Goal: Task Accomplishment & Management: Manage account settings

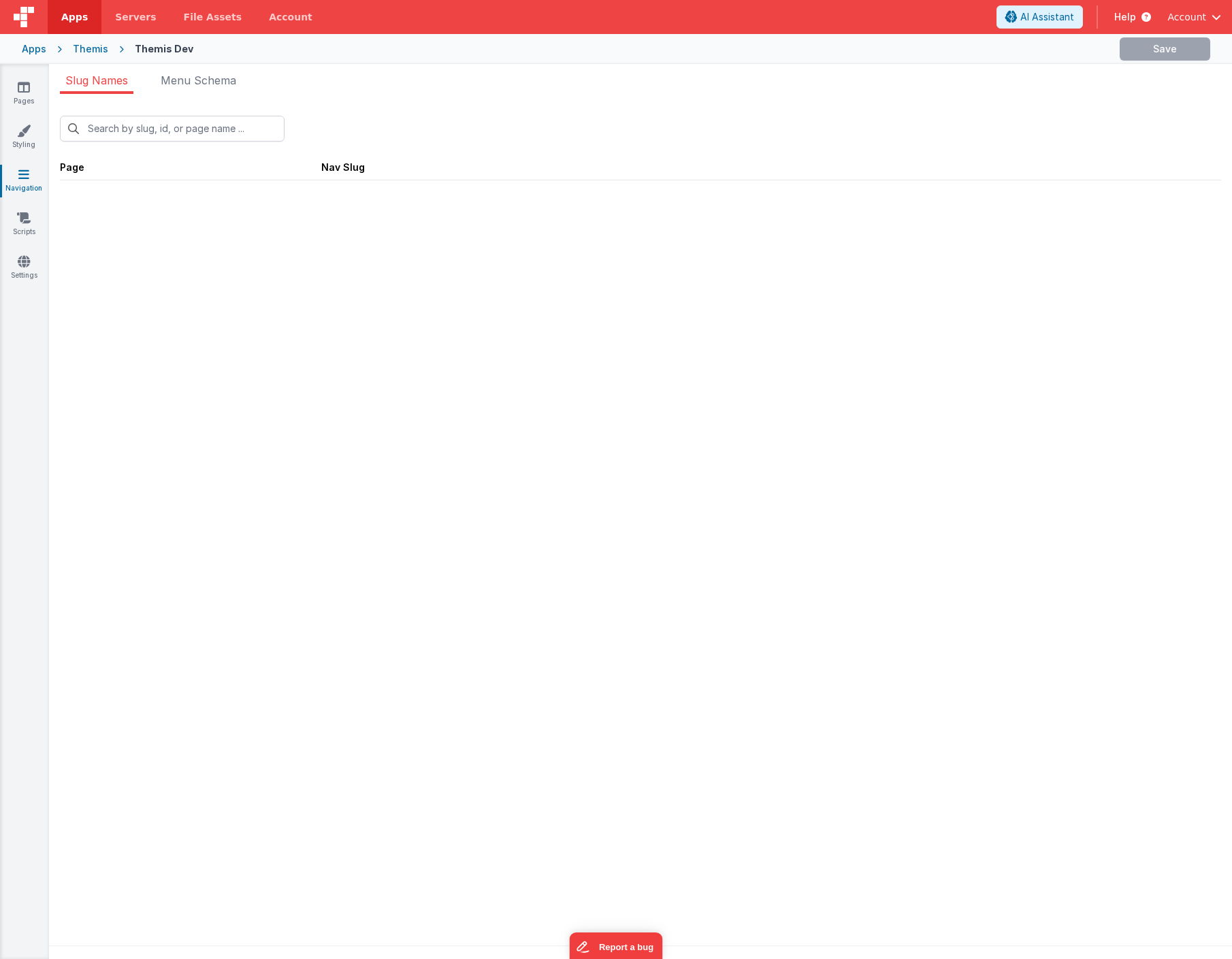
click at [380, 83] on ul "Slug Names Menu Schema" at bounding box center [640, 83] width 1182 height 22
click at [32, 49] on div "Apps" at bounding box center [34, 49] width 25 height 14
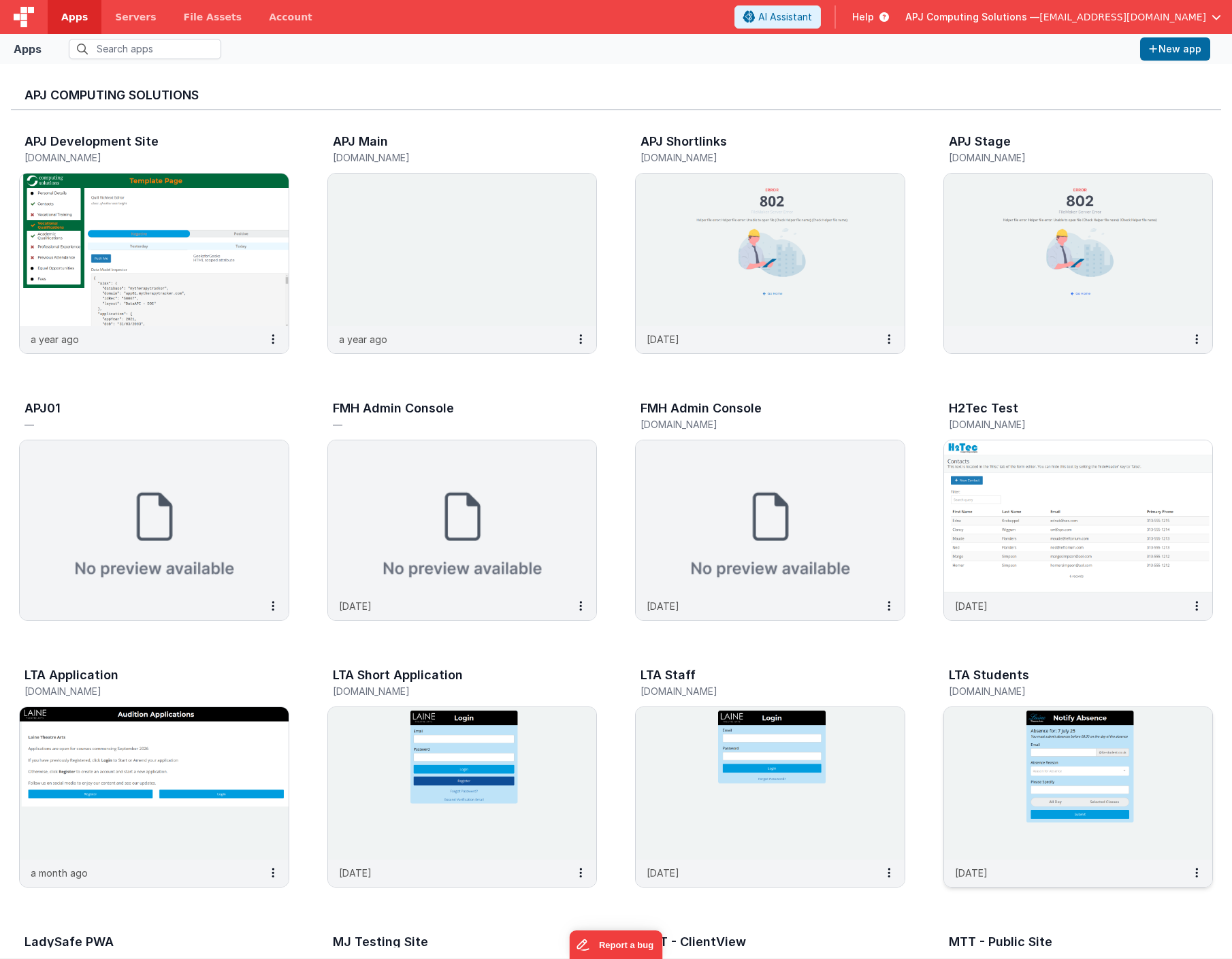
click at [974, 764] on img at bounding box center [1079, 783] width 269 height 153
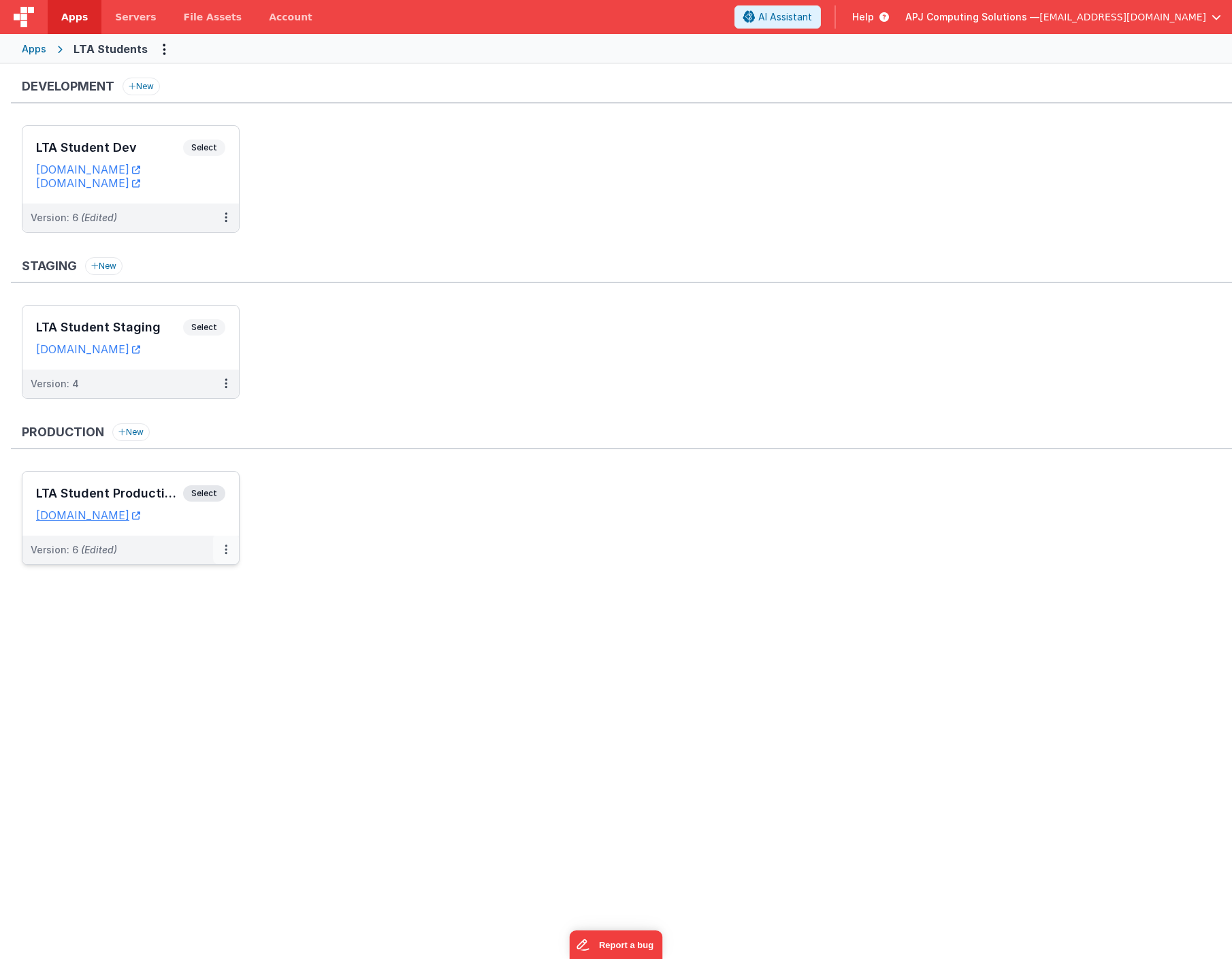
click at [225, 550] on icon at bounding box center [226, 549] width 3 height 1
click at [155, 580] on link "Edit" at bounding box center [179, 580] width 119 height 25
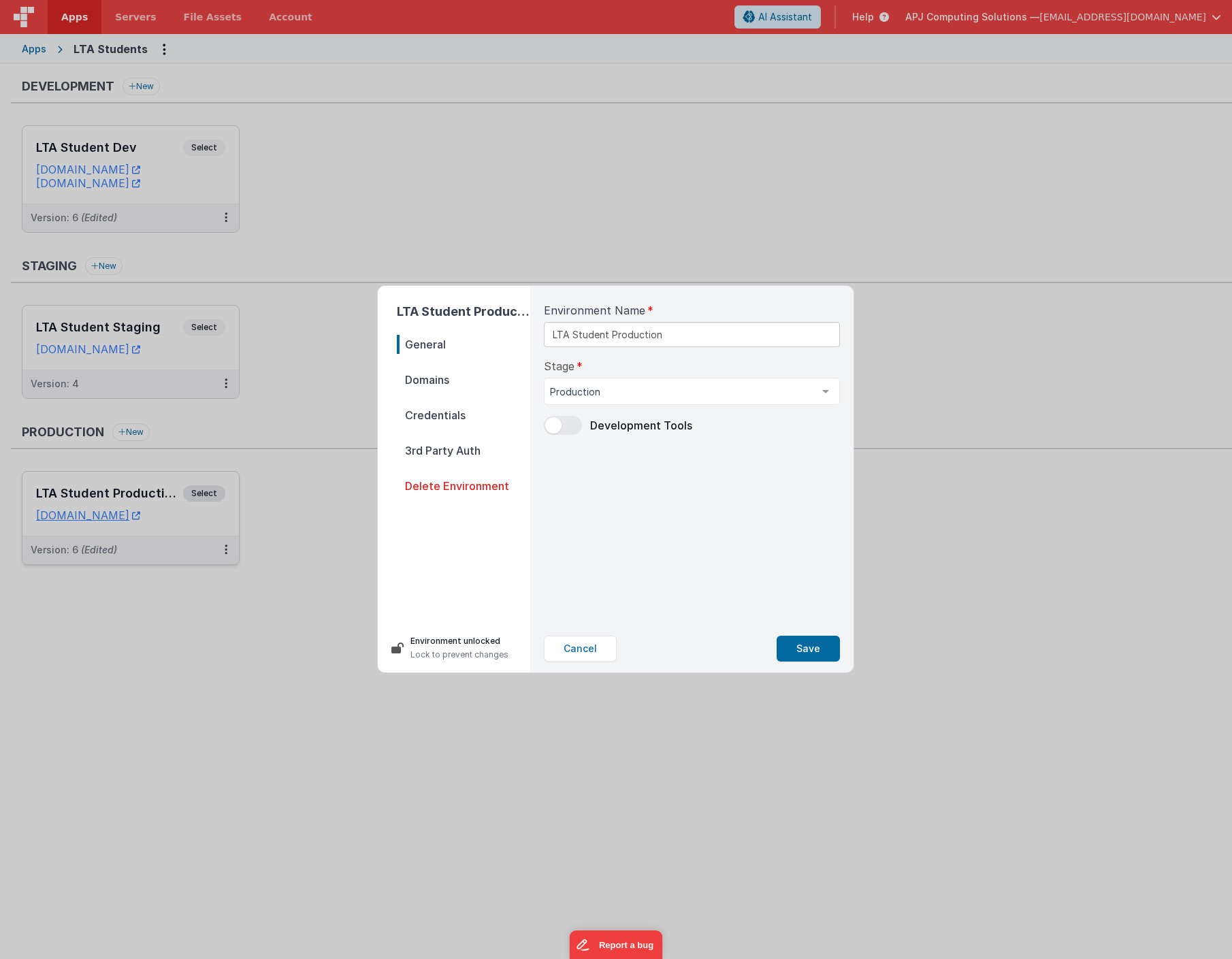
click at [424, 378] on span "Domains" at bounding box center [464, 380] width 134 height 19
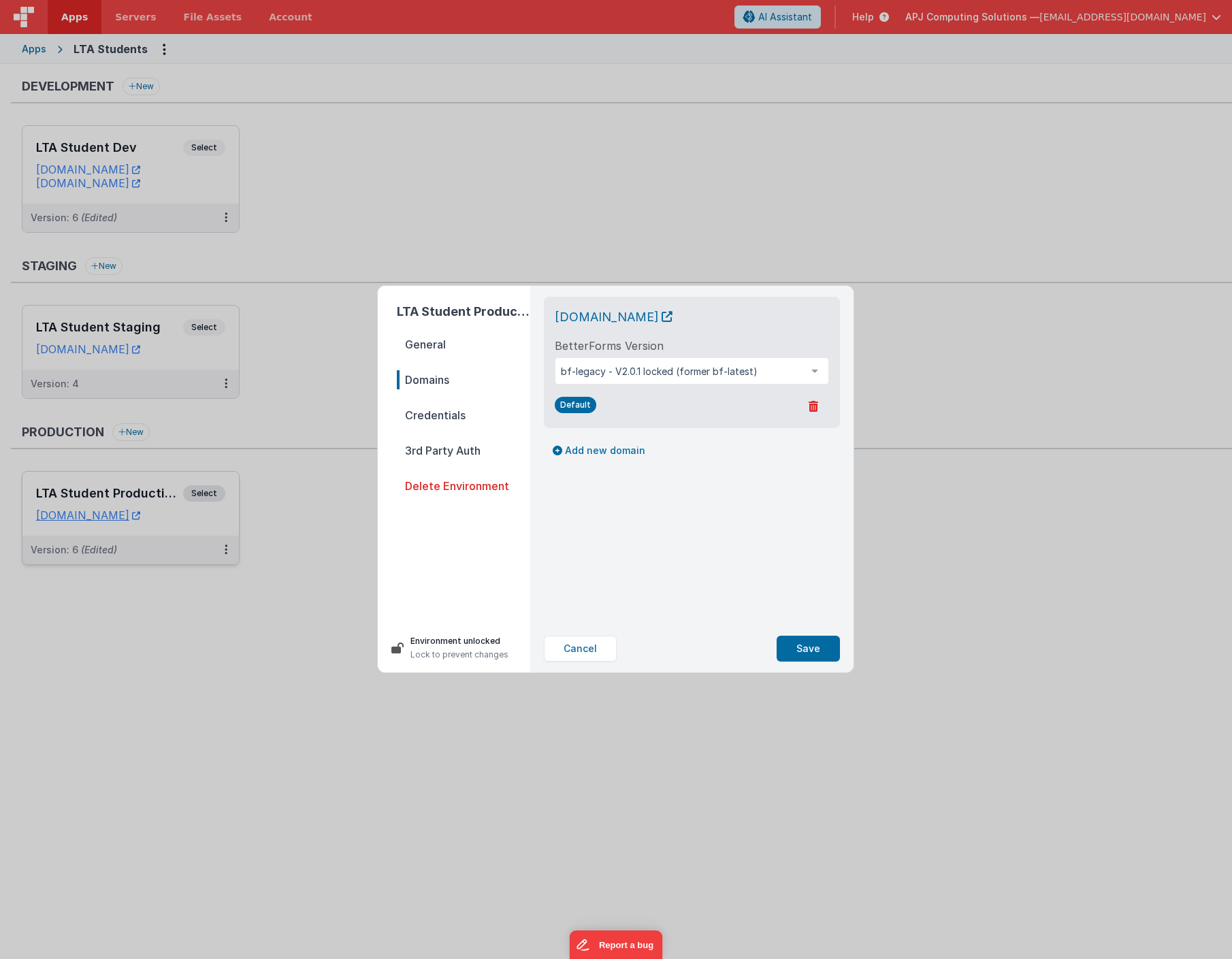
click at [430, 417] on span "Credentials" at bounding box center [464, 415] width 134 height 19
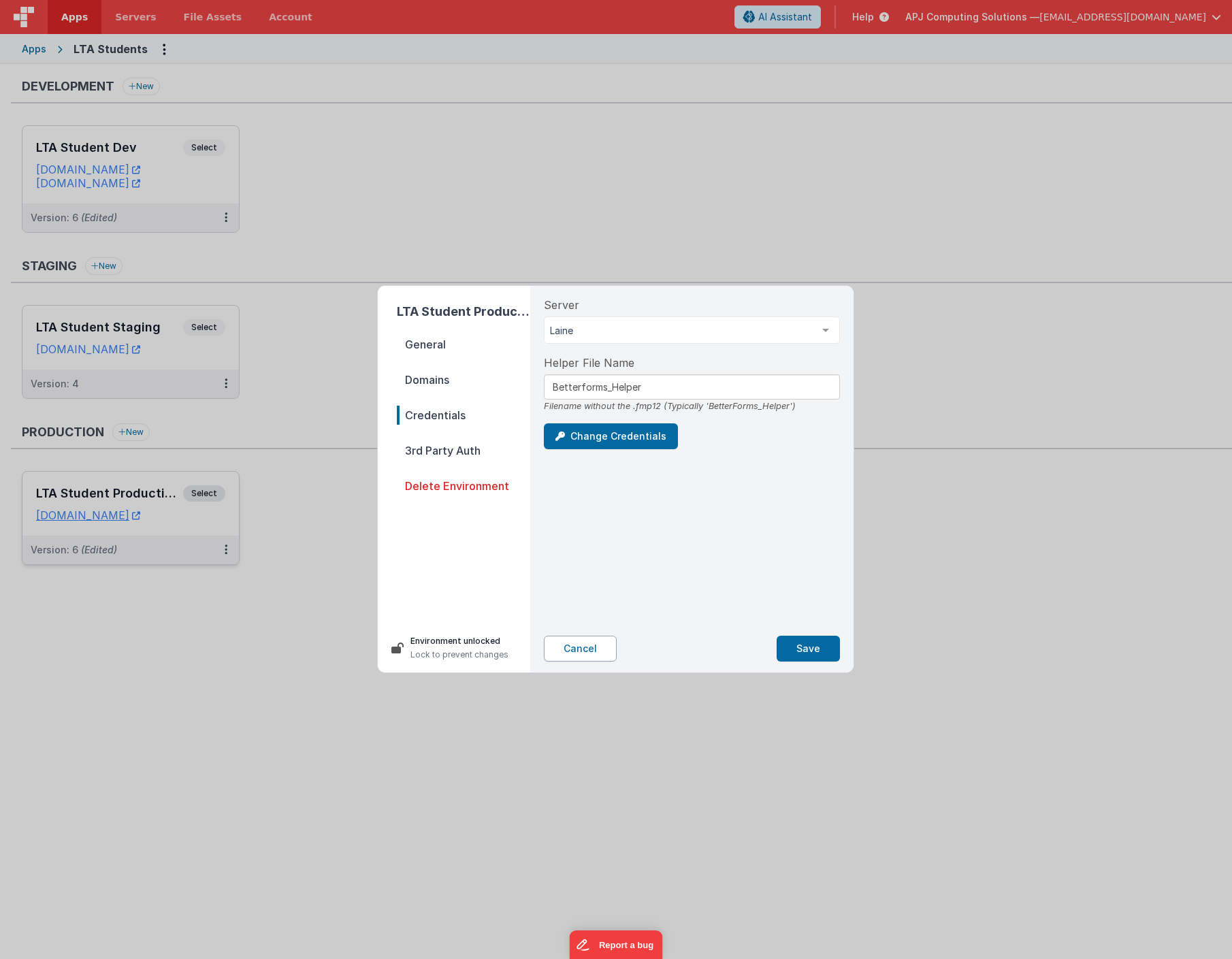
click at [574, 650] on button "Cancel" at bounding box center [580, 649] width 73 height 26
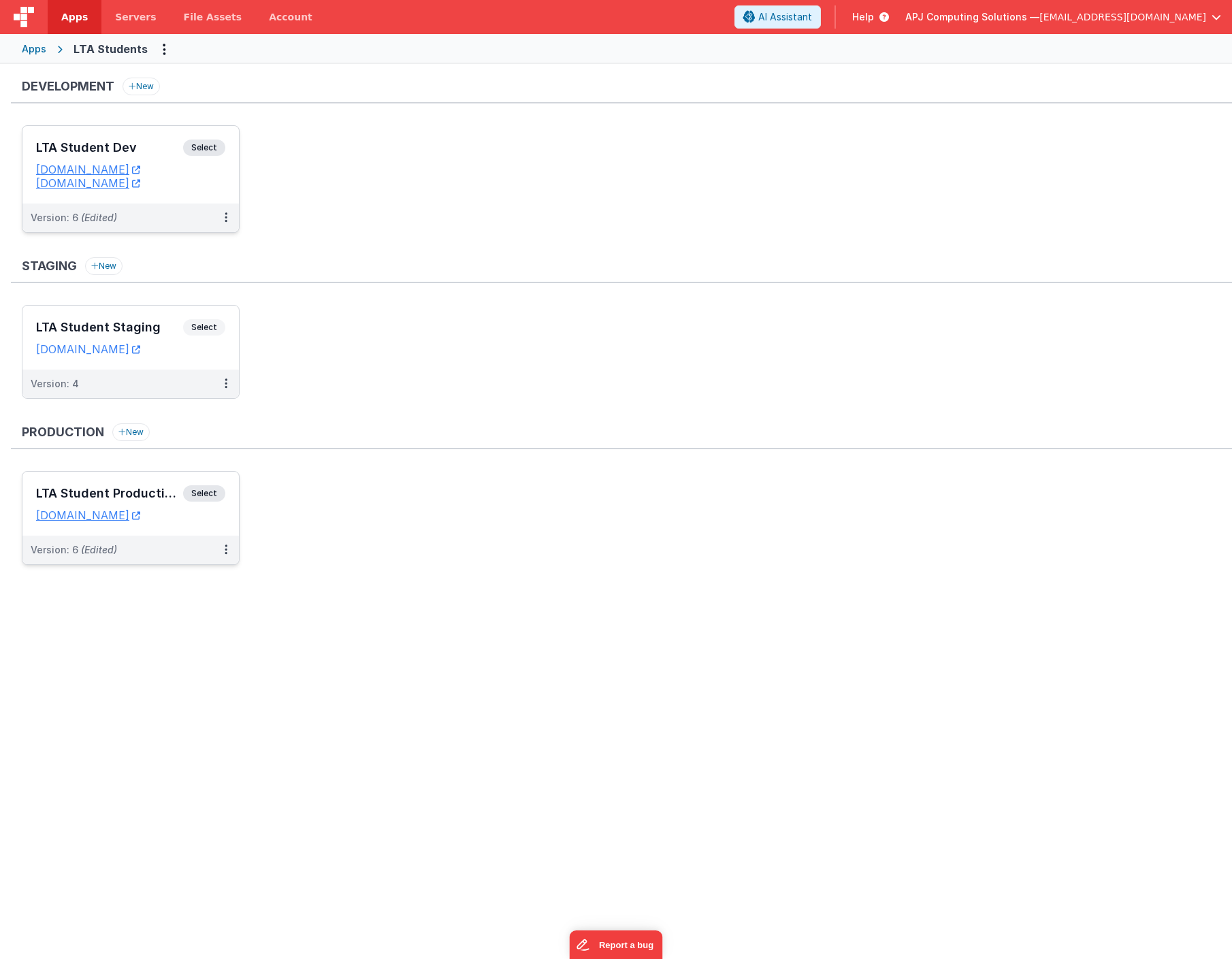
click at [206, 147] on span "Select" at bounding box center [204, 148] width 42 height 17
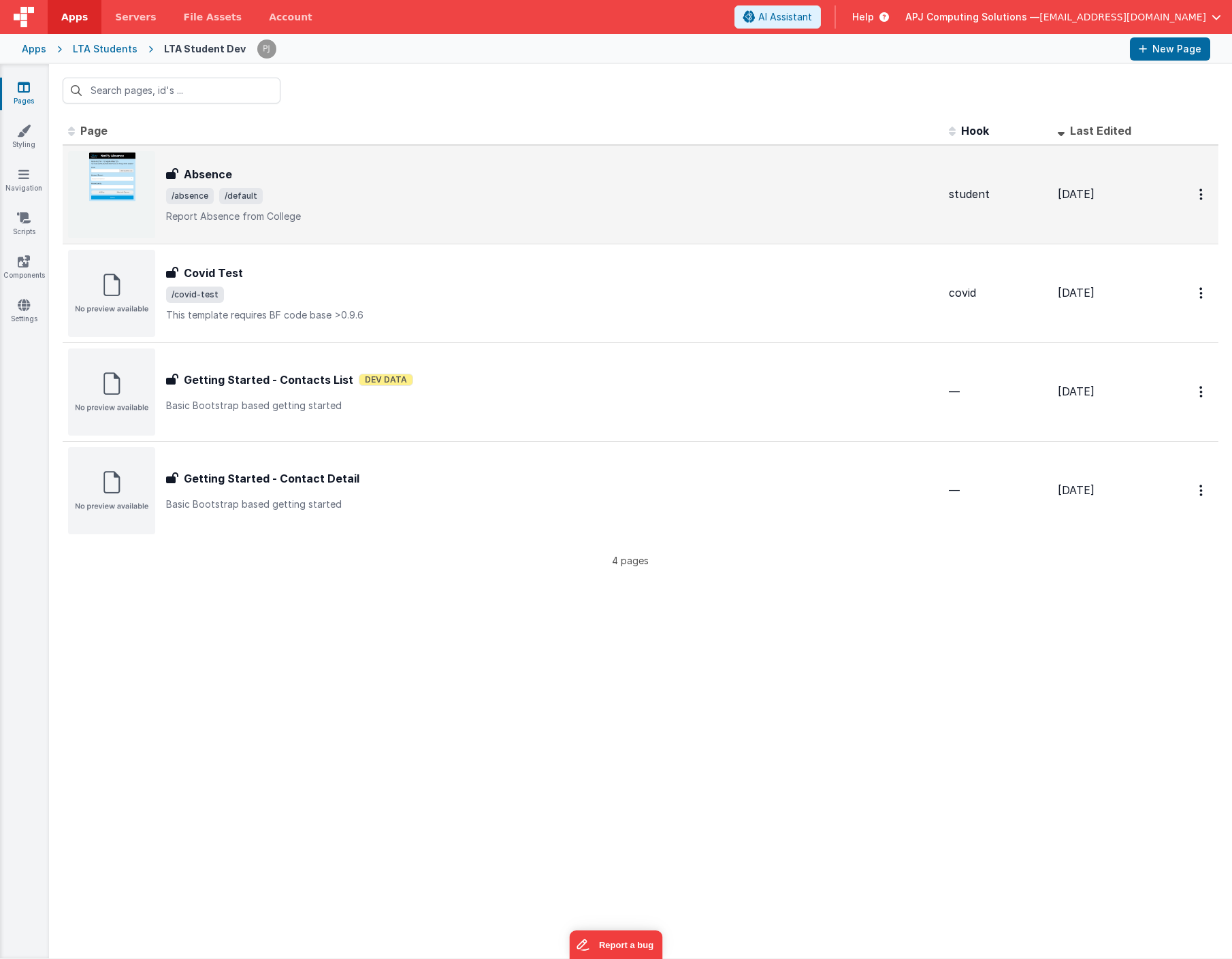
click at [118, 181] on img at bounding box center [112, 195] width 87 height 87
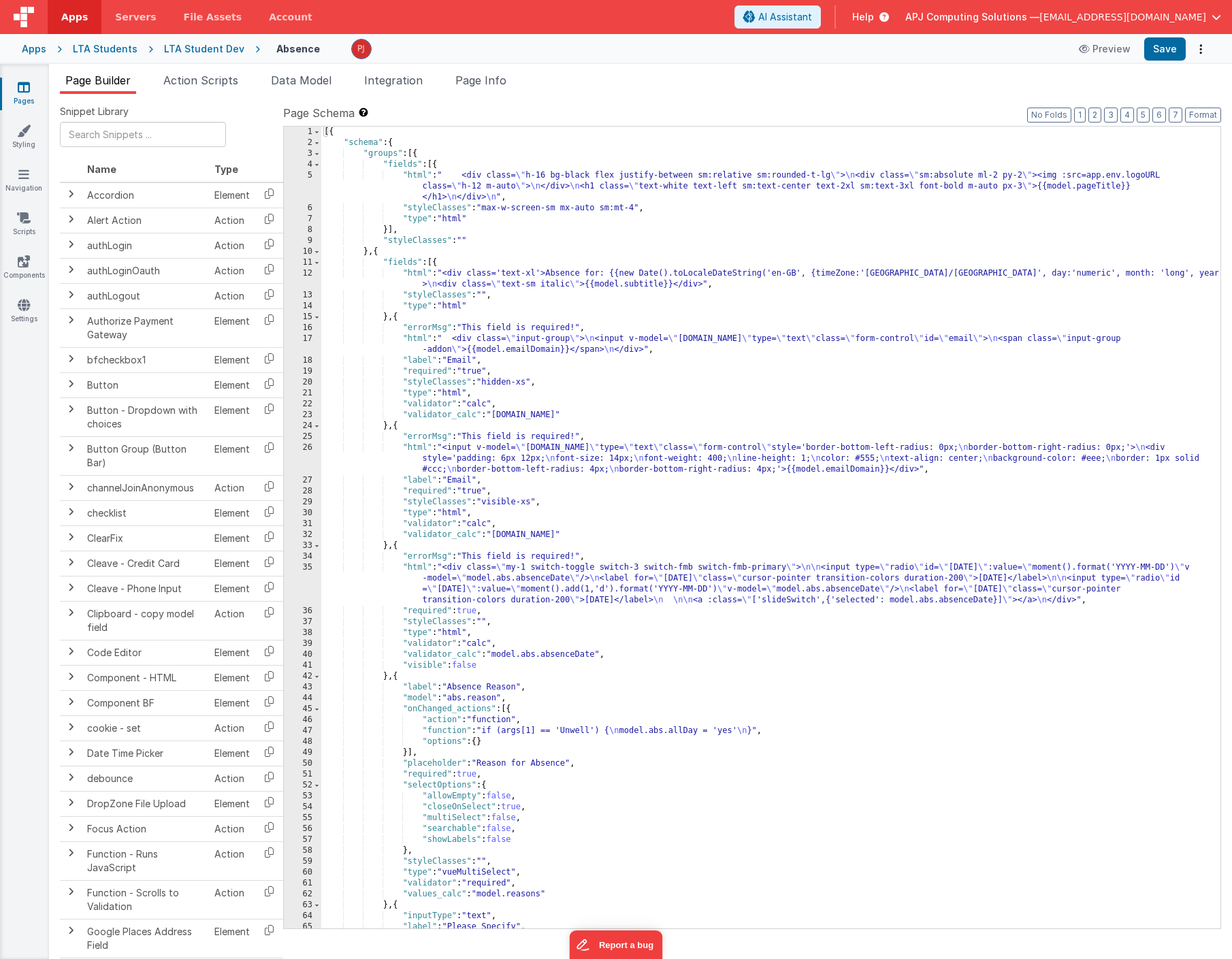
click at [634, 569] on div "[{ "schema" : { "groups" : [{ "fields" : [{ "html" : " <div class= \" h-16 bg-b…" at bounding box center [771, 539] width 899 height 824
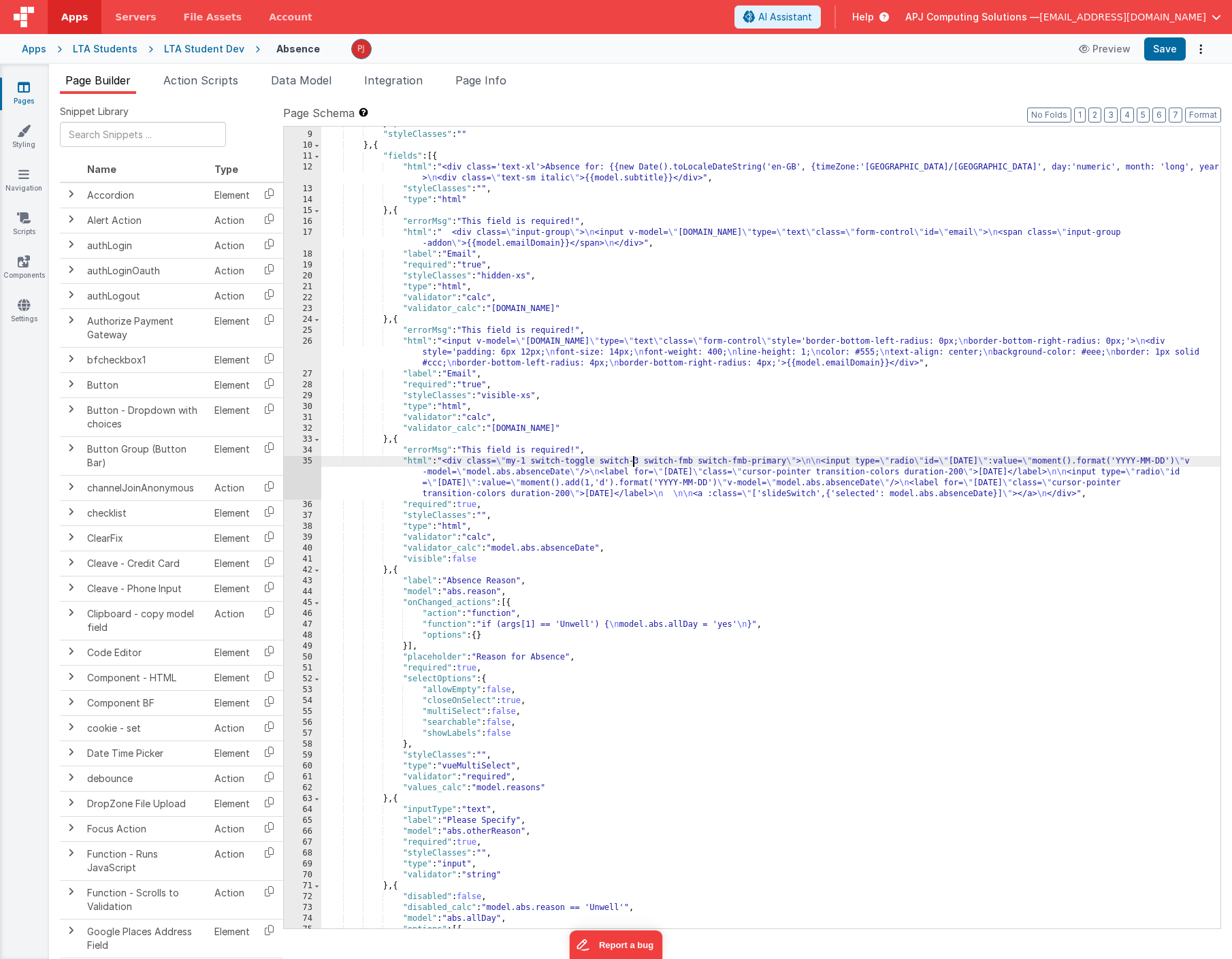
scroll to position [72, 0]
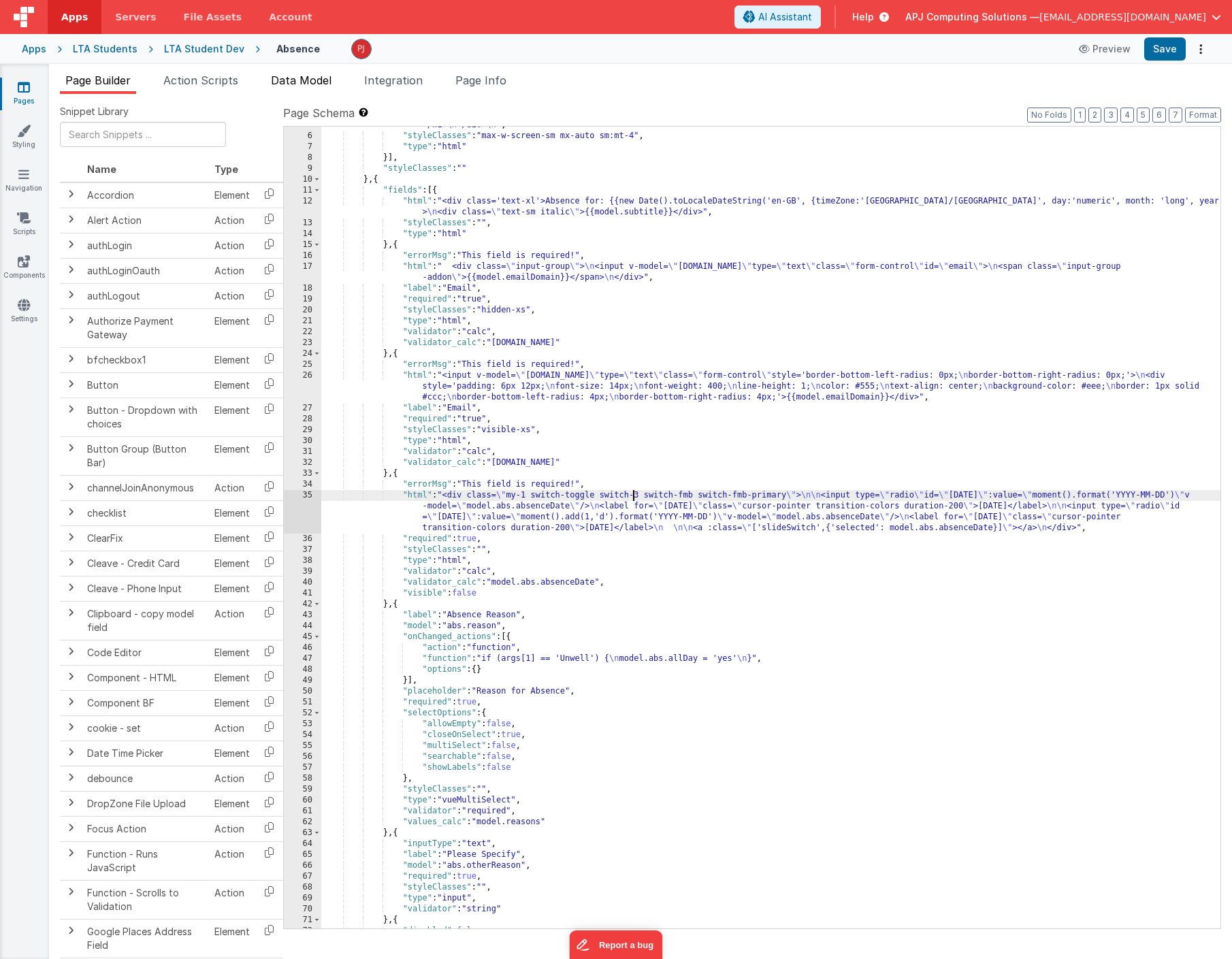
click at [310, 72] on li "Data Model" at bounding box center [300, 83] width 71 height 22
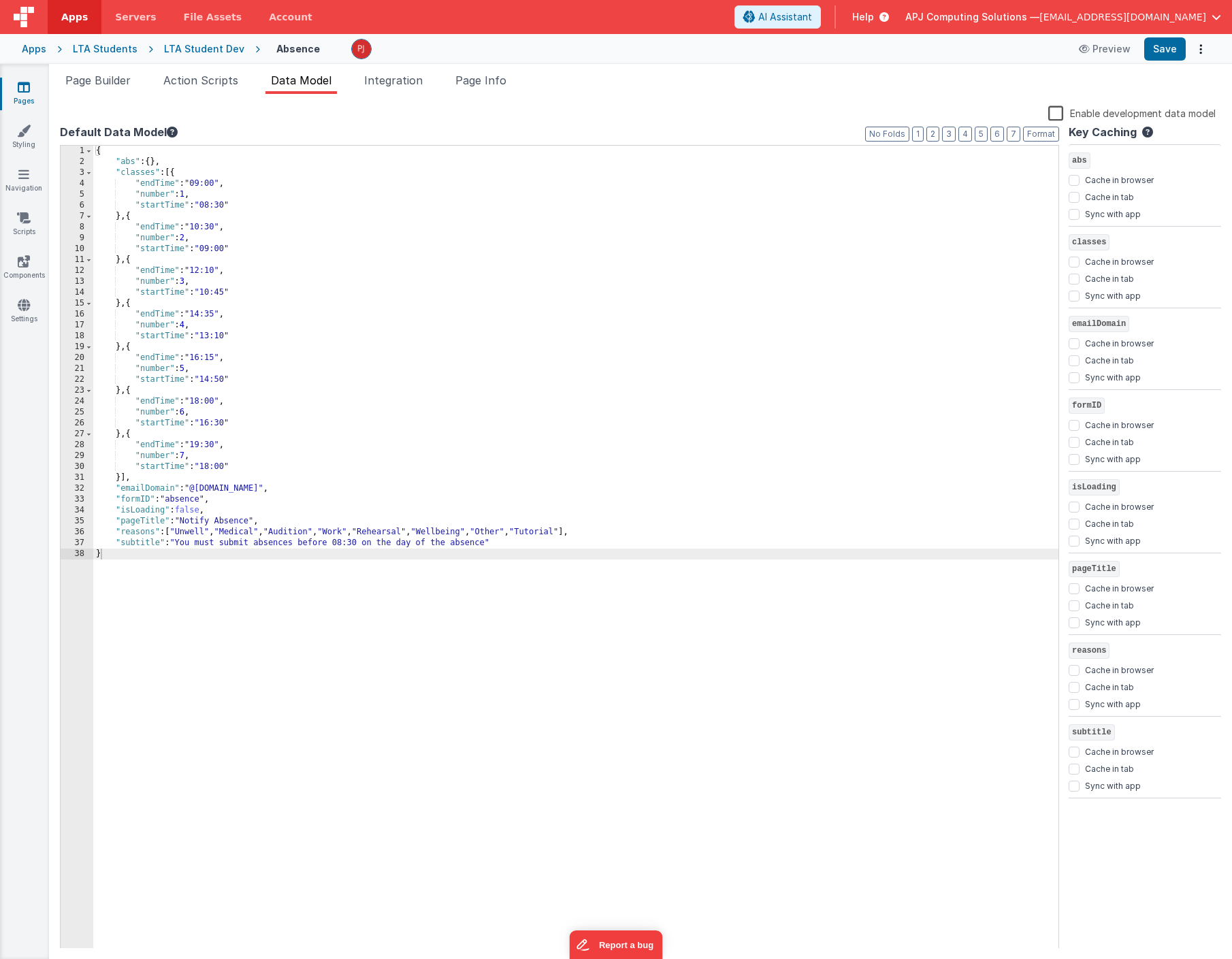
click at [206, 431] on div "{ "abs" : { } , "classes" : [{ "endTime" : "09:00" , "number" : 1 , "startTime"…" at bounding box center [575, 558] width 965 height 824
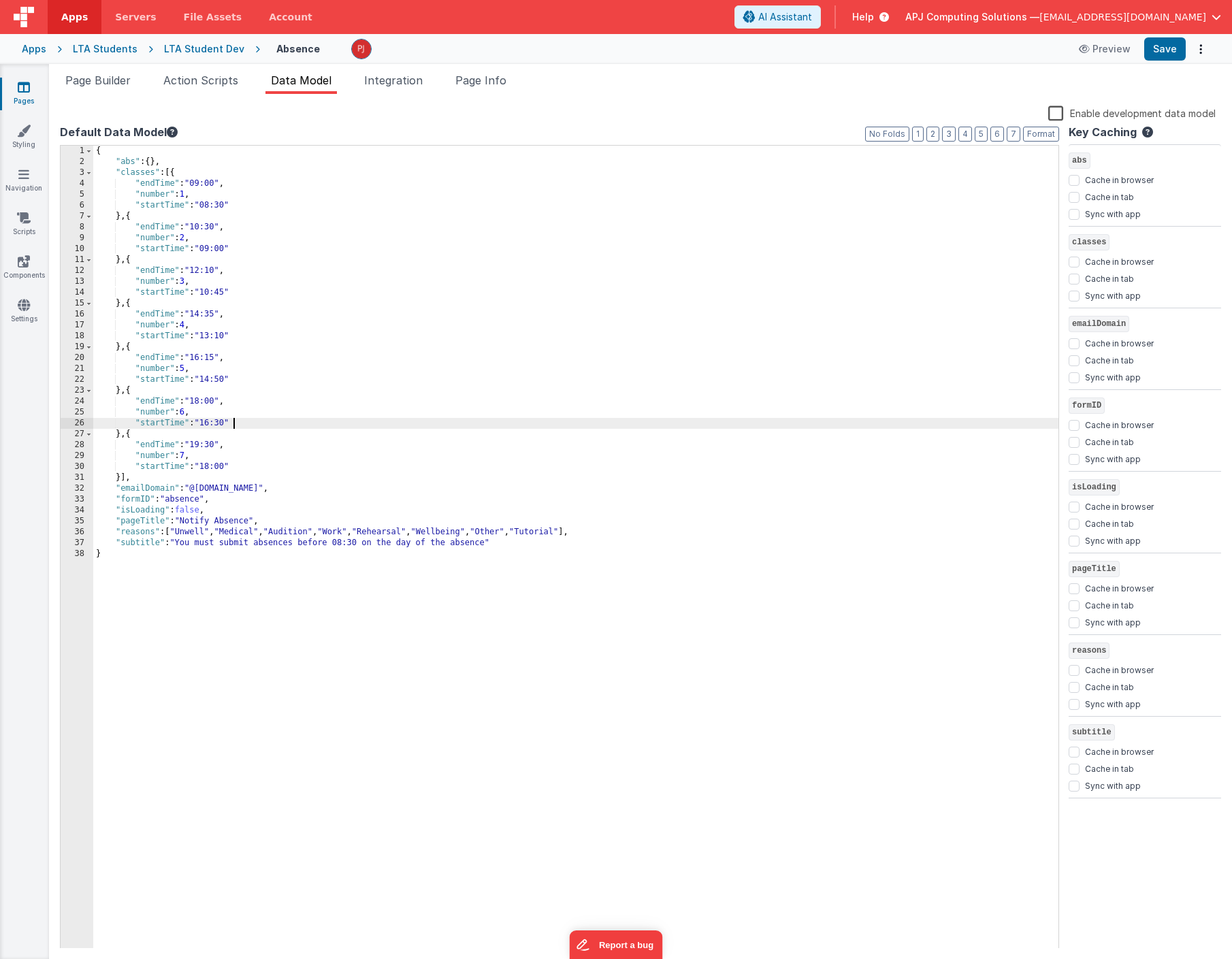
click at [376, 423] on div "{ "abs" : { } , "classes" : [{ "endTime" : "09:00" , "number" : 1 , "startTime"…" at bounding box center [575, 558] width 965 height 824
click at [188, 50] on div "LTA Student Dev" at bounding box center [204, 49] width 80 height 14
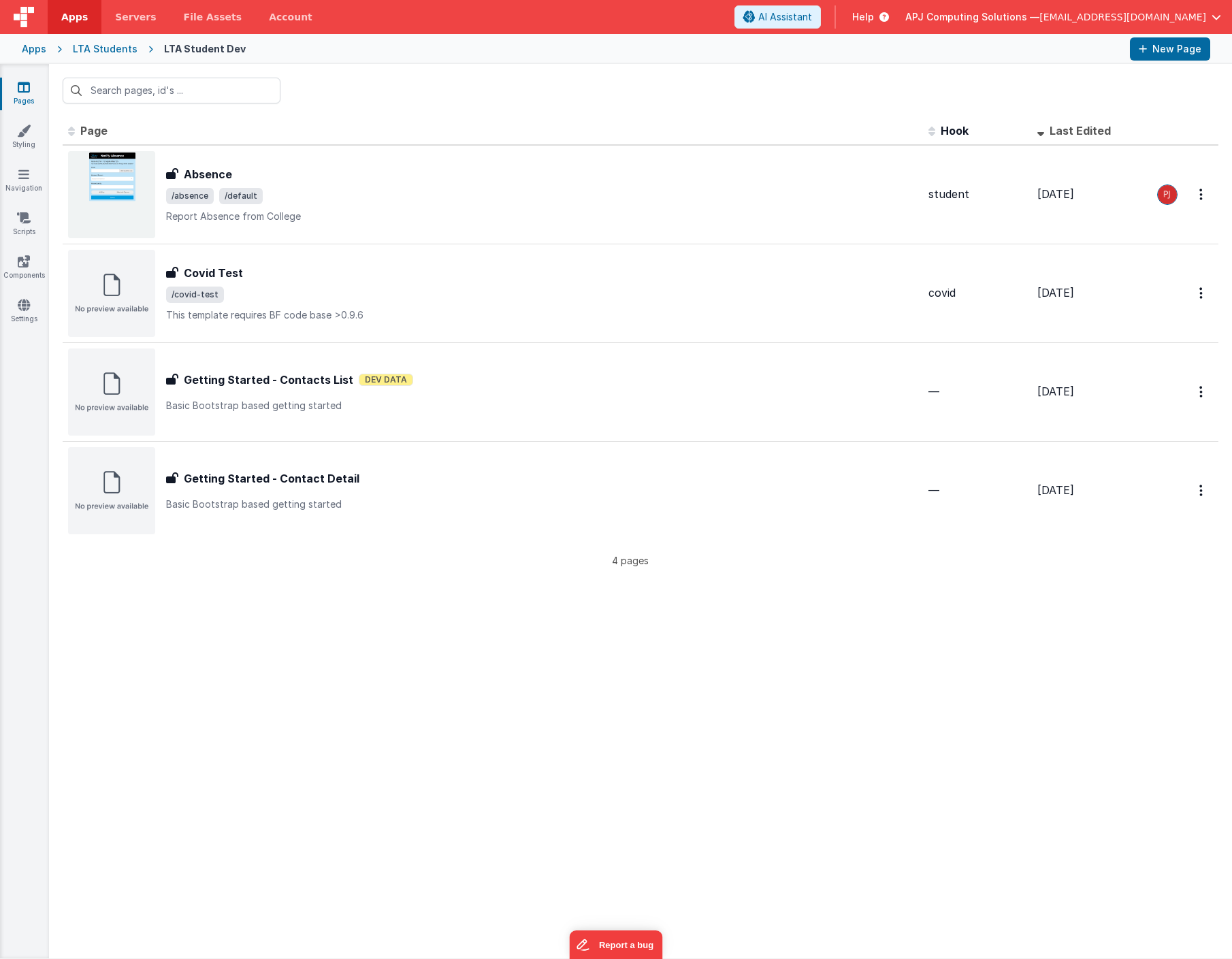
click at [94, 53] on div "LTA Students" at bounding box center [105, 49] width 65 height 14
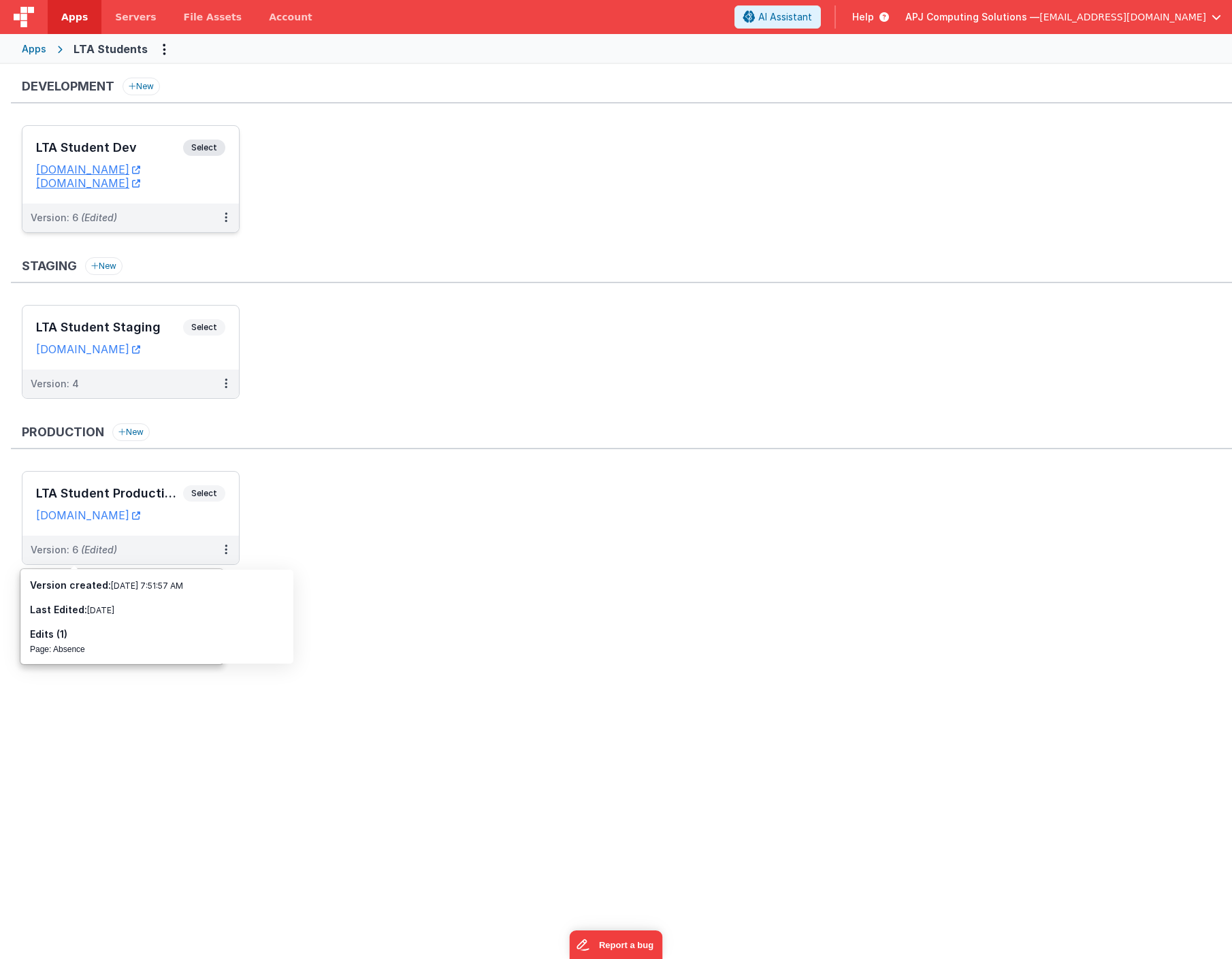
click at [201, 148] on span "Select" at bounding box center [204, 148] width 42 height 17
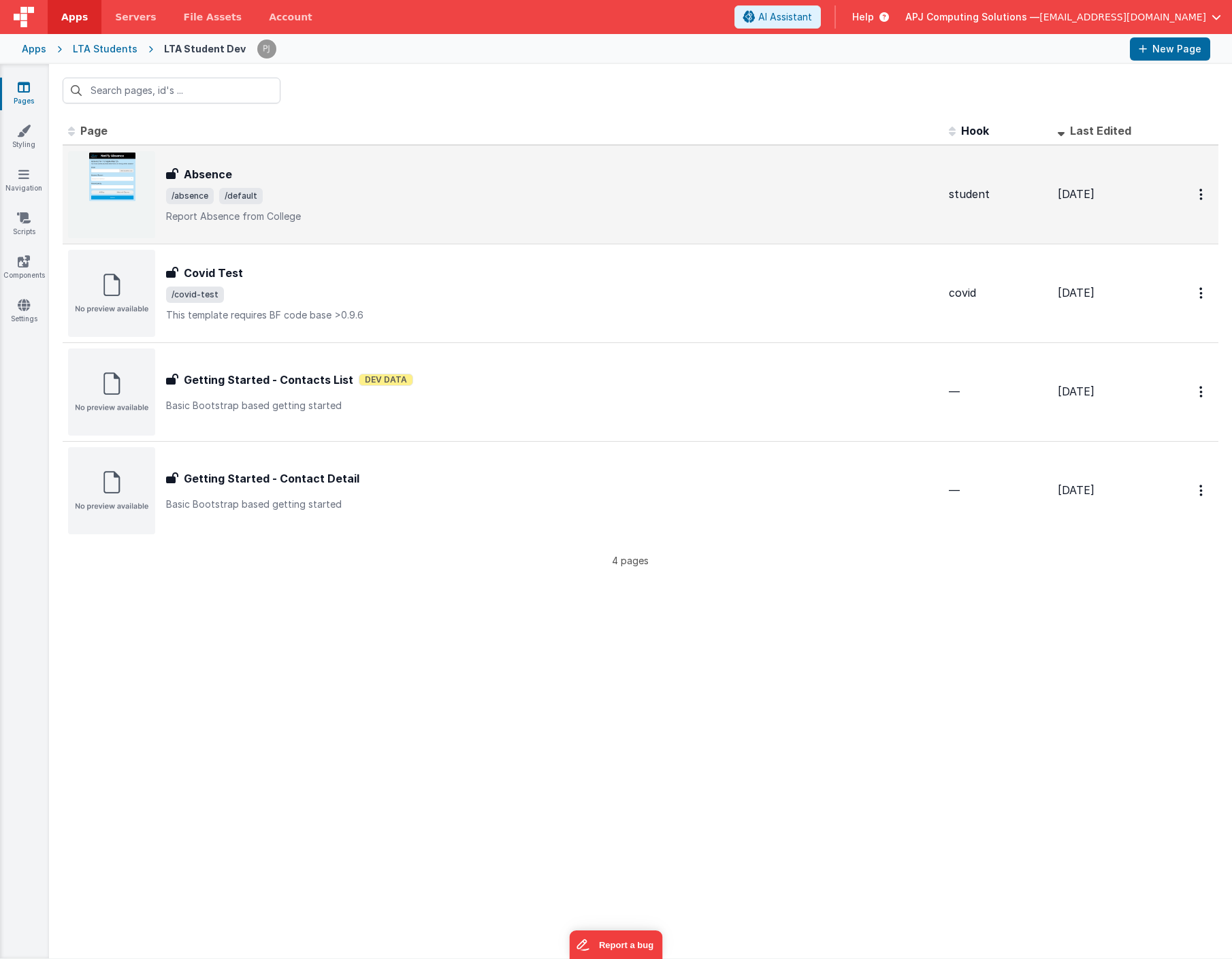
click at [106, 184] on img at bounding box center [112, 195] width 87 height 87
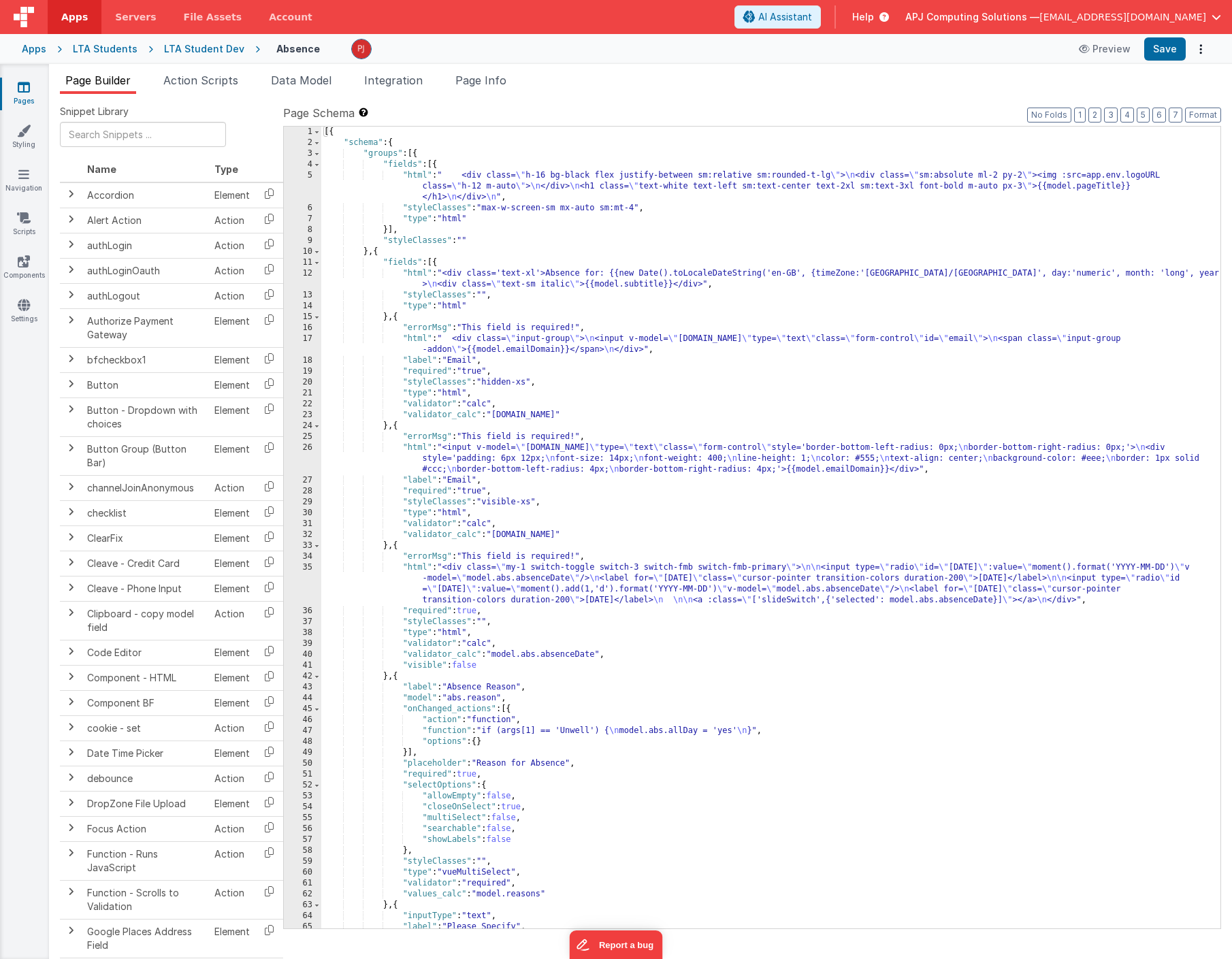
click at [306, 71] on div "Page Builder Action Scripts Data Model Integration Page Info Snippet Library Na…" at bounding box center [640, 511] width 1182 height 895
click at [305, 77] on span "Data Model" at bounding box center [301, 80] width 61 height 14
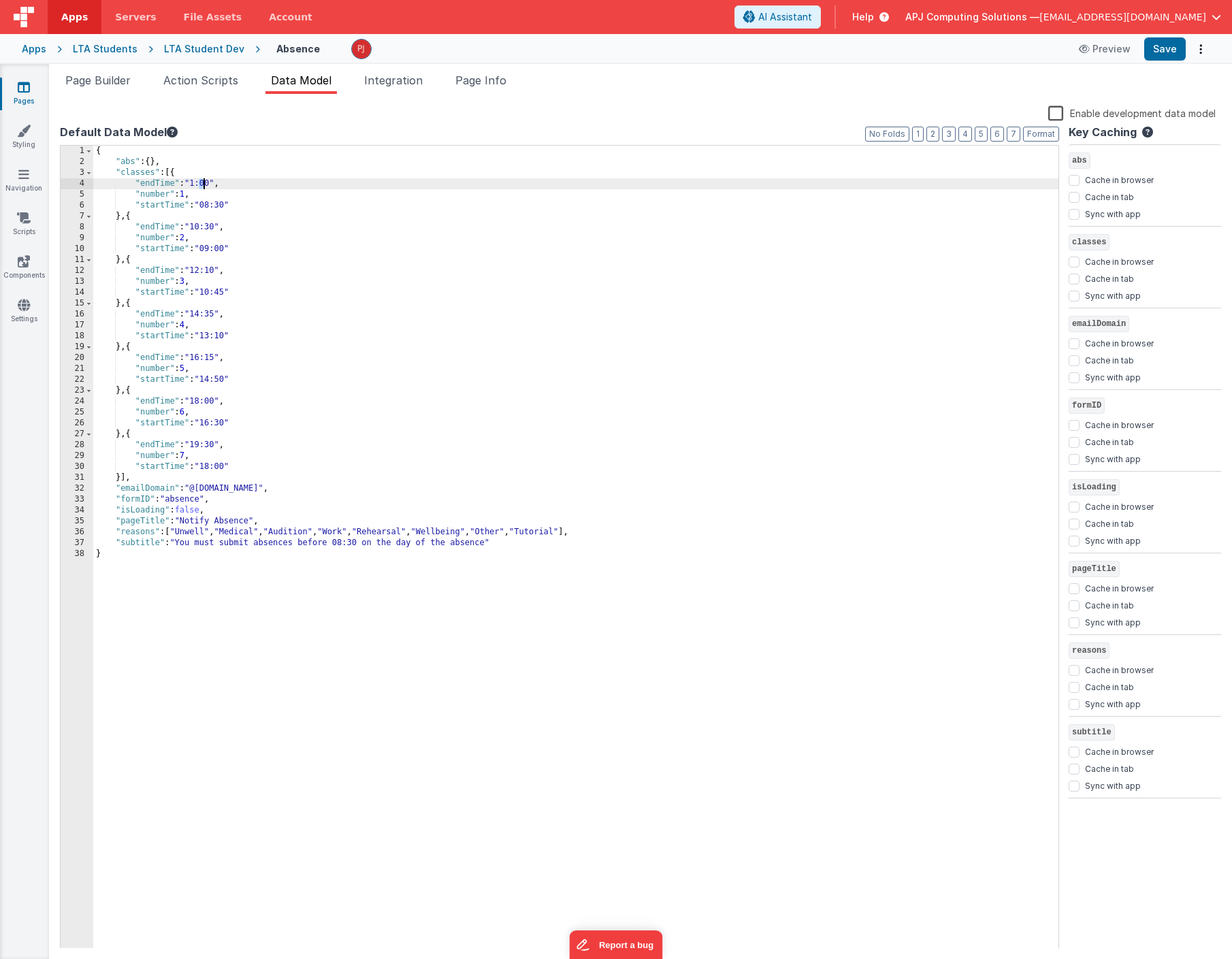
drag, startPoint x: 194, startPoint y: 185, endPoint x: 202, endPoint y: 185, distance: 8.0
click at [202, 185] on div "{ "abs" : { } , "classes" : [{ "endTime" : "1:00" , "number" : 1 , "startTime" …" at bounding box center [575, 558] width 965 height 824
click at [225, 204] on div "{ "abs" : { } , "classes" : [{ "endTime" : "10:25" , "number" : 1 , "startTime"…" at bounding box center [575, 558] width 965 height 824
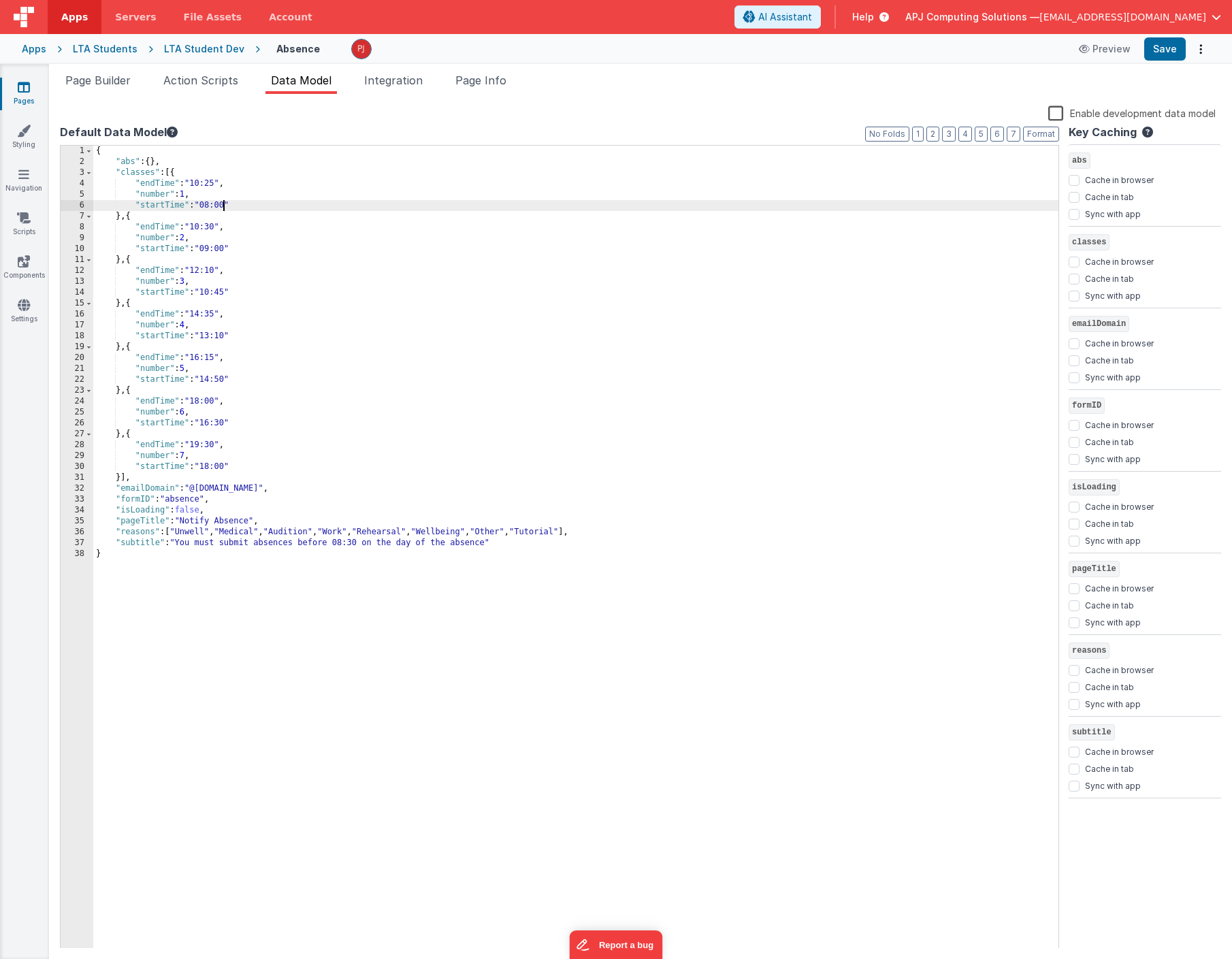
click at [213, 204] on div "{ "abs" : { } , "classes" : [{ "endTime" : "10:25" , "number" : 1 , "startTime"…" at bounding box center [575, 558] width 965 height 824
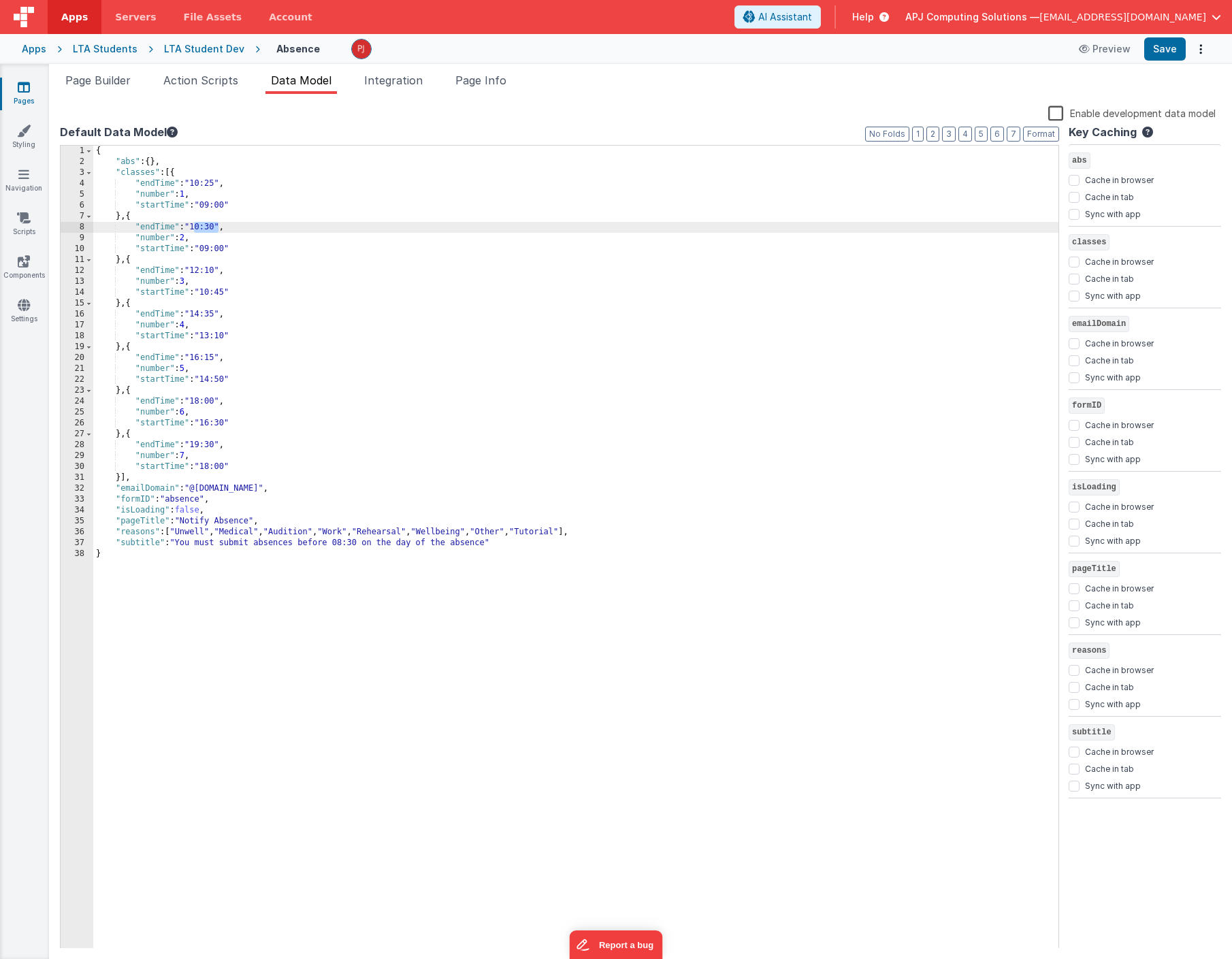
drag, startPoint x: 195, startPoint y: 228, endPoint x: 217, endPoint y: 228, distance: 22.0
click at [217, 228] on div "{ "abs" : { } , "classes" : [{ "endTime" : "10:25" , "number" : 1 , "startTime"…" at bounding box center [575, 558] width 965 height 824
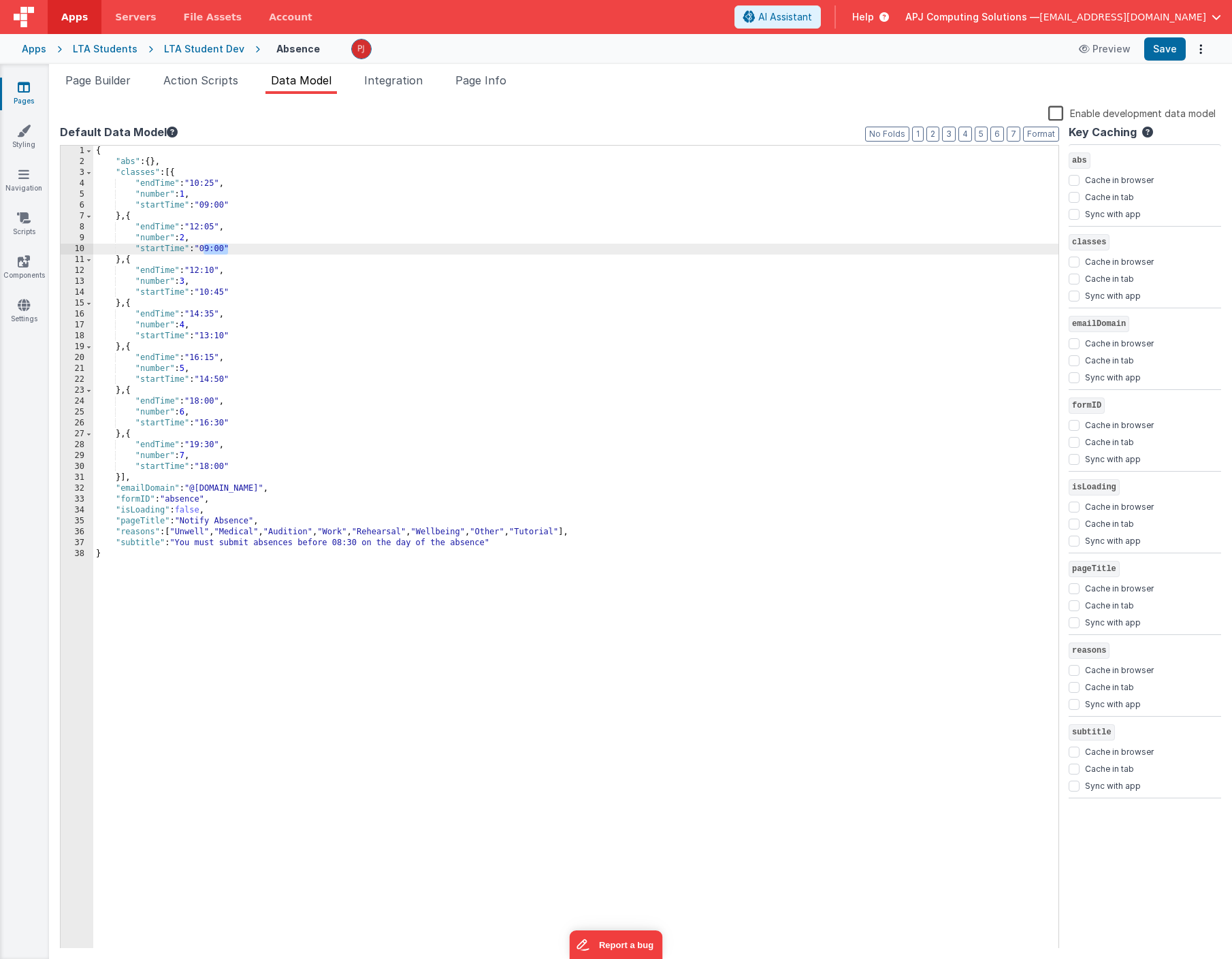
drag, startPoint x: 205, startPoint y: 249, endPoint x: 228, endPoint y: 248, distance: 23.0
click at [228, 248] on div "{ "abs" : { } , "classes" : [{ "endTime" : "10:25" , "number" : 1 , "startTime"…" at bounding box center [575, 558] width 965 height 824
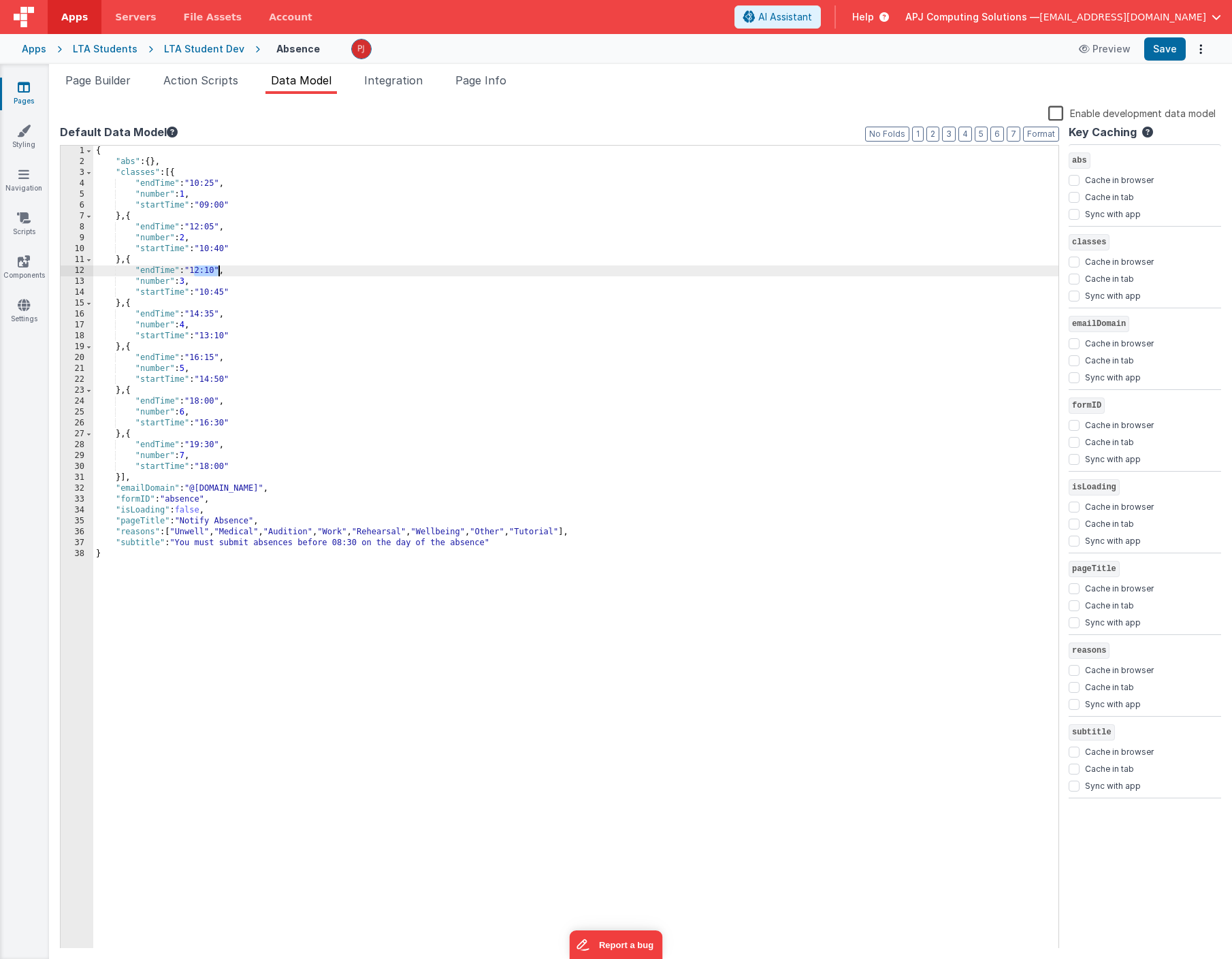
drag, startPoint x: 194, startPoint y: 271, endPoint x: 218, endPoint y: 271, distance: 24.0
click at [218, 271] on div "{ "abs" : { } , "classes" : [{ "endTime" : "10:25" , "number" : 1 , "startTime"…" at bounding box center [575, 558] width 965 height 824
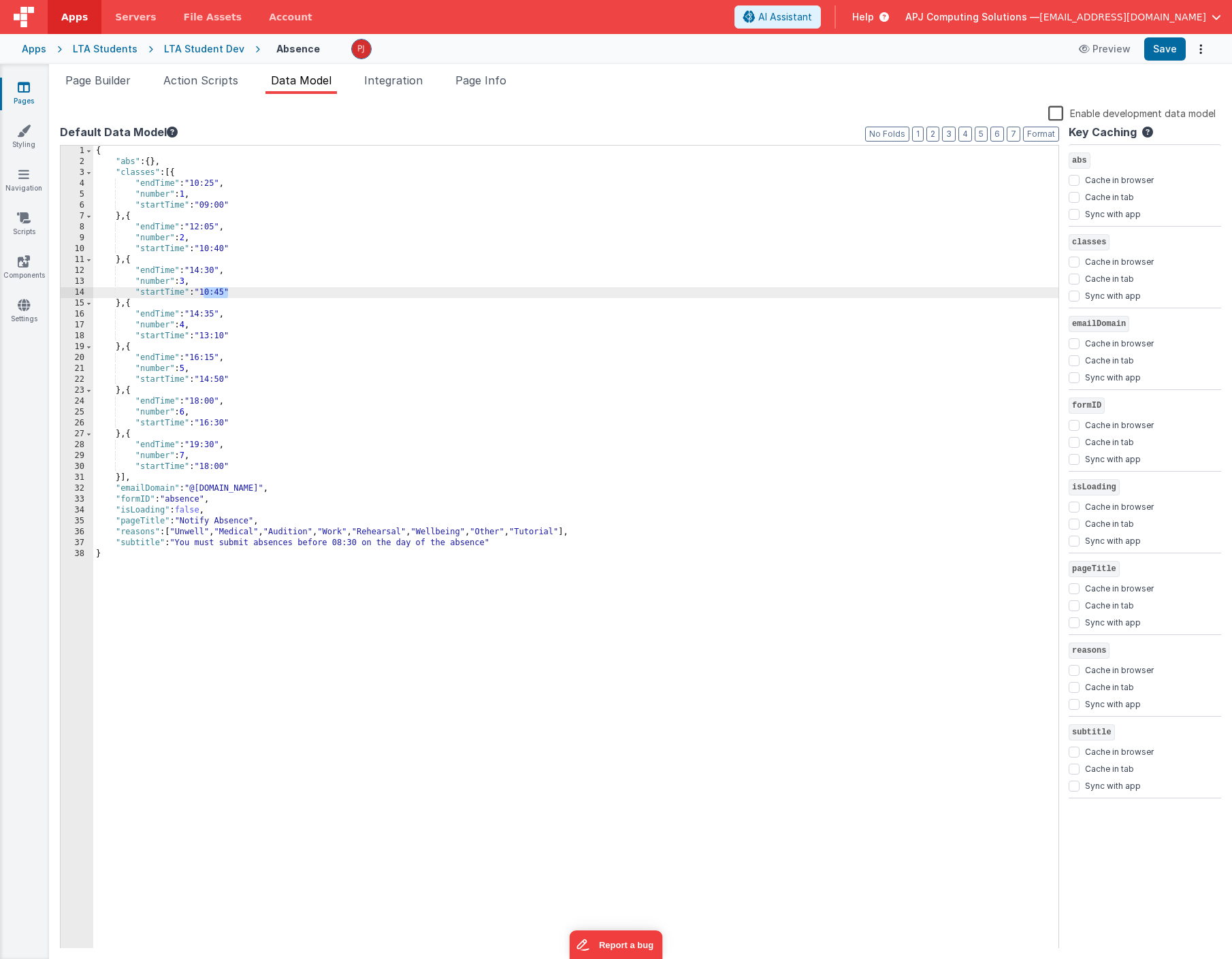
drag, startPoint x: 205, startPoint y: 292, endPoint x: 226, endPoint y: 292, distance: 21.0
click at [226, 292] on div "{ "abs" : { } , "classes" : [{ "endTime" : "10:25" , "number" : 1 , "startTime"…" at bounding box center [575, 558] width 965 height 824
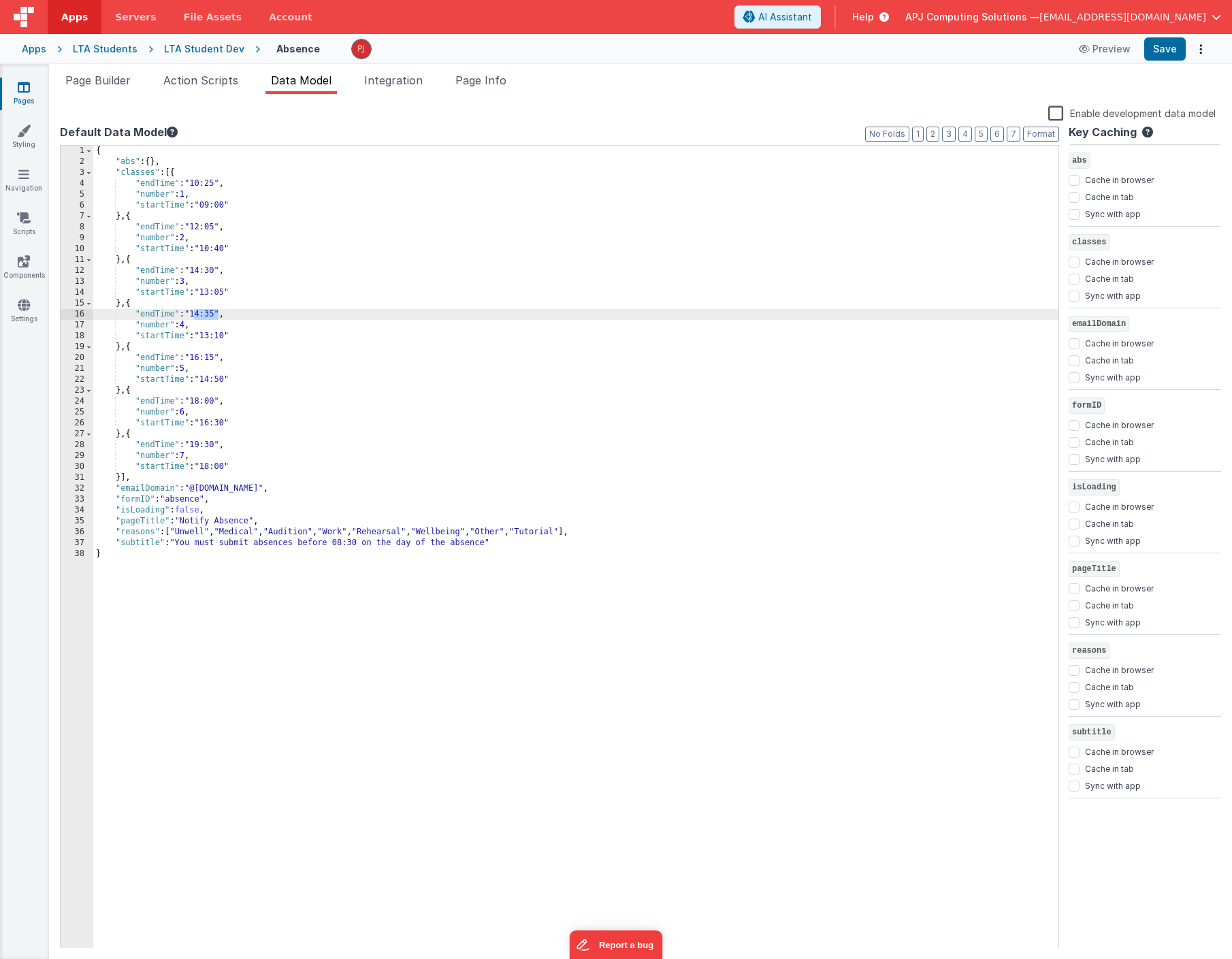
drag, startPoint x: 195, startPoint y: 315, endPoint x: 217, endPoint y: 314, distance: 22.0
click at [217, 314] on div "{ "abs" : { } , "classes" : [{ "endTime" : "10:25" , "number" : 1 , "startTime"…" at bounding box center [575, 558] width 965 height 824
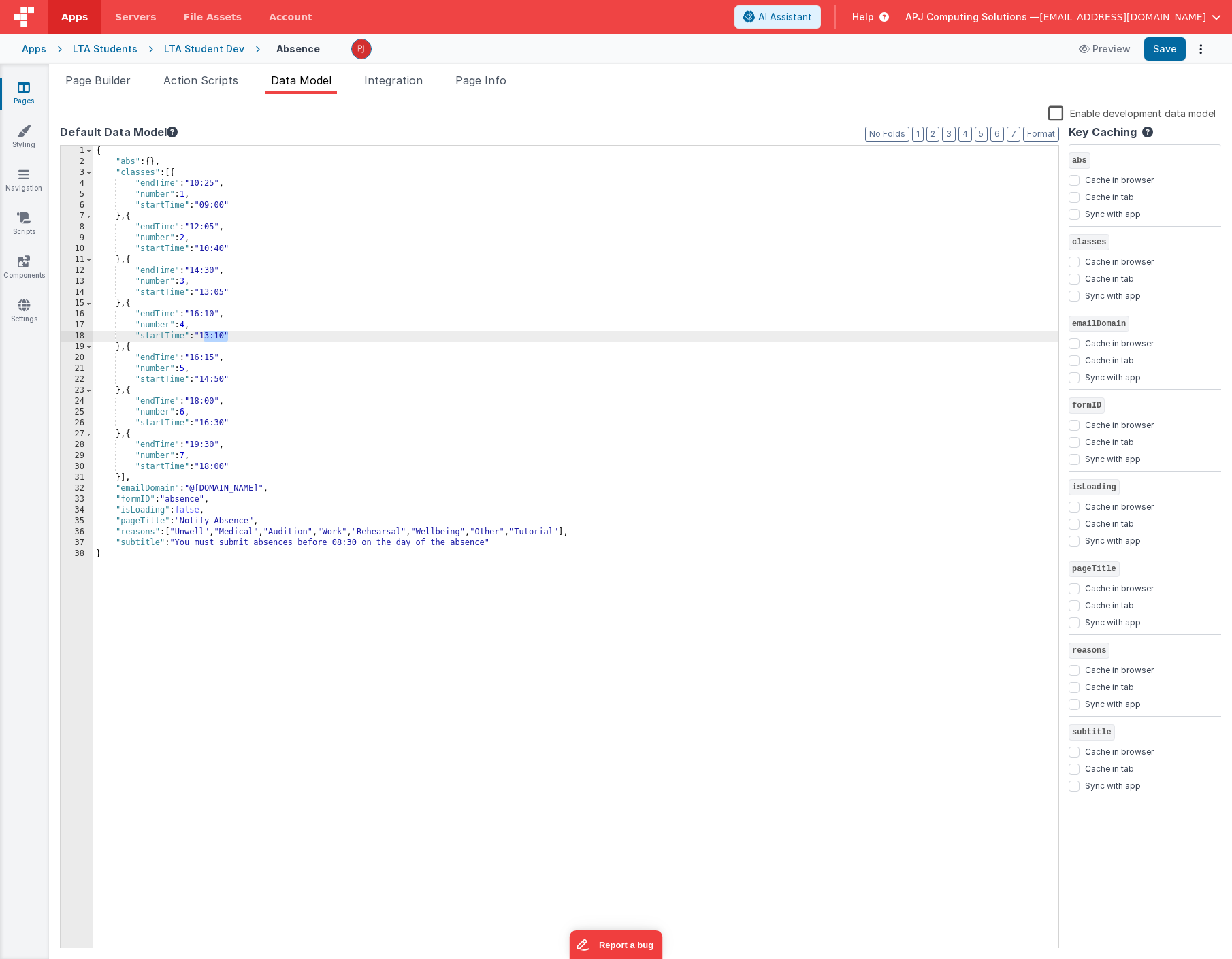
drag, startPoint x: 205, startPoint y: 337, endPoint x: 227, endPoint y: 337, distance: 22.0
click at [227, 337] on div "{ "abs" : { } , "classes" : [{ "endTime" : "10:25" , "number" : 1 , "startTime"…" at bounding box center [575, 558] width 965 height 824
drag, startPoint x: 194, startPoint y: 358, endPoint x: 217, endPoint y: 356, distance: 23.1
click at [217, 356] on div "{ "abs" : { } , "classes" : [{ "endTime" : "10:25" , "number" : 1 , "startTime"…" at bounding box center [575, 558] width 965 height 824
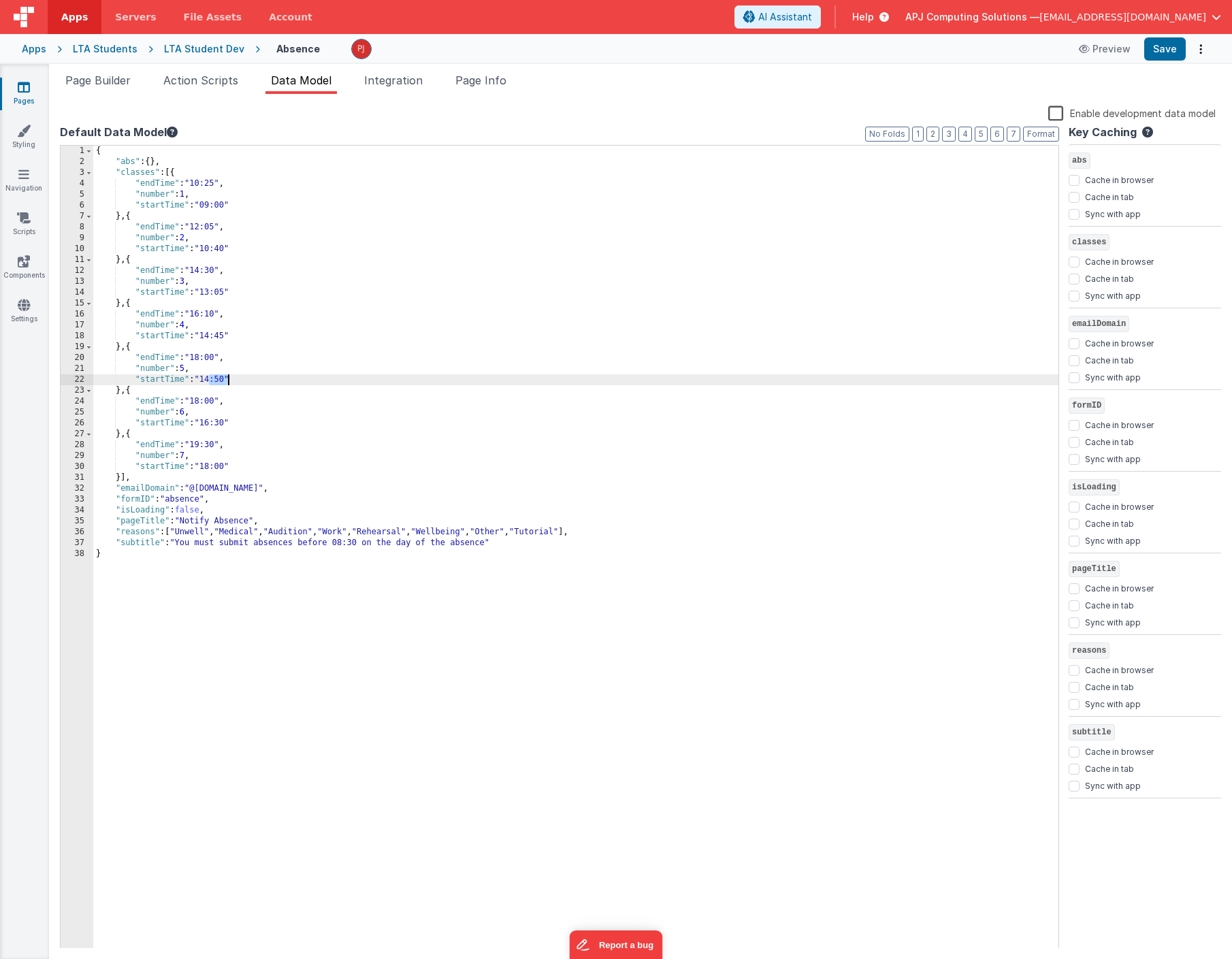
drag, startPoint x: 209, startPoint y: 380, endPoint x: 228, endPoint y: 380, distance: 19.0
click at [228, 380] on div "{ "abs" : { } , "classes" : [{ "endTime" : "10:25" , "number" : 1 , "startTime"…" at bounding box center [575, 558] width 965 height 824
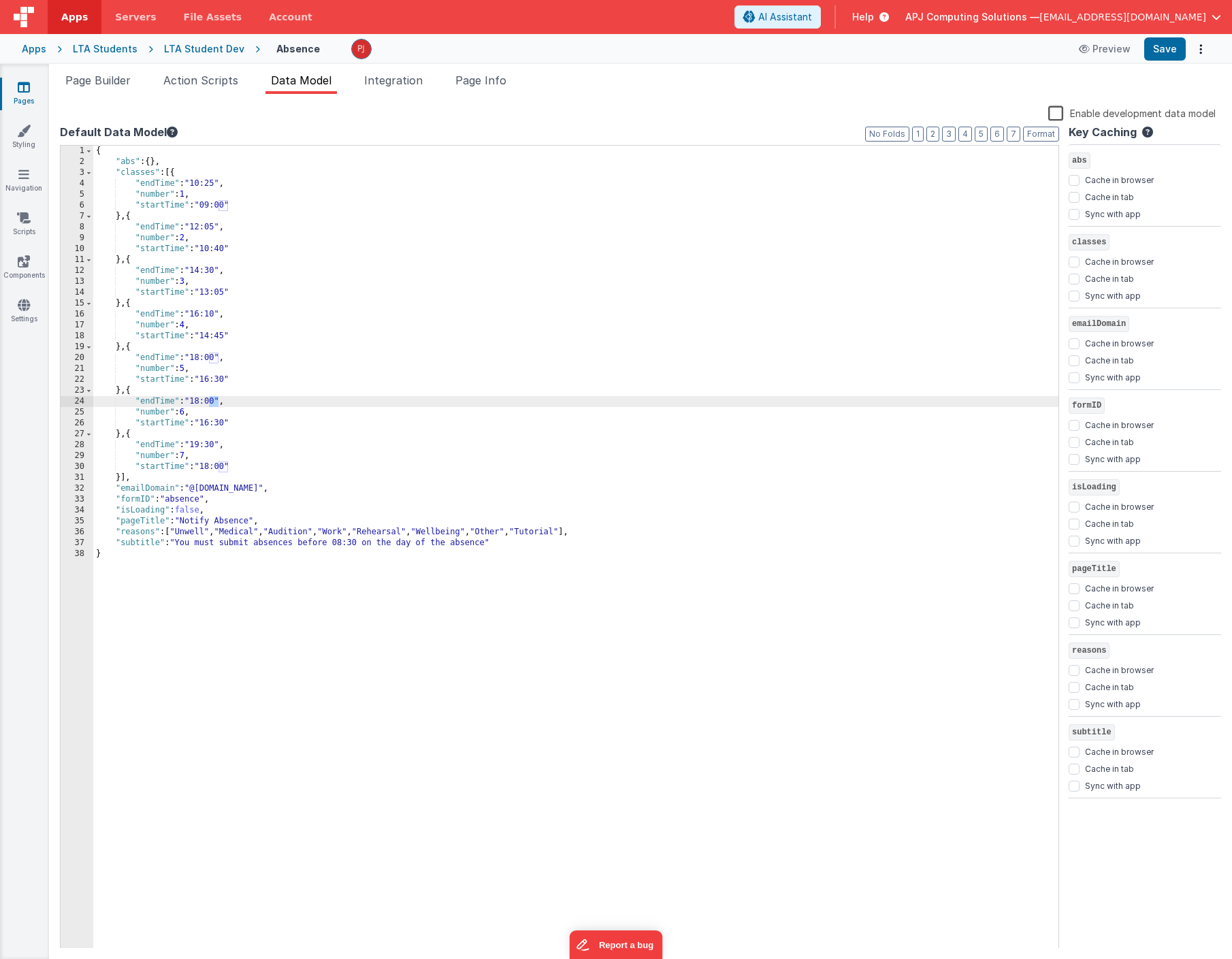
drag, startPoint x: 210, startPoint y: 404, endPoint x: 217, endPoint y: 402, distance: 7.3
click at [217, 402] on div "{ "abs" : { } , "classes" : [{ "endTime" : "10:25" , "number" : 1 , "startTime"…" at bounding box center [575, 558] width 965 height 824
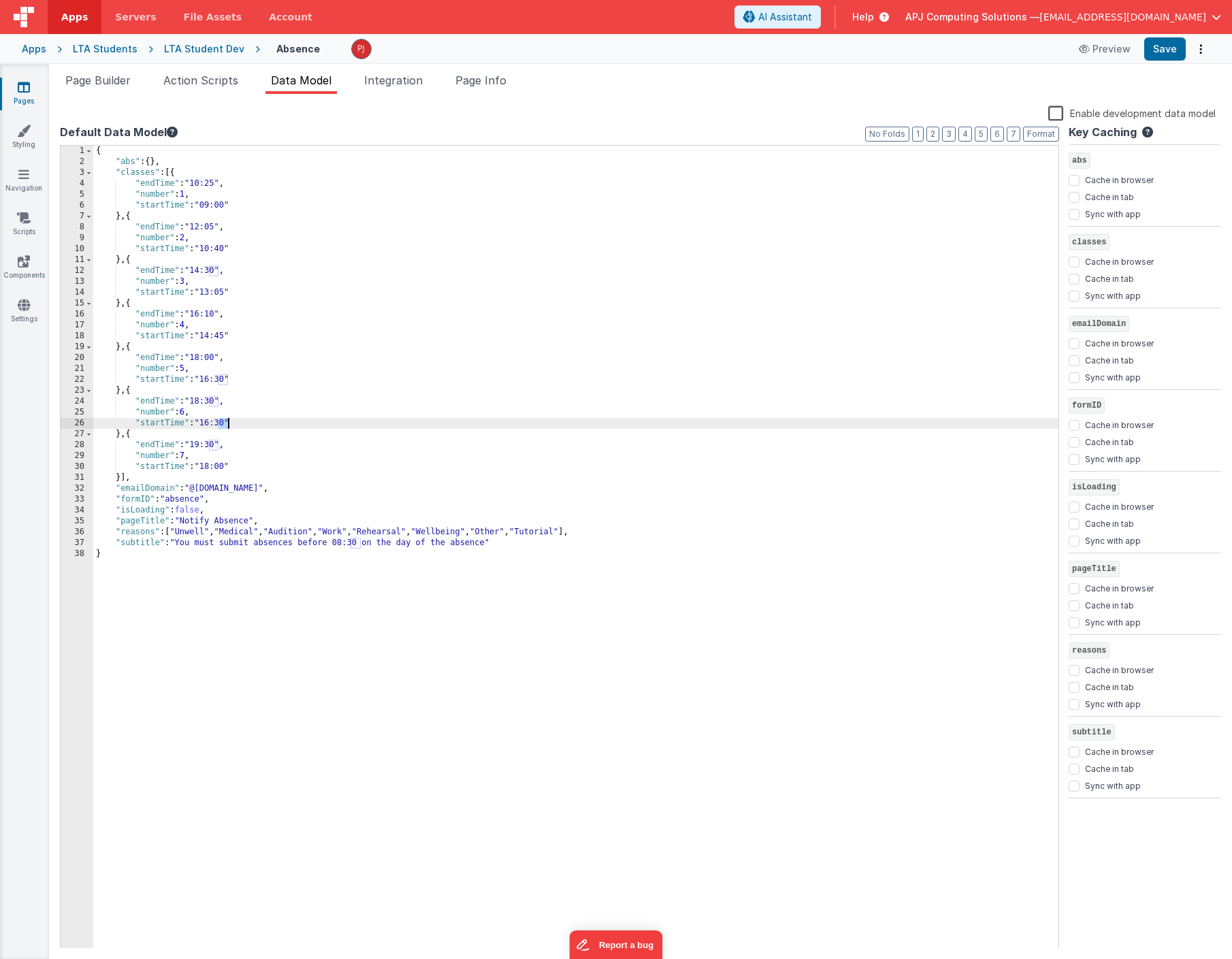
click at [227, 425] on div "{ "abs" : { } , "classes" : [{ "endTime" : "10:25" , "number" : 1 , "startTime"…" at bounding box center [575, 558] width 965 height 824
click at [282, 446] on div "{ "abs" : { } , "classes" : [{ "endTime" : "10:25" , "number" : 1 , "startTime"…" at bounding box center [575, 558] width 965 height 824
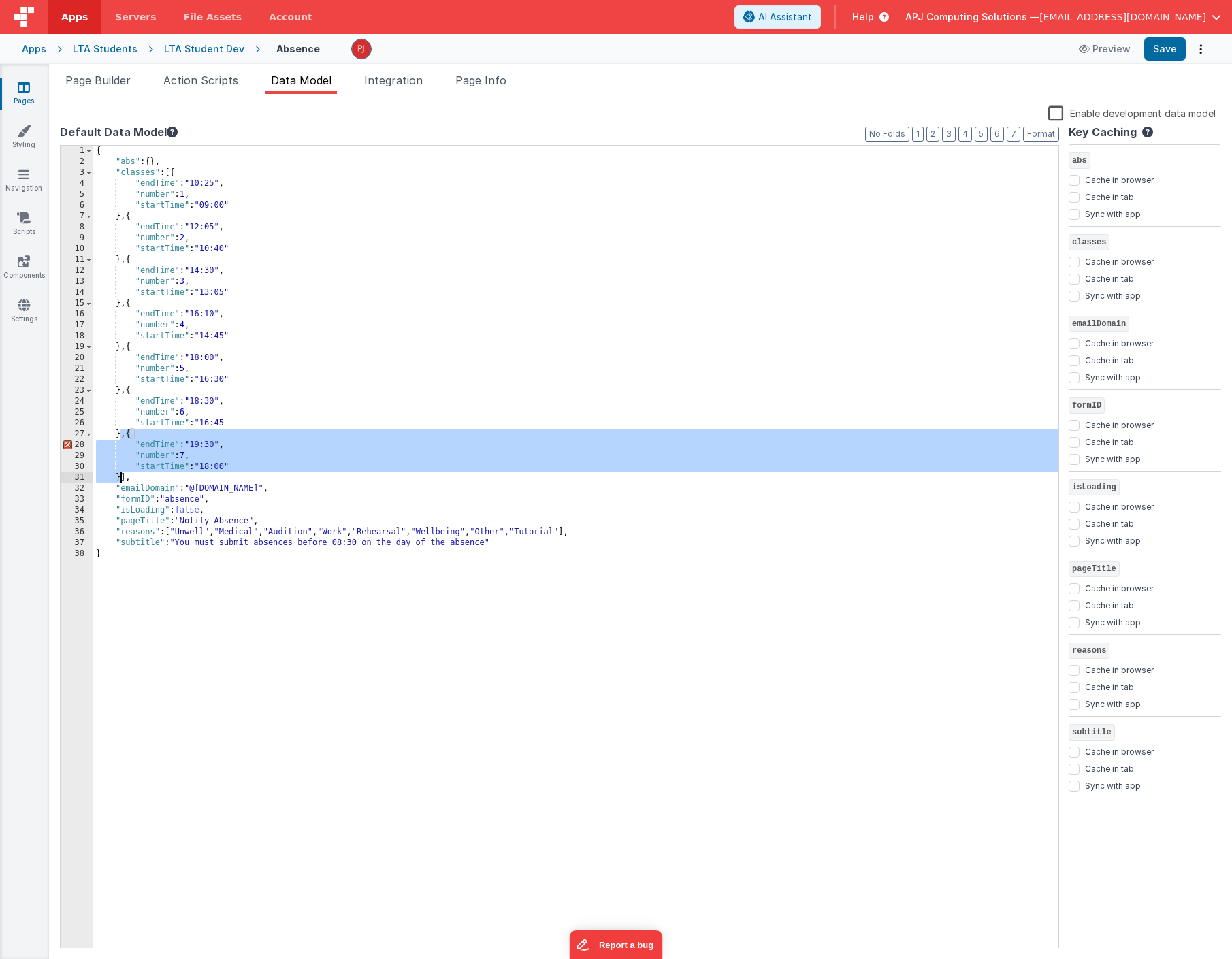
drag, startPoint x: 122, startPoint y: 436, endPoint x: 119, endPoint y: 475, distance: 39.1
click at [119, 475] on div "{ "abs" : { } , "classes" : [{ "endTime" : "10:25" , "number" : 1 , "startTime"…" at bounding box center [575, 558] width 965 height 824
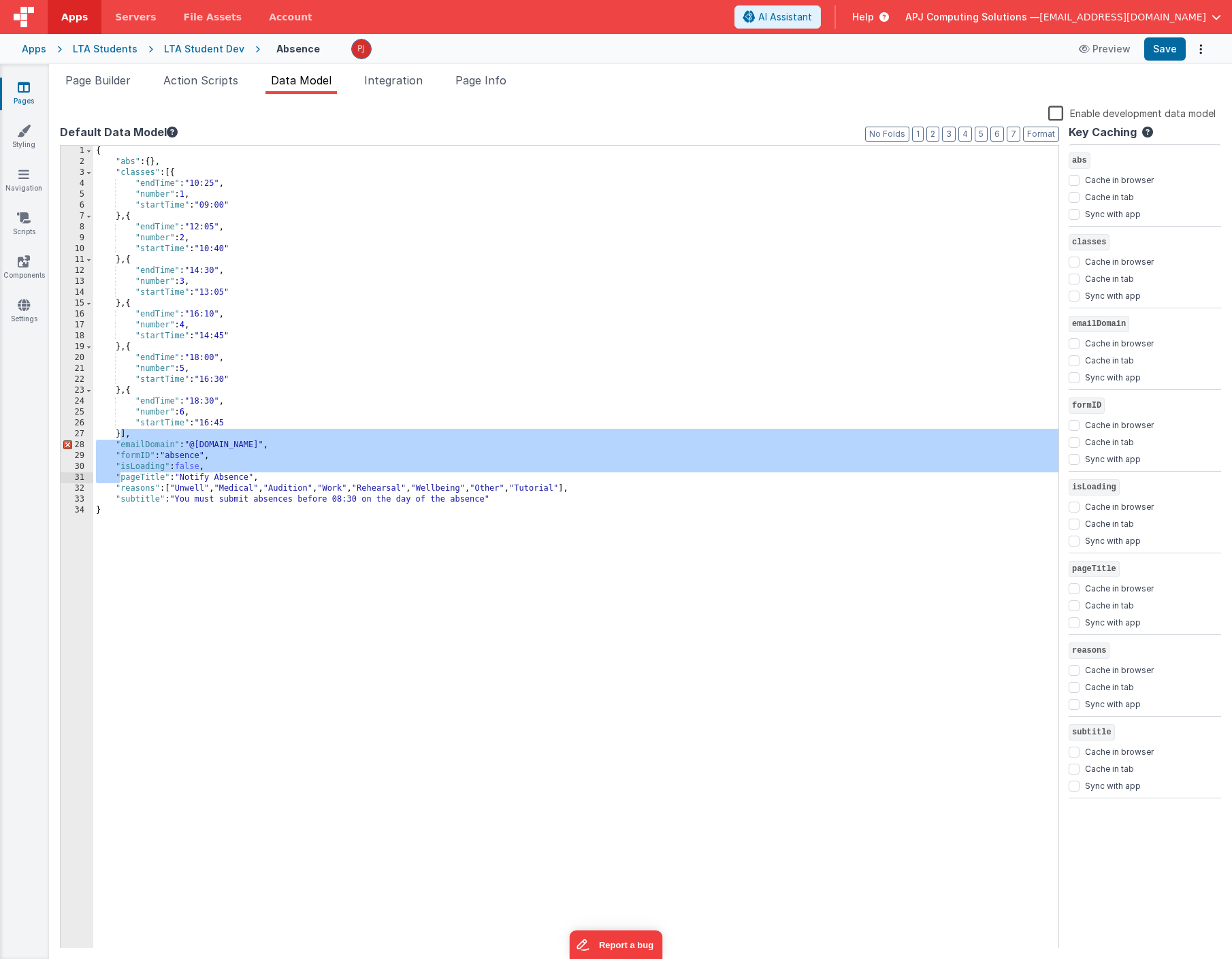
click at [223, 556] on div "{ "abs" : { } , "classes" : [{ "endTime" : "10:25" , "number" : 1 , "startTime"…" at bounding box center [575, 558] width 965 height 824
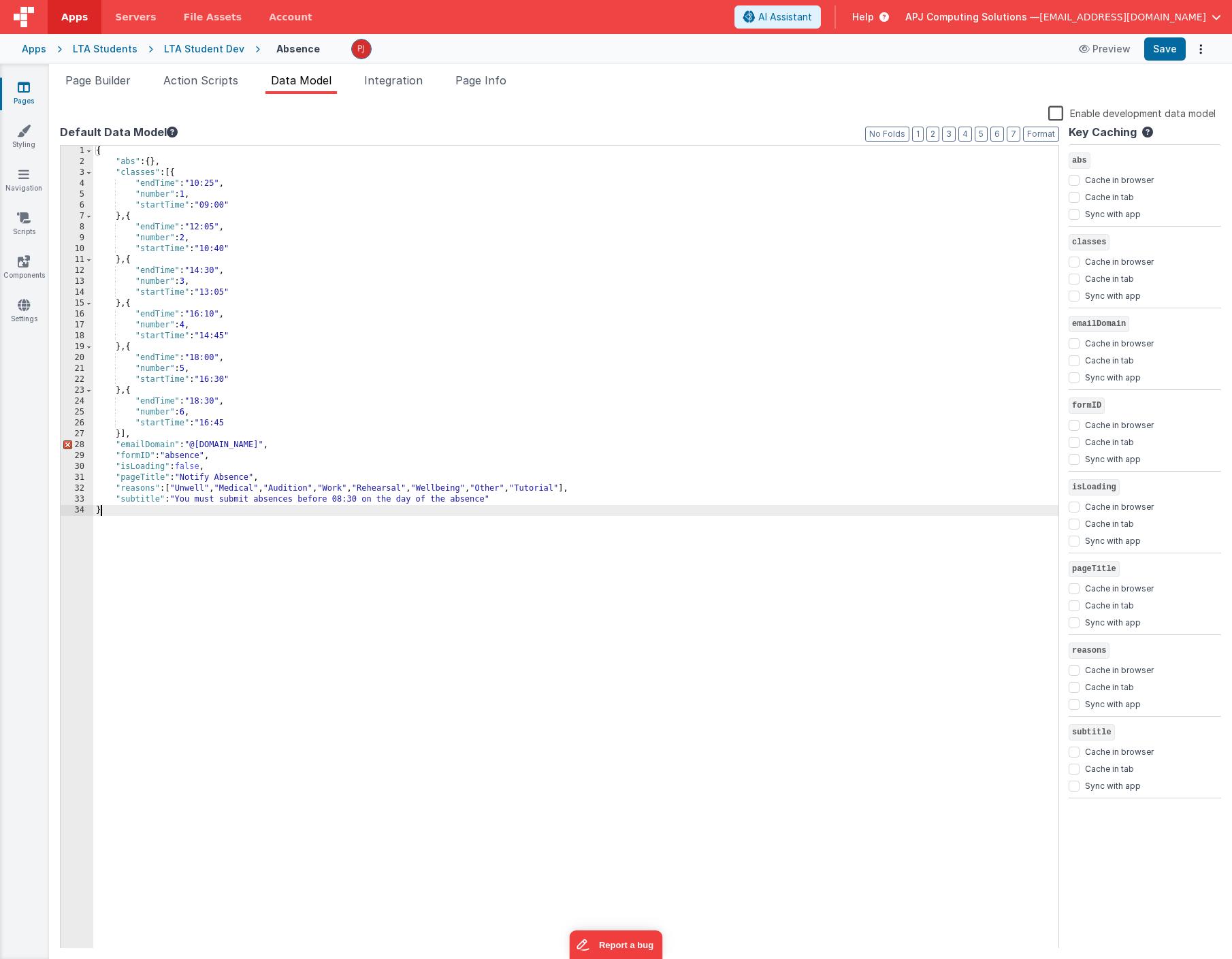
click at [228, 424] on div "{ "abs" : { } , "classes" : [{ "endTime" : "10:25" , "number" : 1 , "startTime"…" at bounding box center [575, 558] width 965 height 824
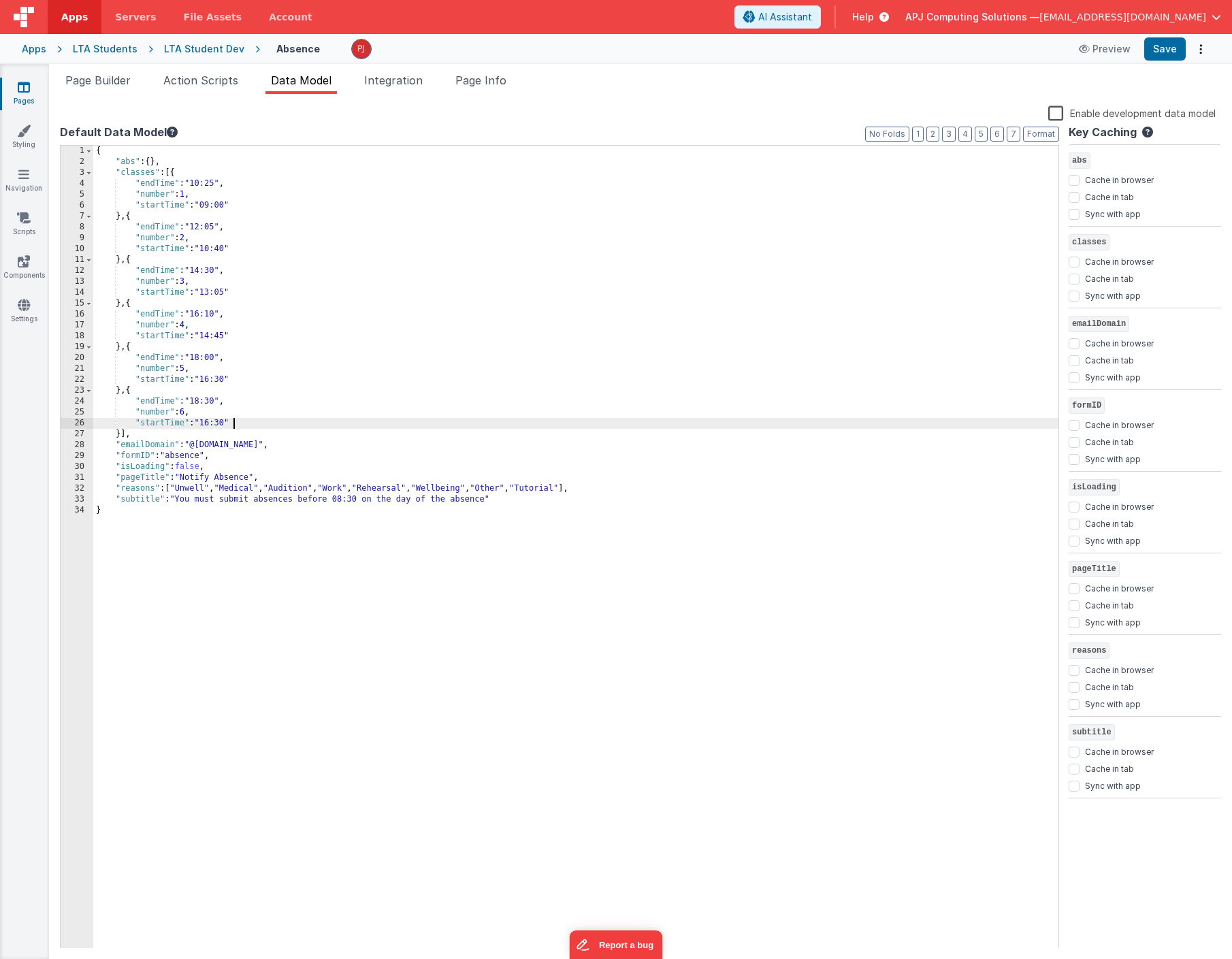
click at [263, 566] on div "{ "abs" : { } , "classes" : [{ "endTime" : "10:25" , "number" : 1 , "startTime"…" at bounding box center [575, 558] width 965 height 824
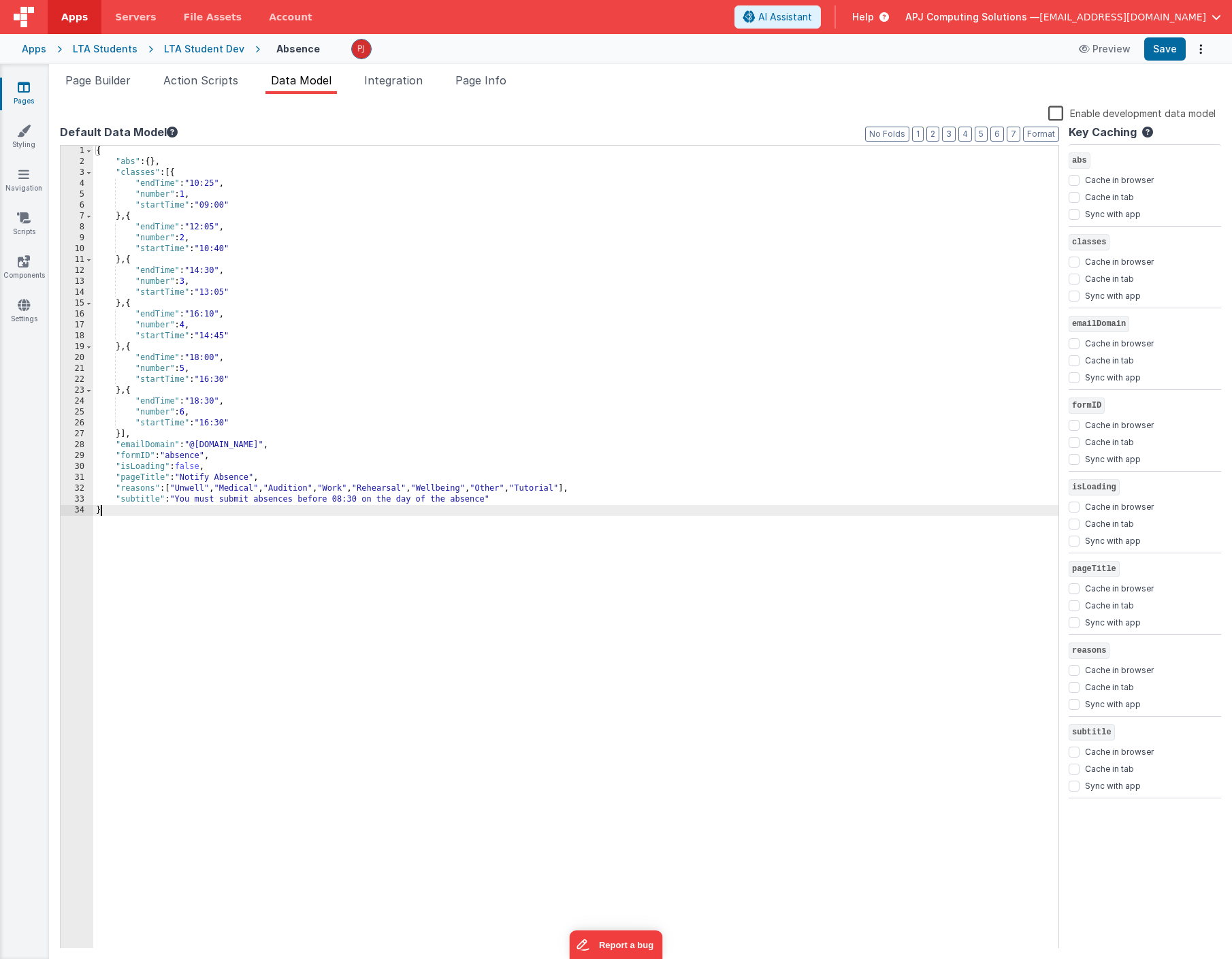
click at [291, 570] on div "{ "abs" : { } , "classes" : [{ "endTime" : "10:25" , "number" : 1 , "startTime"…" at bounding box center [575, 558] width 965 height 824
drag, startPoint x: 180, startPoint y: 499, endPoint x: 489, endPoint y: 502, distance: 309.0
click at [489, 502] on div "{ "abs" : { } , "classes" : [{ "endTime" : "10:25" , "number" : 1 , "startTime"…" at bounding box center [575, 558] width 965 height 824
click at [454, 540] on div "{ "abs" : { } , "classes" : [{ "endTime" : "10:25" , "number" : 1 , "startTime"…" at bounding box center [575, 558] width 965 height 824
click at [106, 80] on span "Page Builder" at bounding box center [98, 80] width 65 height 14
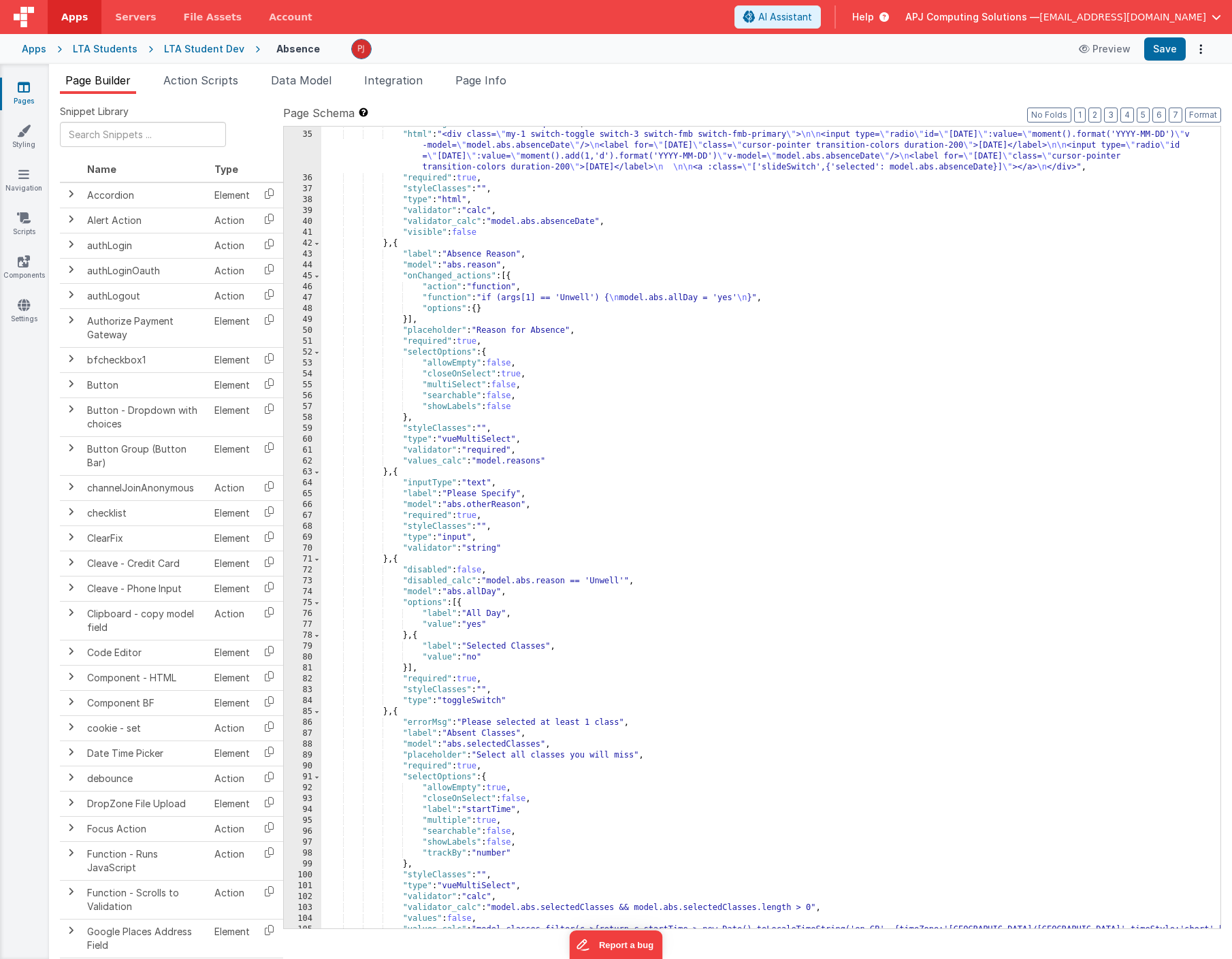
scroll to position [448, 0]
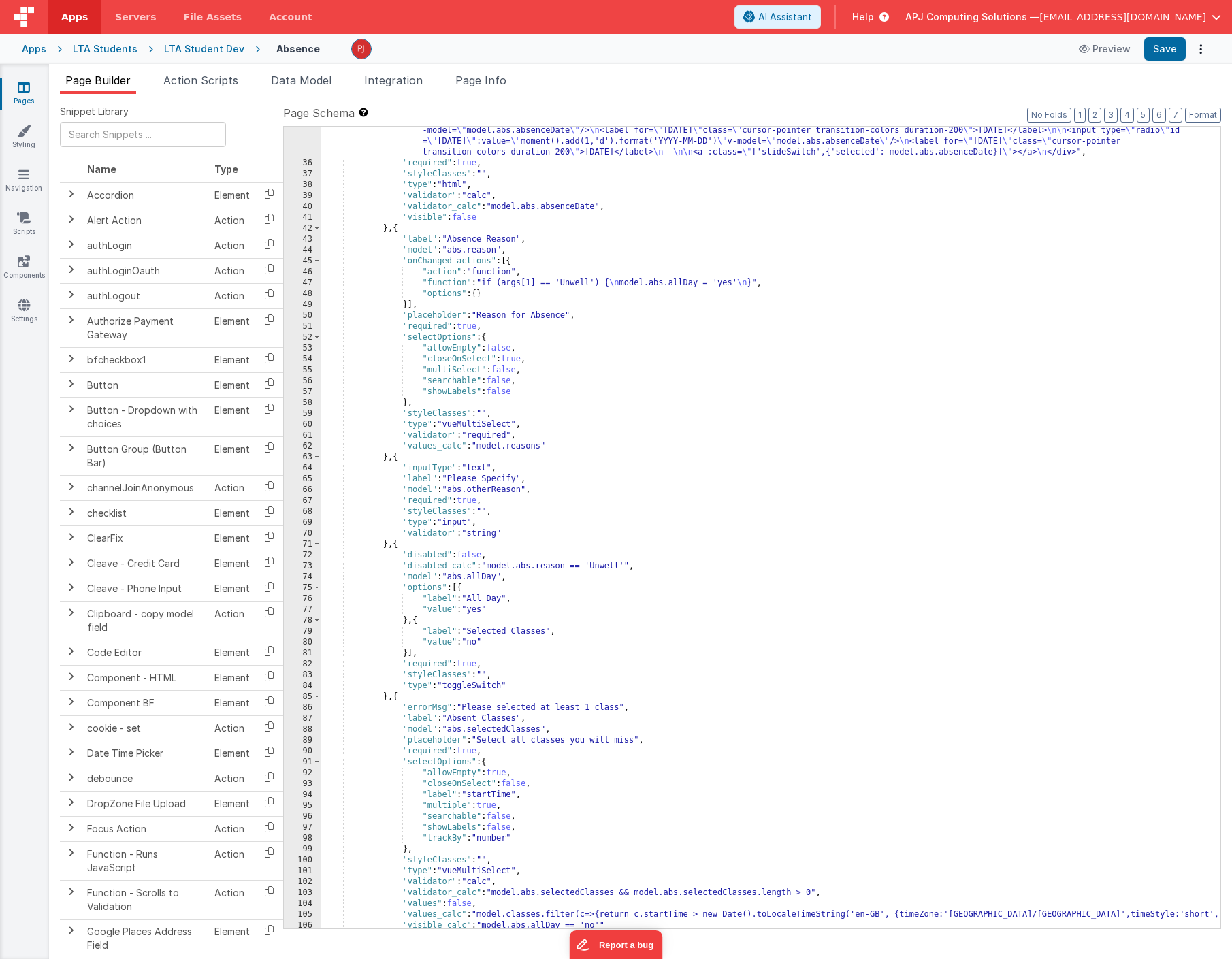
click at [331, 566] on div ""html" : "<div class= \" my-1 switch-toggle switch-3 switch-fmb switch-fmb-prim…" at bounding box center [771, 543] width 899 height 857
click at [361, 567] on div ""html" : "<div class= \" my-1 switch-toggle switch-3 switch-fmb switch-fmb-prim…" at bounding box center [771, 543] width 899 height 857
click at [336, 567] on div ""html" : "<div class= \" my-1 switch-toggle switch-3 switch-fmb switch-fmb-prim…" at bounding box center [771, 543] width 899 height 857
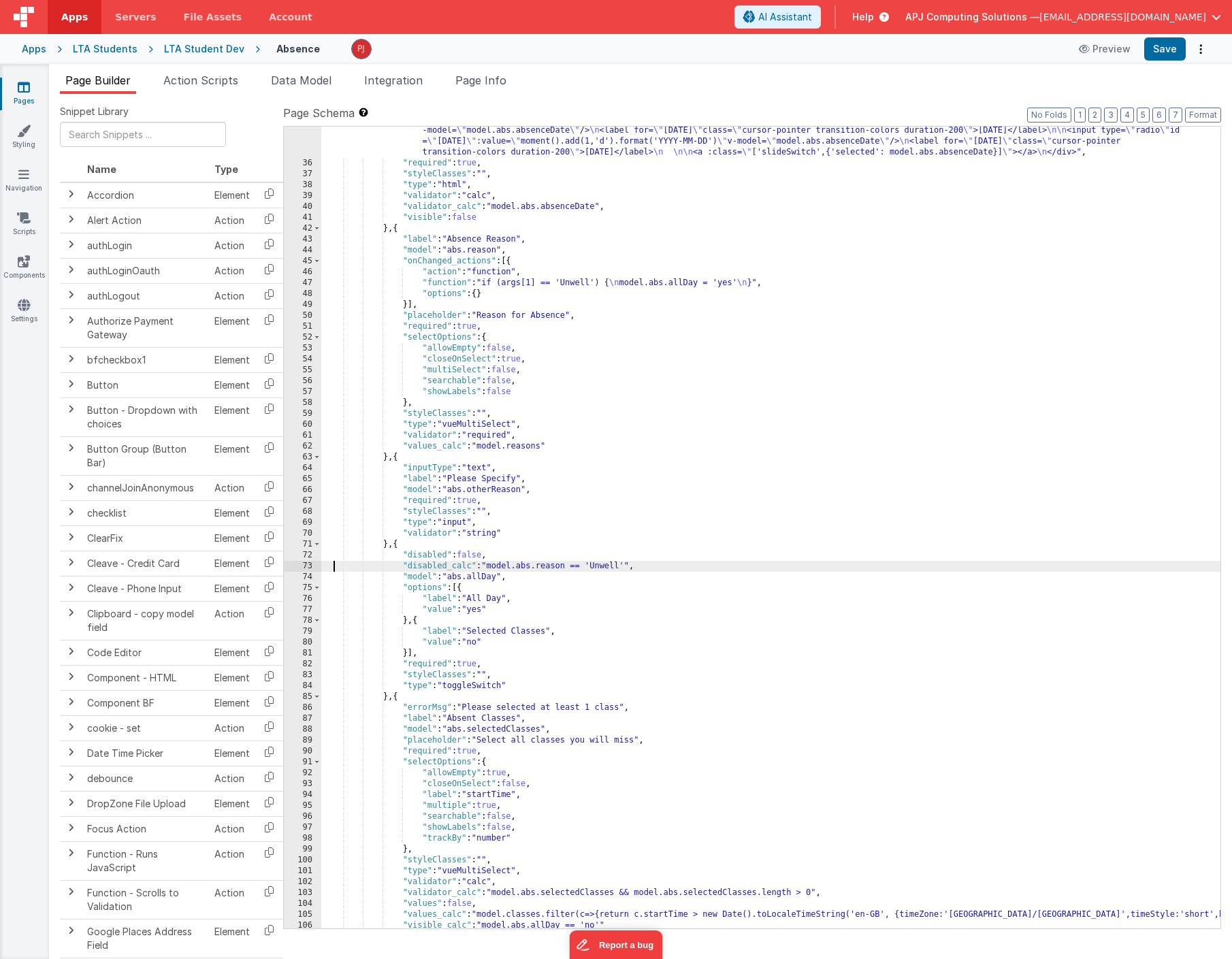
click at [336, 567] on div ""html" : "<div class= \" my-1 switch-toggle switch-3 switch-fmb switch-fmb-prim…" at bounding box center [771, 543] width 899 height 857
click at [566, 565] on div ""html" : "<div class= \" my-1 switch-toggle switch-3 switch-fmb switch-fmb-prim…" at bounding box center [771, 543] width 899 height 857
click at [526, 565] on div ""html" : "<div class= \" my-1 switch-toggle switch-3 switch-fmb switch-fmb-prim…" at bounding box center [771, 543] width 899 height 857
click at [1170, 52] on button "Save" at bounding box center [1164, 49] width 41 height 23
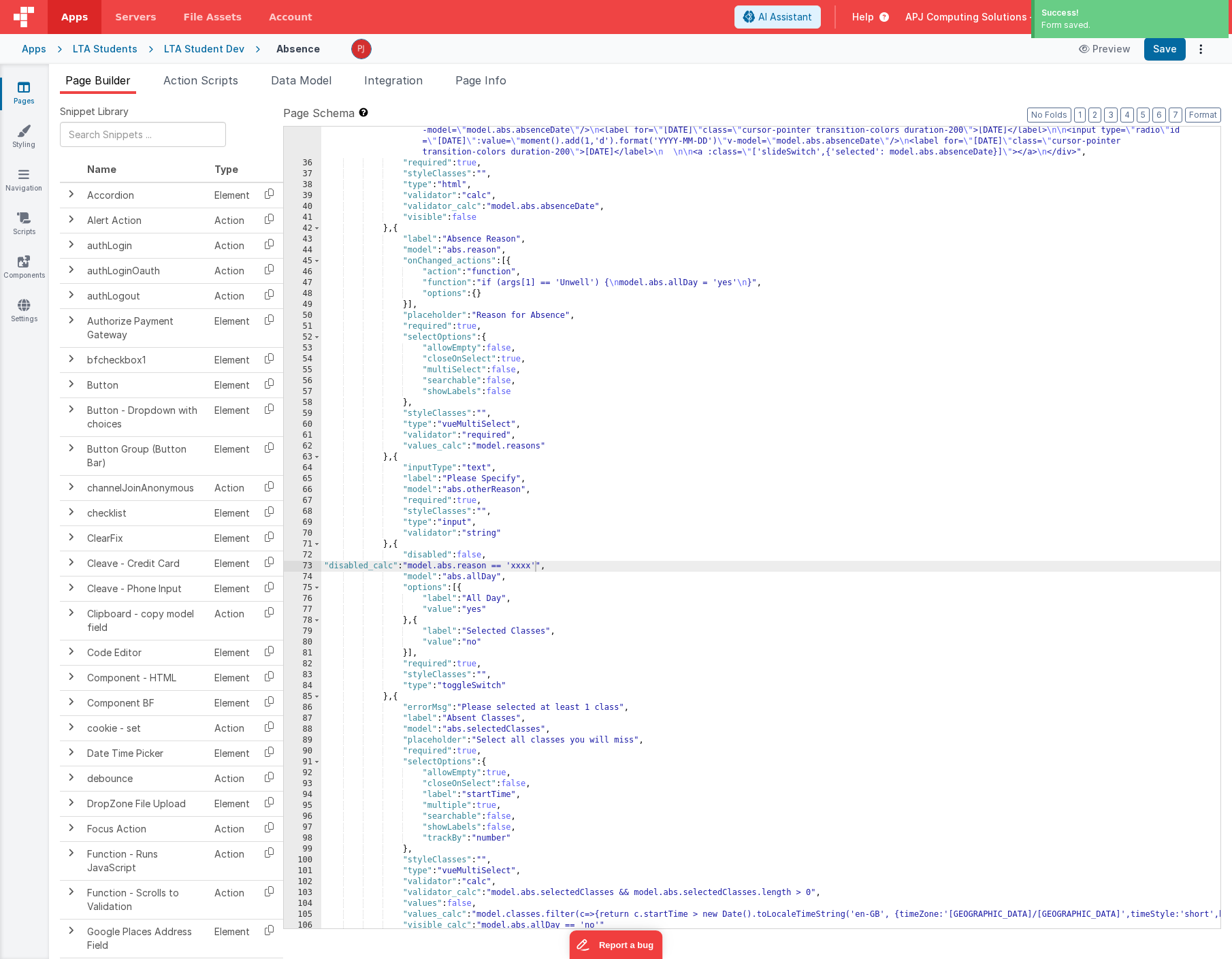
click at [211, 46] on div "LTA Student Dev" at bounding box center [204, 49] width 80 height 14
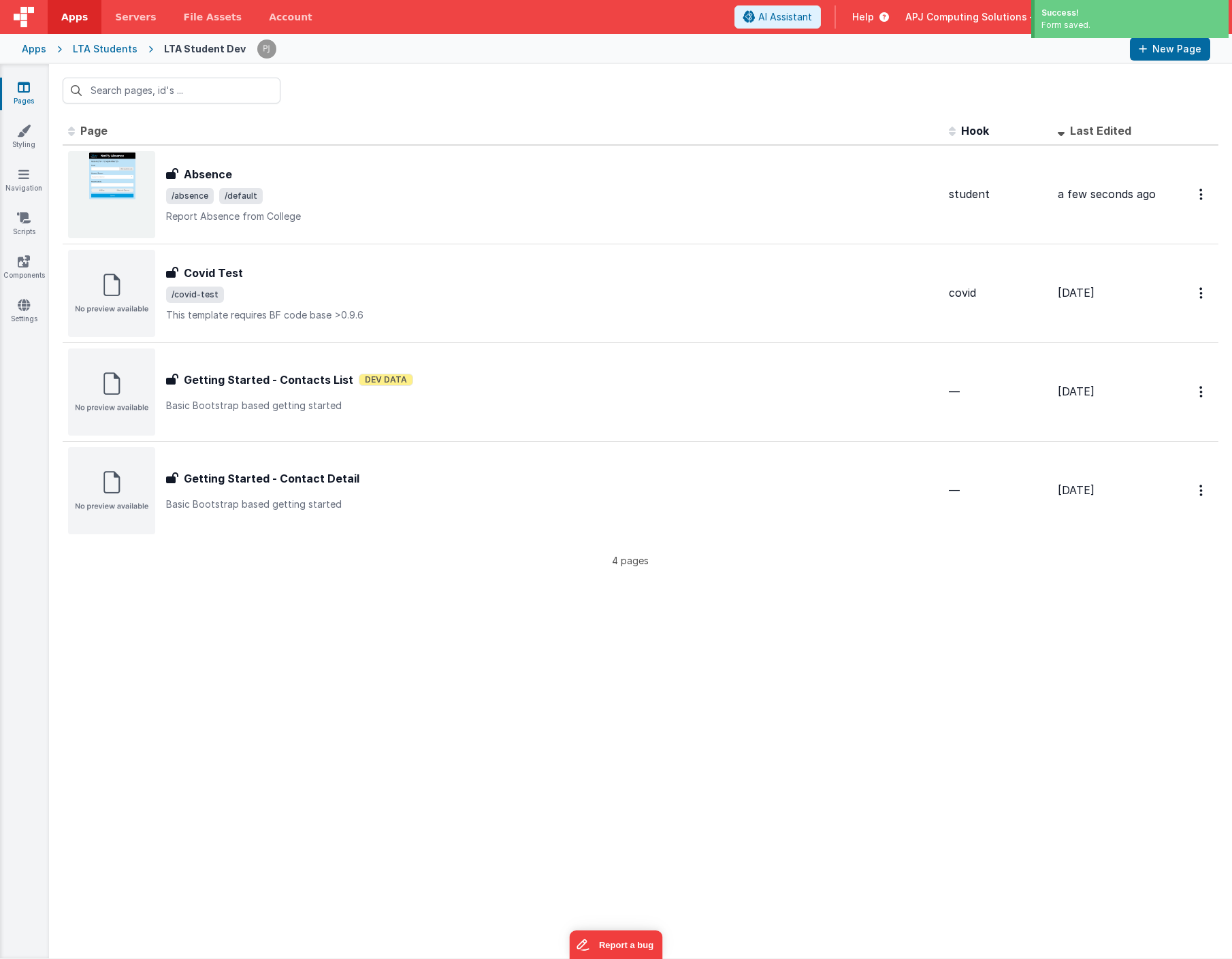
click at [91, 50] on div "LTA Students" at bounding box center [105, 49] width 65 height 14
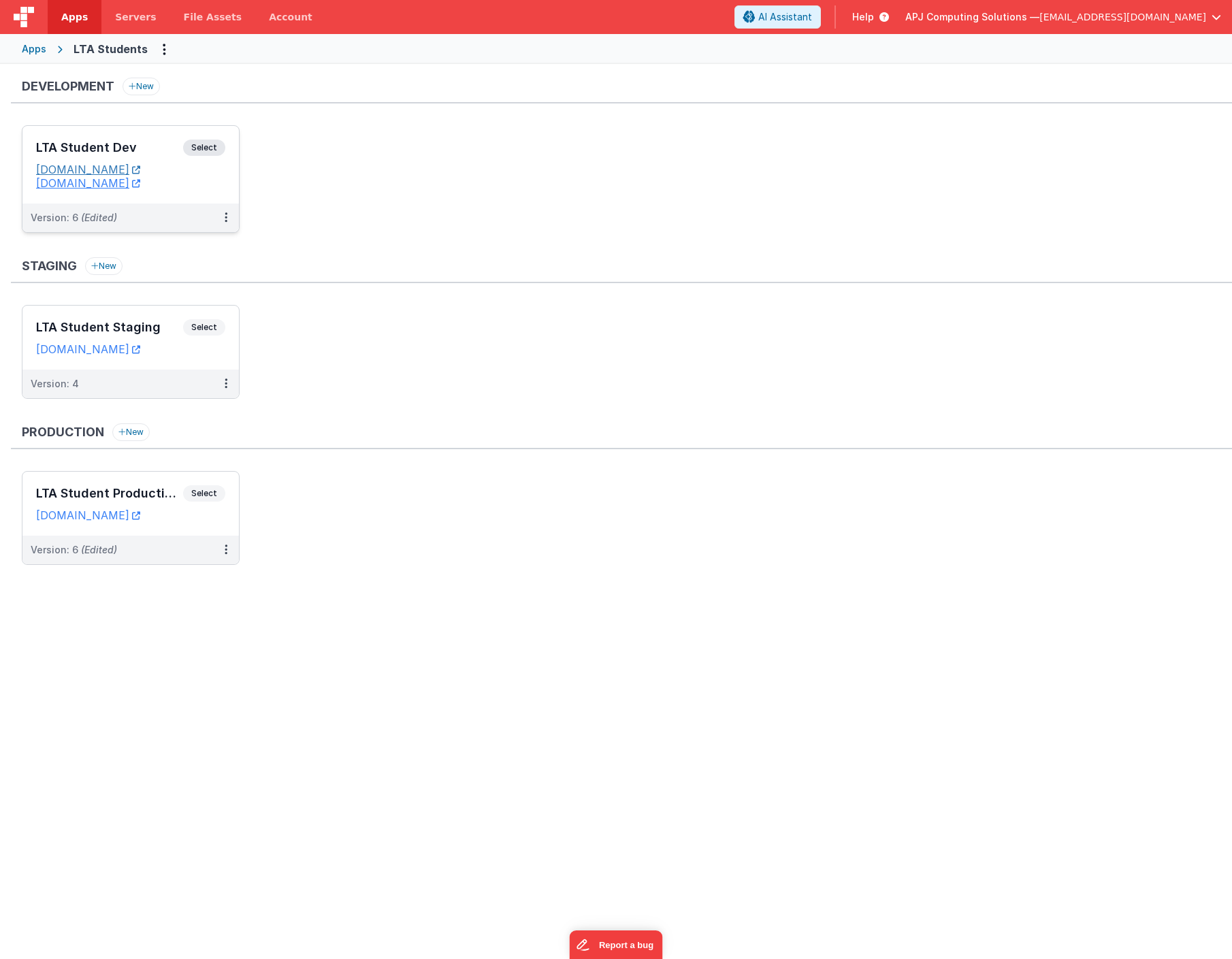
click at [140, 170] on link "ltastudentdev.fmbetterforms.com" at bounding box center [88, 170] width 104 height 14
click at [206, 147] on span "Select" at bounding box center [204, 148] width 42 height 17
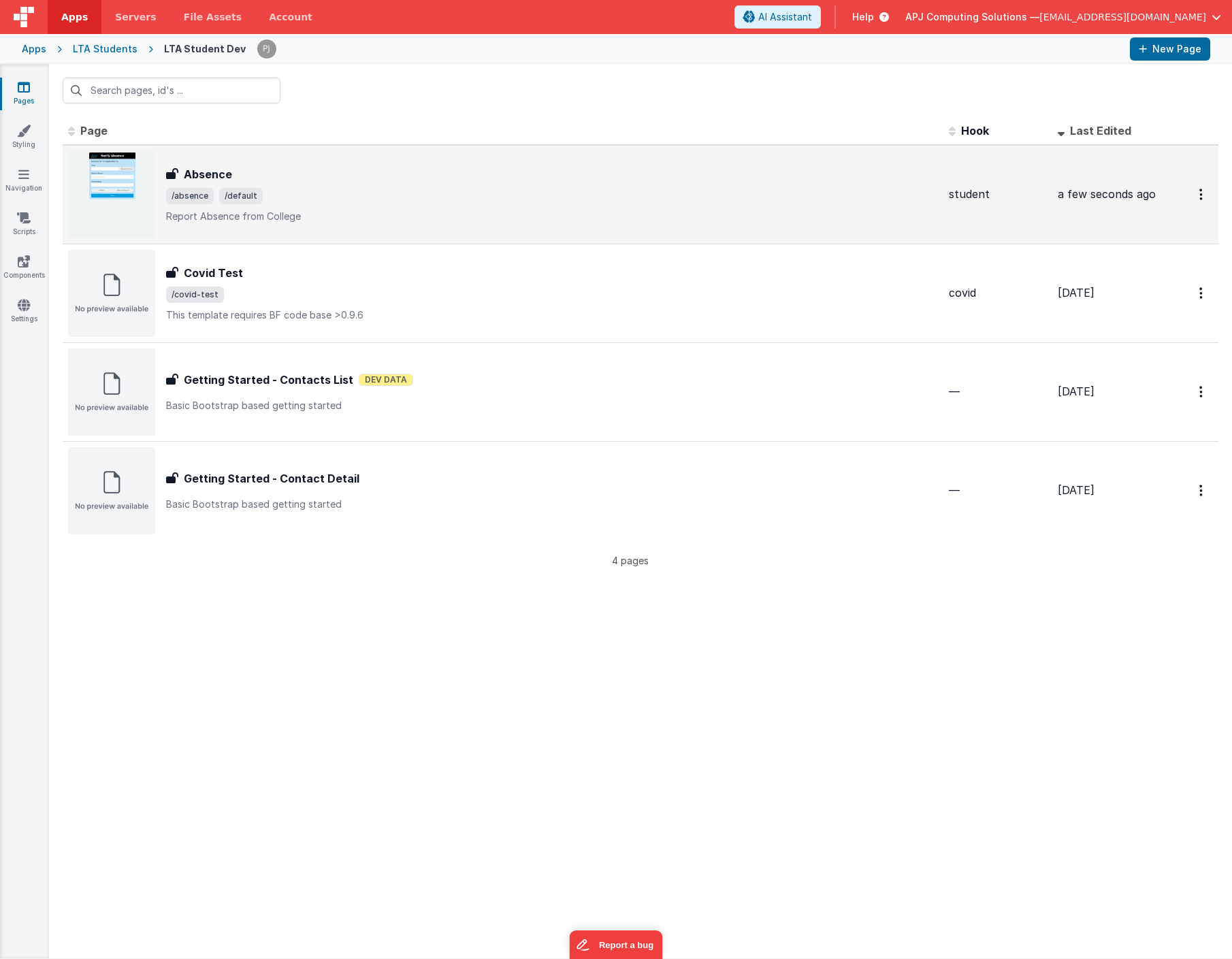
click at [116, 189] on img at bounding box center [112, 195] width 87 height 87
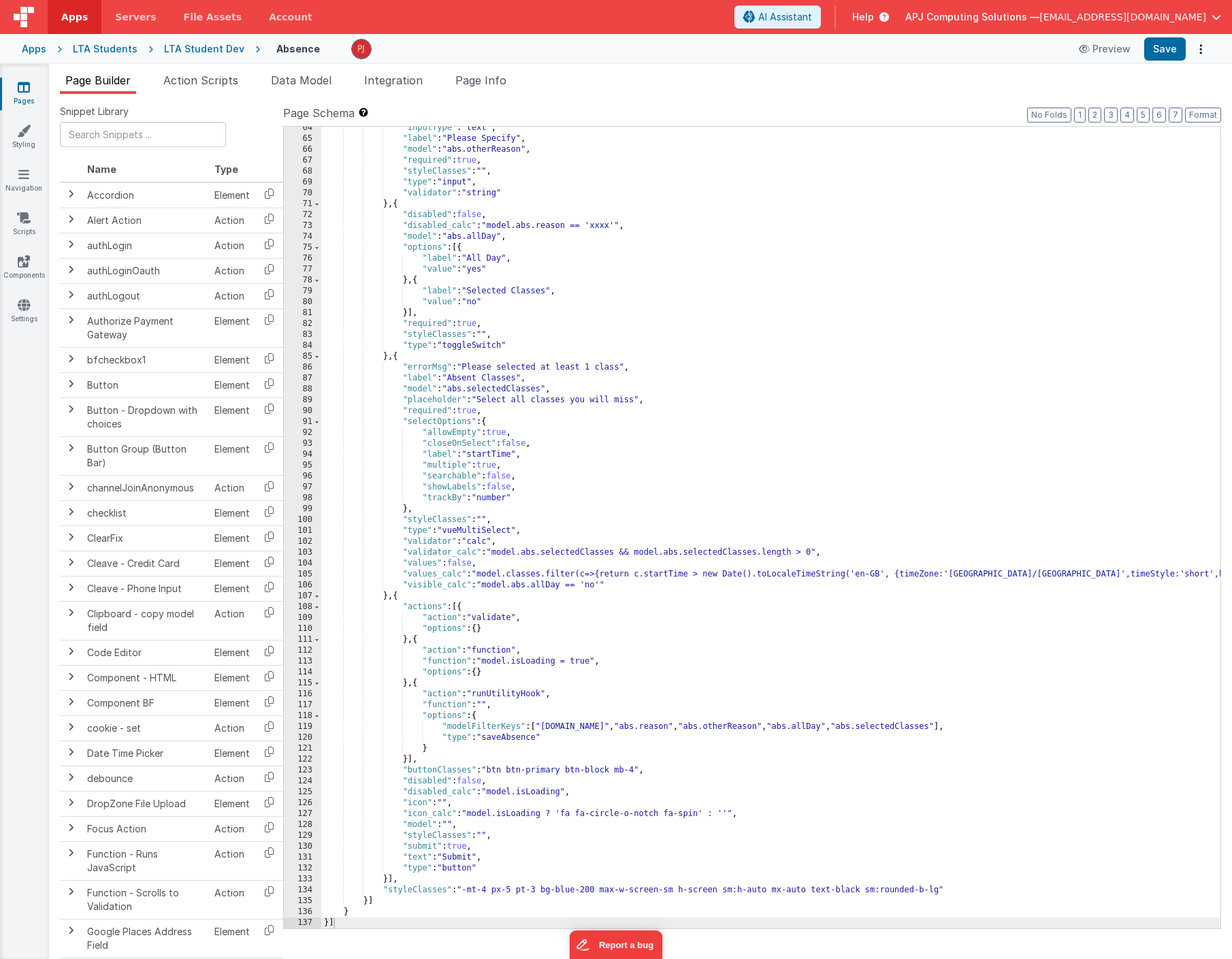
scroll to position [788, 0]
click at [536, 573] on div ""inputType" : "text" , "label" : "Please Specify" , "model" : "abs.otherReason"…" at bounding box center [771, 534] width 899 height 824
click at [1064, 573] on div ""inputType" : "text" , "label" : "Please Specify" , "model" : "abs.otherReason"…" at bounding box center [771, 534] width 899 height 824
click at [1007, 636] on div ""inputType" : "text" , "label" : "Please Specify" , "model" : "abs.otherReason"…" at bounding box center [771, 534] width 899 height 824
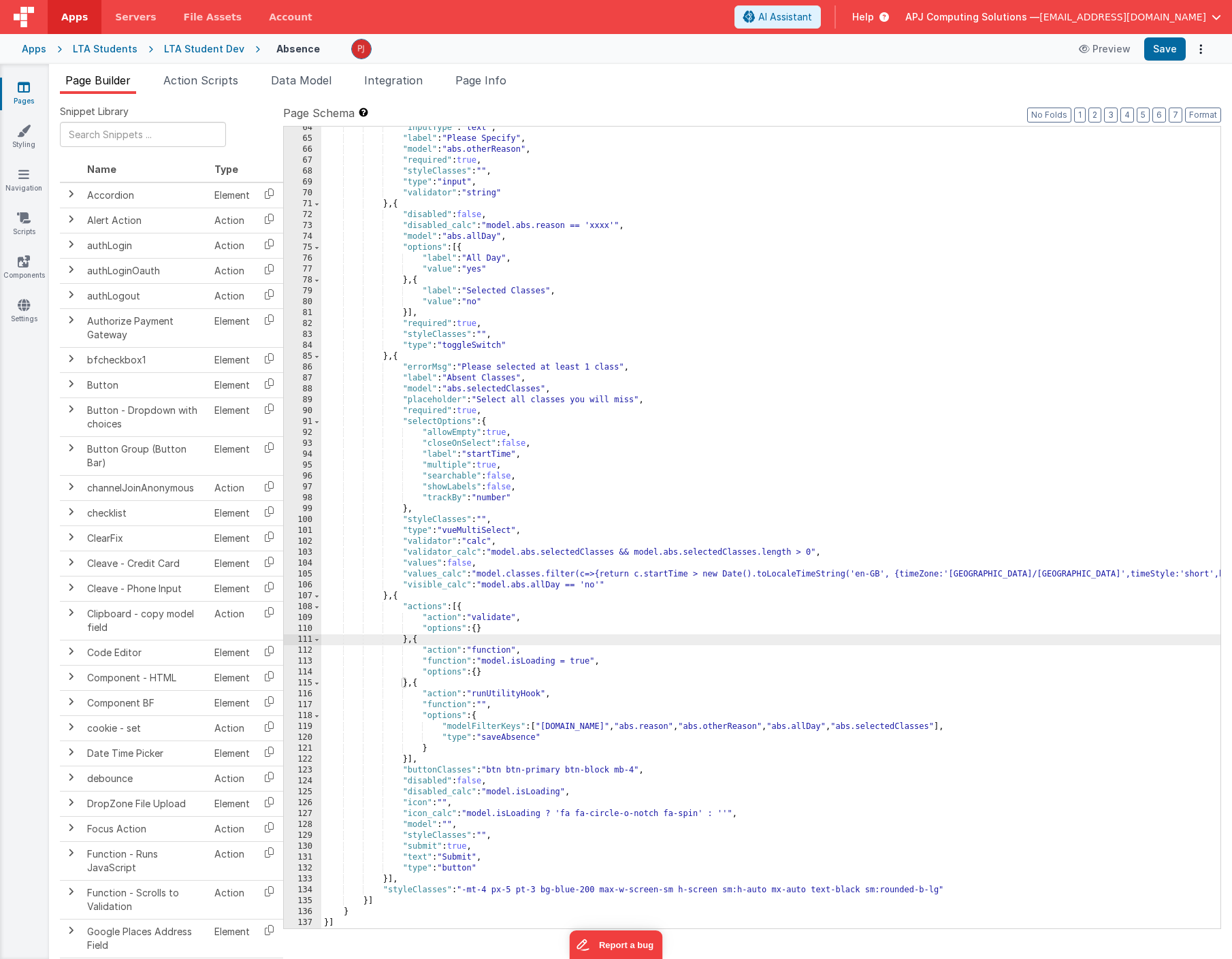
click at [582, 476] on div ""inputType" : "text" , "label" : "Please Specify" , "model" : "abs.otherReason"…" at bounding box center [771, 534] width 899 height 824
click at [630, 313] on div ""inputType" : "text" , "label" : "Please Specify" , "model" : "abs.otherReason"…" at bounding box center [771, 536] width 899 height 824
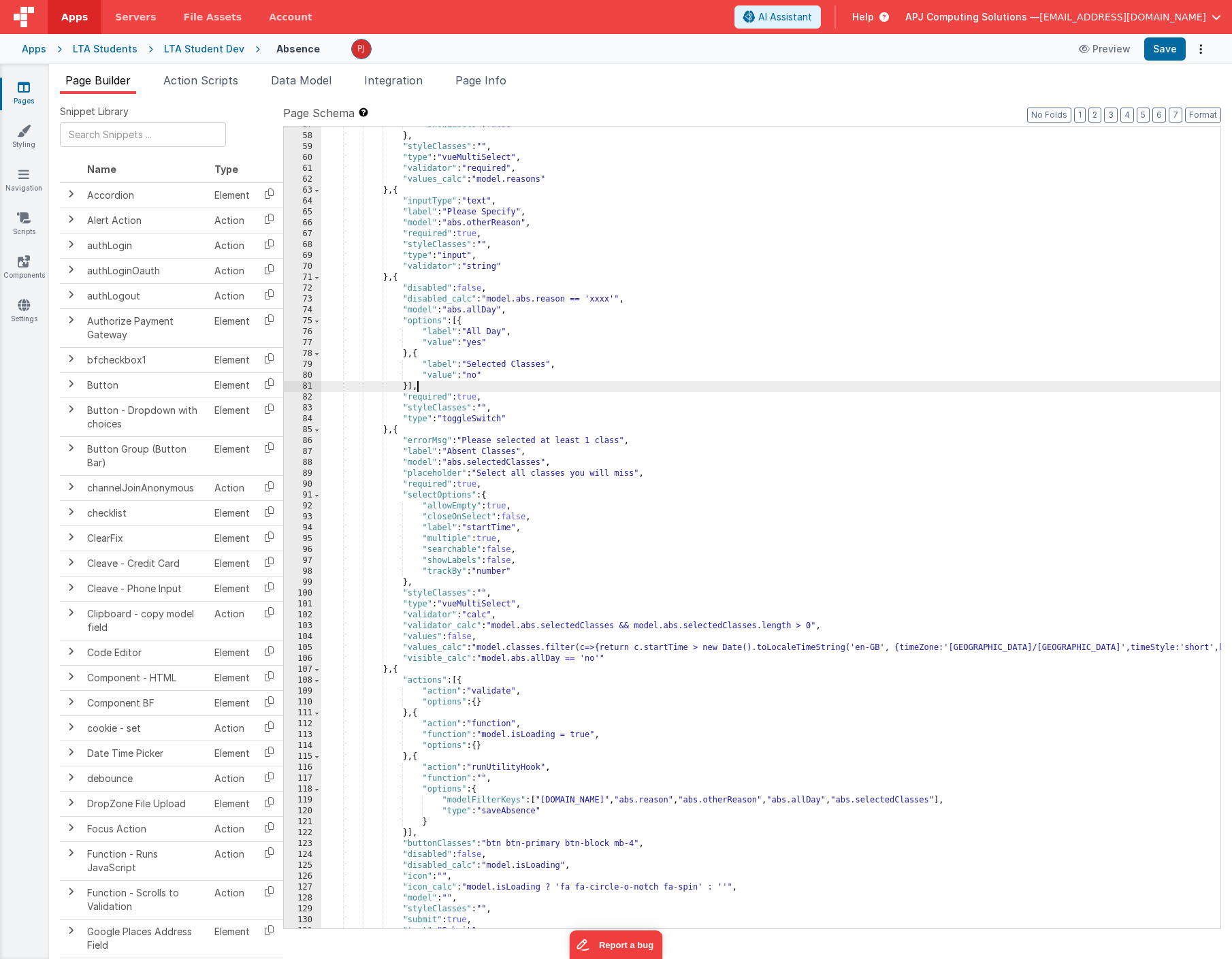
scroll to position [743, 0]
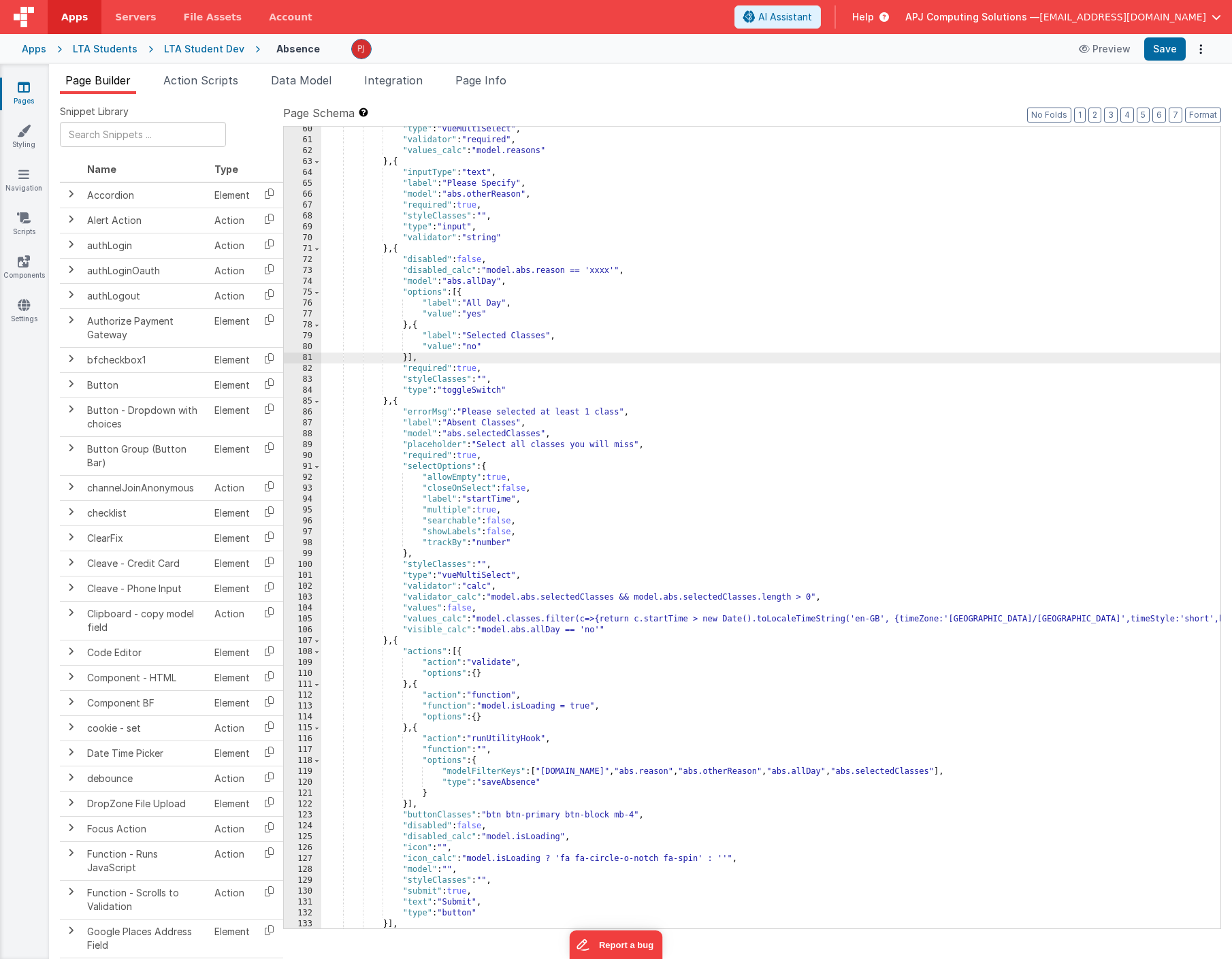
click at [563, 372] on div ""type" : "vueMultiSelect" , "validator" : "required" , "values_calc" : "model.r…" at bounding box center [771, 536] width 899 height 824
click at [534, 438] on div ""type" : "vueMultiSelect" , "validator" : "required" , "values_calc" : "model.r…" at bounding box center [771, 536] width 899 height 824
click at [435, 468] on div ""type" : "vueMultiSelect" , "validator" : "required" , "values_calc" : "model.r…" at bounding box center [771, 536] width 899 height 824
click at [498, 533] on div ""type" : "vueMultiSelect" , "validator" : "required" , "values_calc" : "model.r…" at bounding box center [771, 536] width 899 height 824
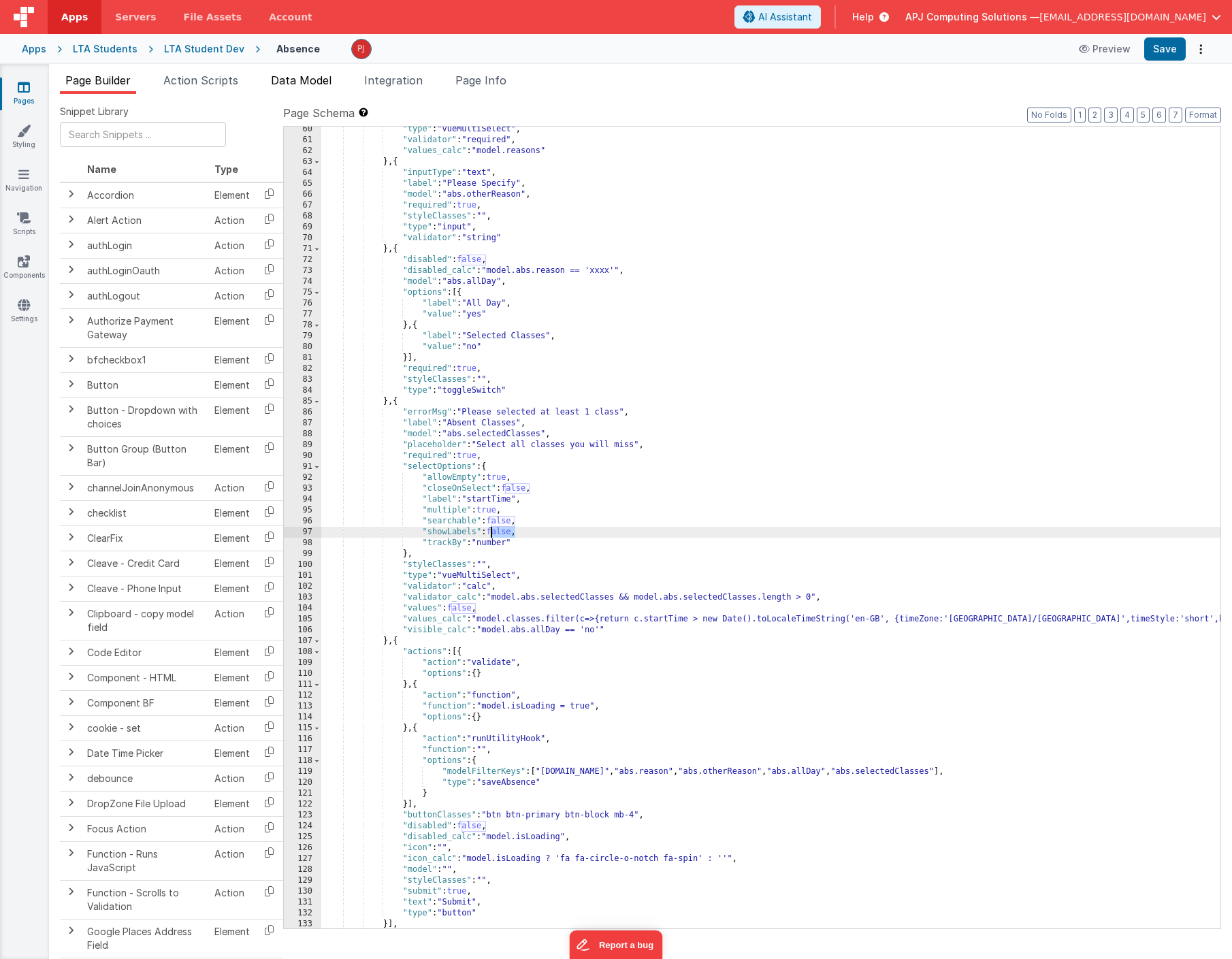
click at [299, 77] on span "Data Model" at bounding box center [301, 80] width 61 height 14
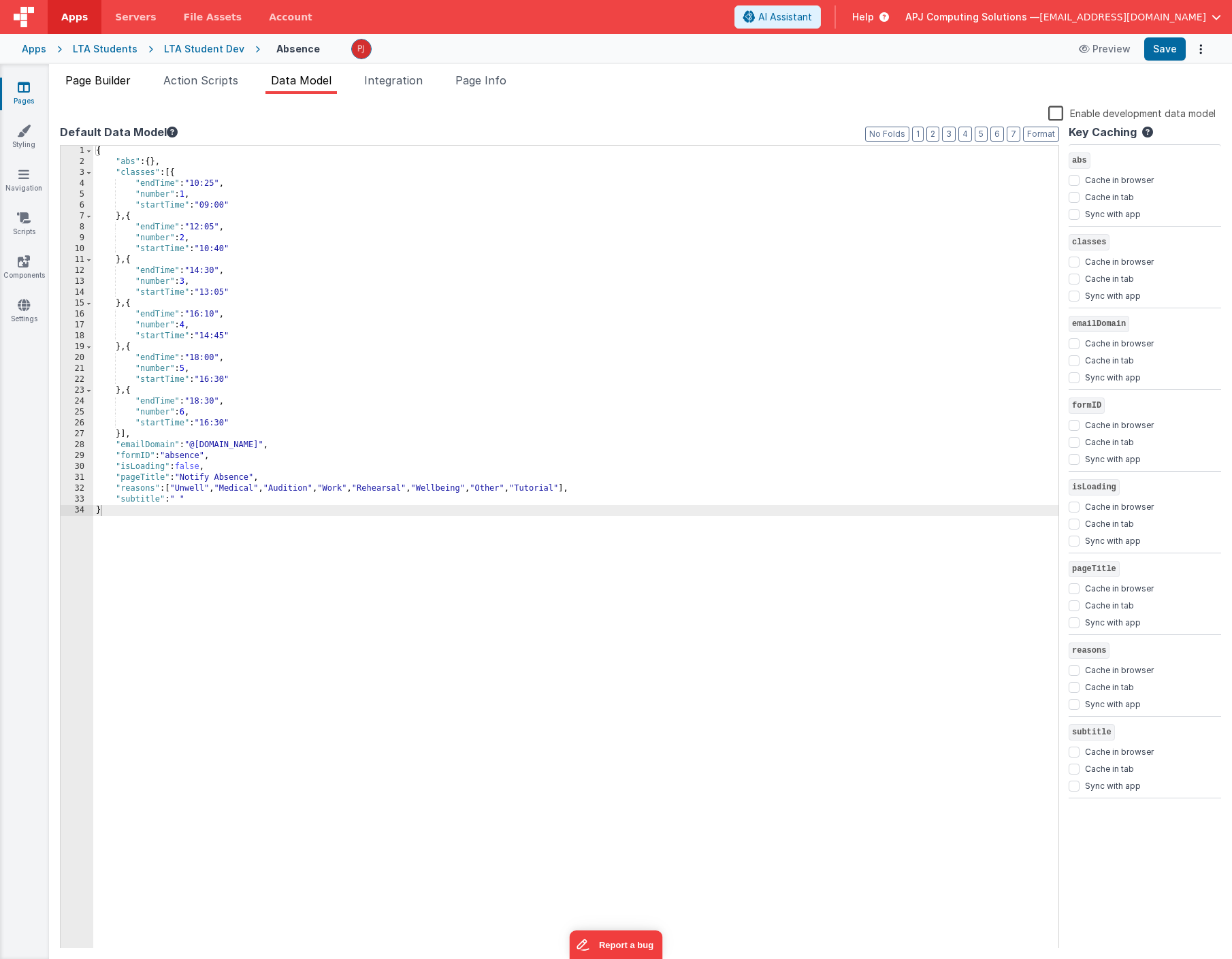
click at [110, 79] on span "Page Builder" at bounding box center [98, 80] width 65 height 14
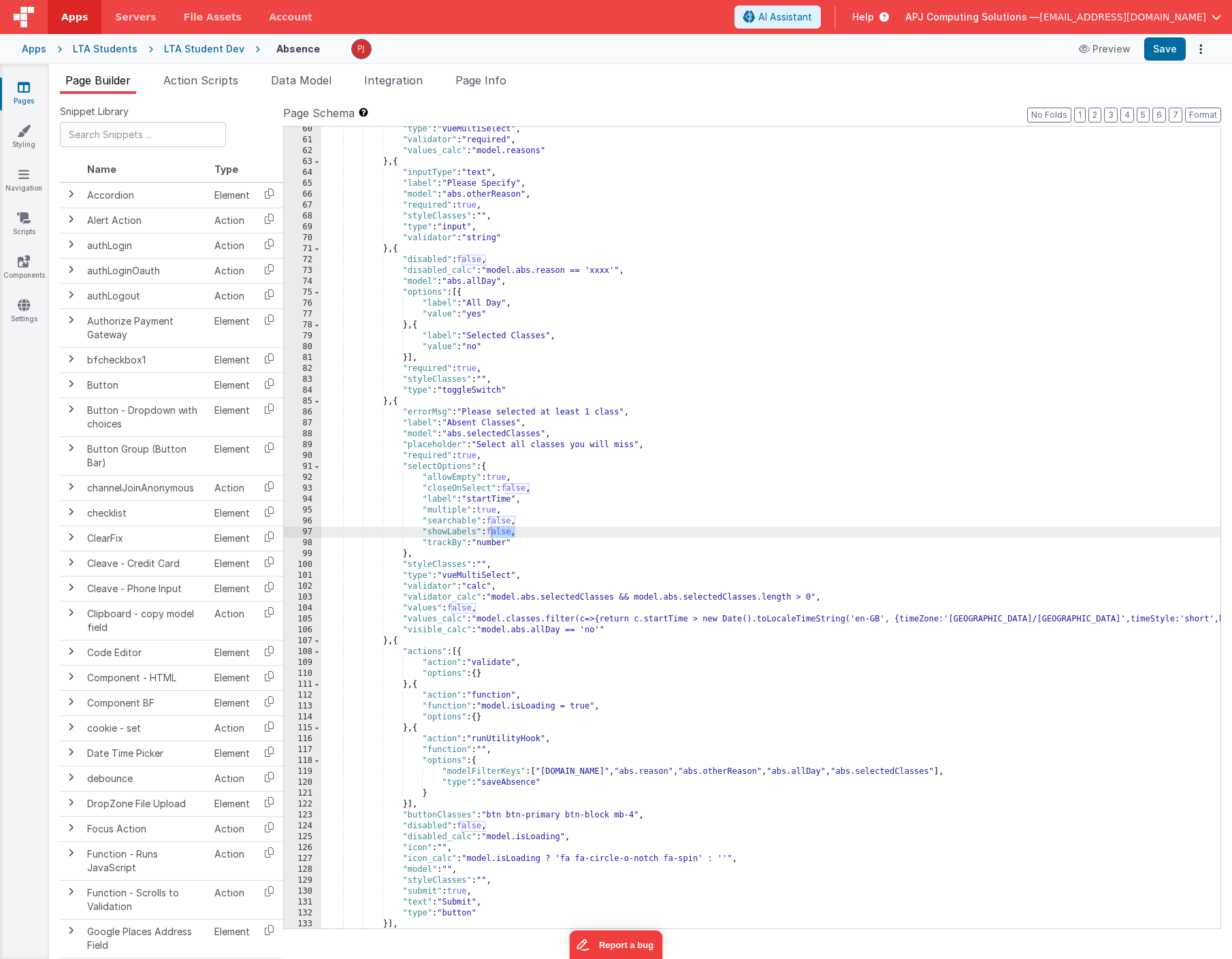
click at [593, 556] on div ""type" : "vueMultiSelect" , "validator" : "required" , "values_calc" : "model.r…" at bounding box center [771, 536] width 899 height 824
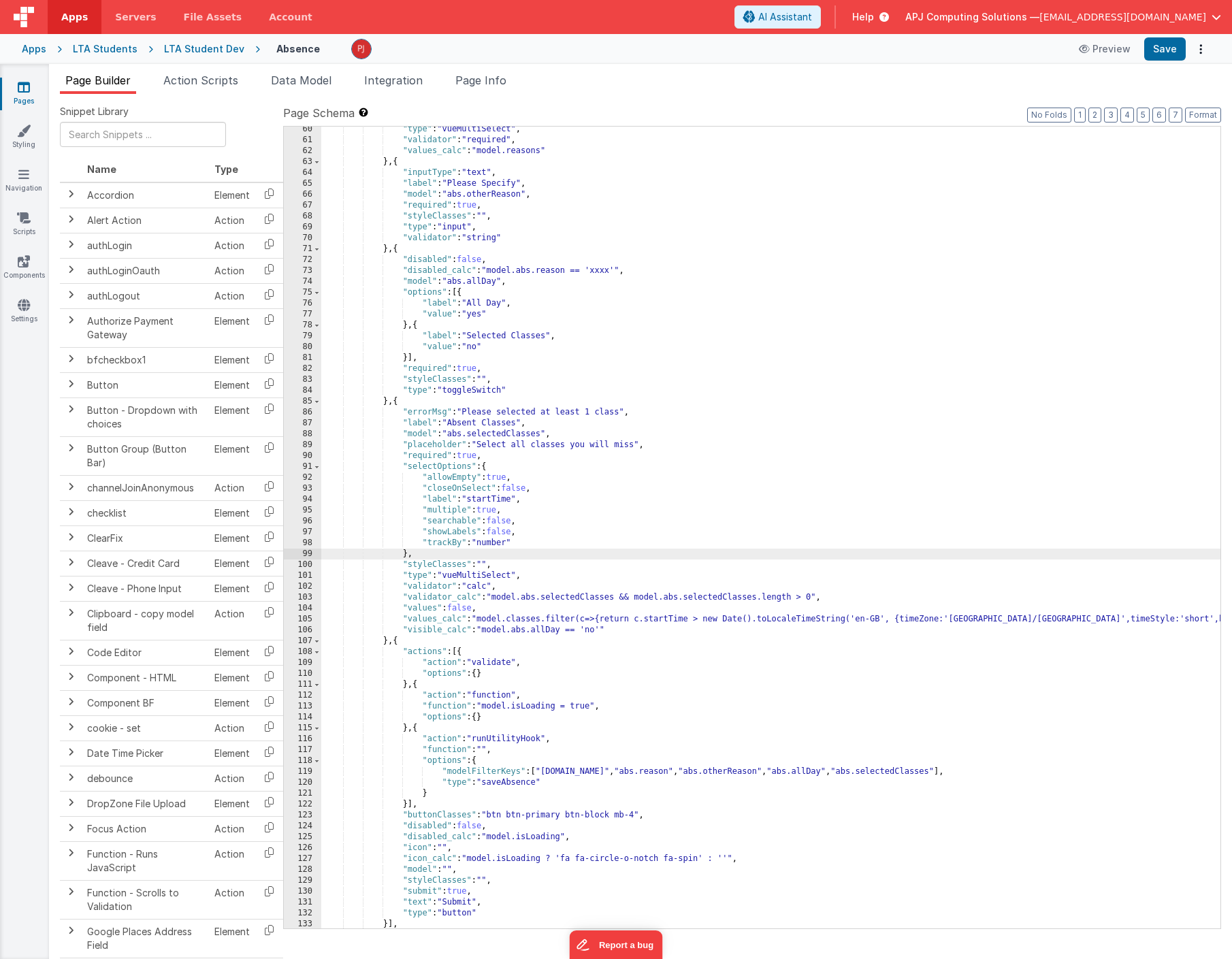
click at [517, 501] on div ""type" : "vueMultiSelect" , "validator" : "required" , "values_calc" : "model.r…" at bounding box center [771, 536] width 899 height 824
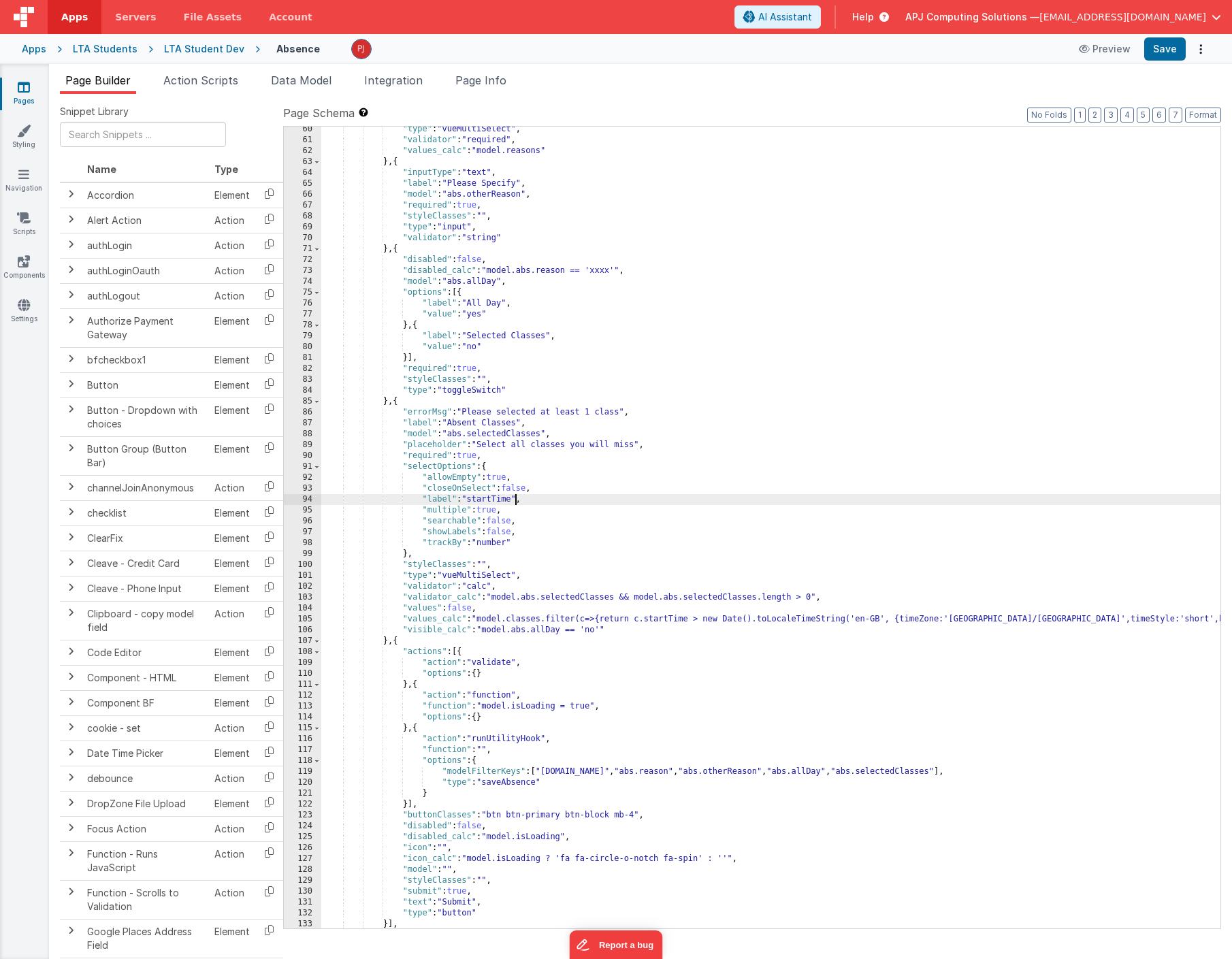
click at [517, 501] on div ""type" : "vueMultiSelect" , "validator" : "required" , "values_calc" : "model.r…" at bounding box center [771, 536] width 899 height 824
click at [563, 543] on div ""type" : "vueMultiSelect" , "validator" : "required" , "values_calc" : "model.r…" at bounding box center [771, 536] width 899 height 824
drag, startPoint x: 520, startPoint y: 499, endPoint x: 529, endPoint y: 500, distance: 9.1
click at [529, 500] on div ""type" : "vueMultiSelect" , "validator" : "required" , "values_calc" : "model.r…" at bounding box center [771, 536] width 899 height 824
click at [564, 496] on div ""type" : "vueMultiSelect" , "validator" : "required" , "values_calc" : "model.r…" at bounding box center [771, 536] width 899 height 824
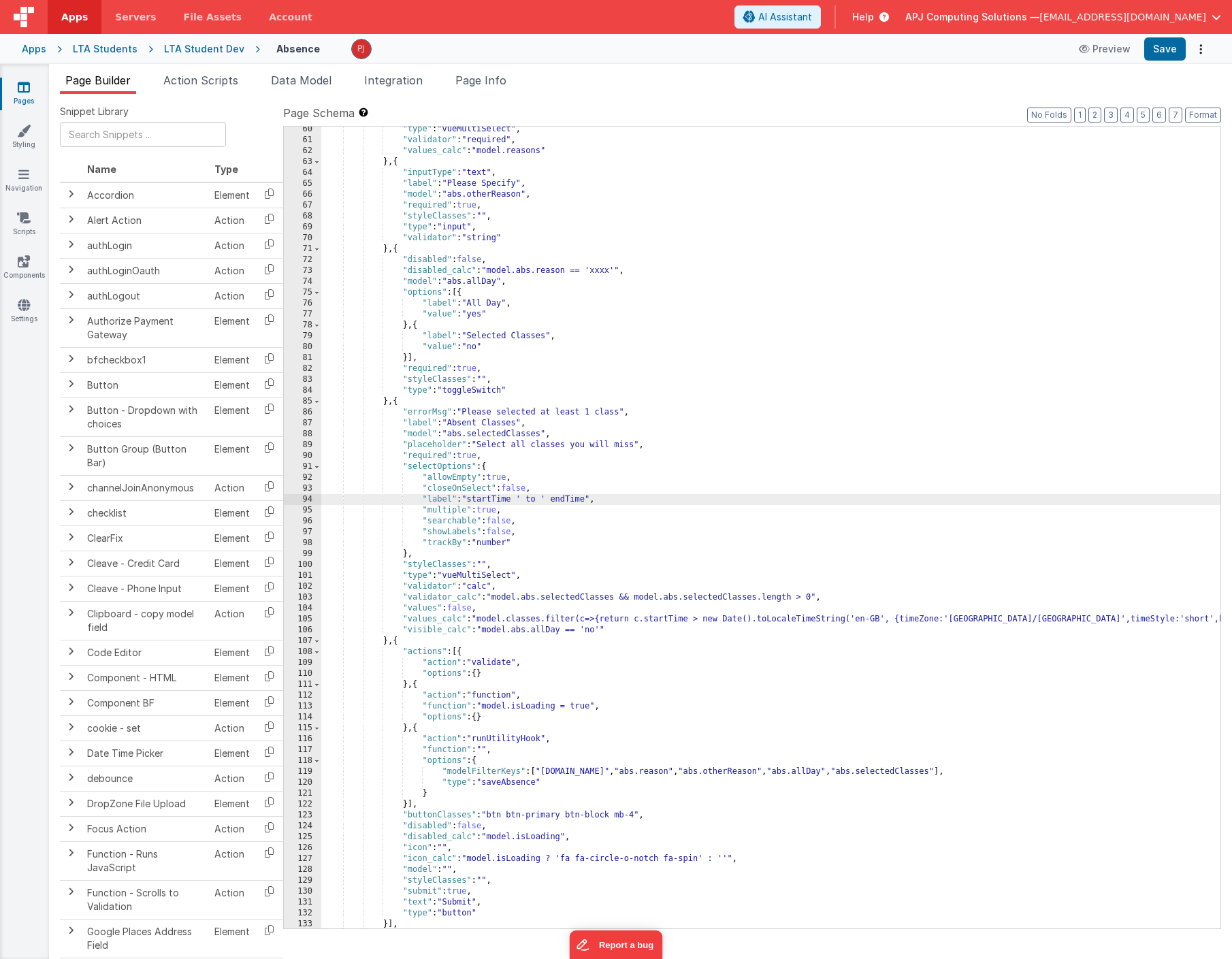
click at [613, 570] on div ""type" : "vueMultiSelect" , "validator" : "required" , "values_calc" : "model.r…" at bounding box center [771, 536] width 899 height 824
click at [520, 500] on div ""type" : "vueMultiSelect" , "validator" : "required" , "values_calc" : "model.r…" at bounding box center [771, 536] width 899 height 824
click at [1169, 53] on button "Save" at bounding box center [1164, 49] width 41 height 23
click at [578, 529] on div ""type" : "vueMultiSelect" , "validator" : "required" , "values_calc" : "model.r…" at bounding box center [771, 536] width 899 height 824
drag, startPoint x: 515, startPoint y: 499, endPoint x: 587, endPoint y: 498, distance: 72.0
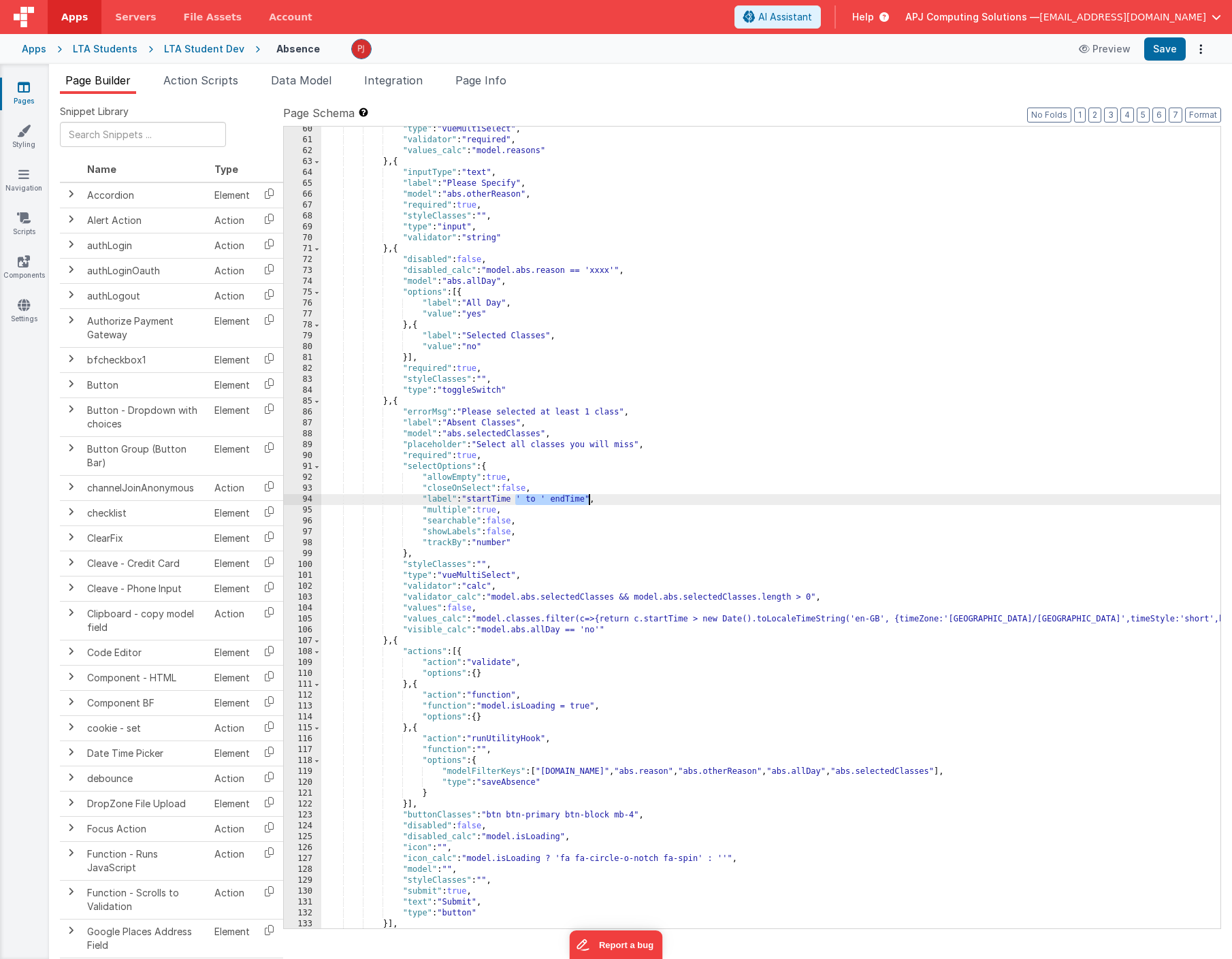
click at [587, 498] on div ""type" : "vueMultiSelect" , "validator" : "required" , "values_calc" : "model.r…" at bounding box center [771, 536] width 899 height 824
click at [451, 500] on div ""type" : "vueMultiSelect" , "validator" : "required" , "values_calc" : "model.r…" at bounding box center [771, 536] width 899 height 824
click at [543, 499] on div ""type" : "vueMultiSelect" , "validator" : "required" , "values_calc" : "model.r…" at bounding box center [771, 536] width 899 height 824
click at [590, 498] on div ""type" : "vueMultiSelect" , "validator" : "required" , "values_calc" : "model.r…" at bounding box center [771, 536] width 899 height 824
click at [704, 534] on div ""type" : "vueMultiSelect" , "validator" : "required" , "values_calc" : "model.r…" at bounding box center [771, 536] width 899 height 824
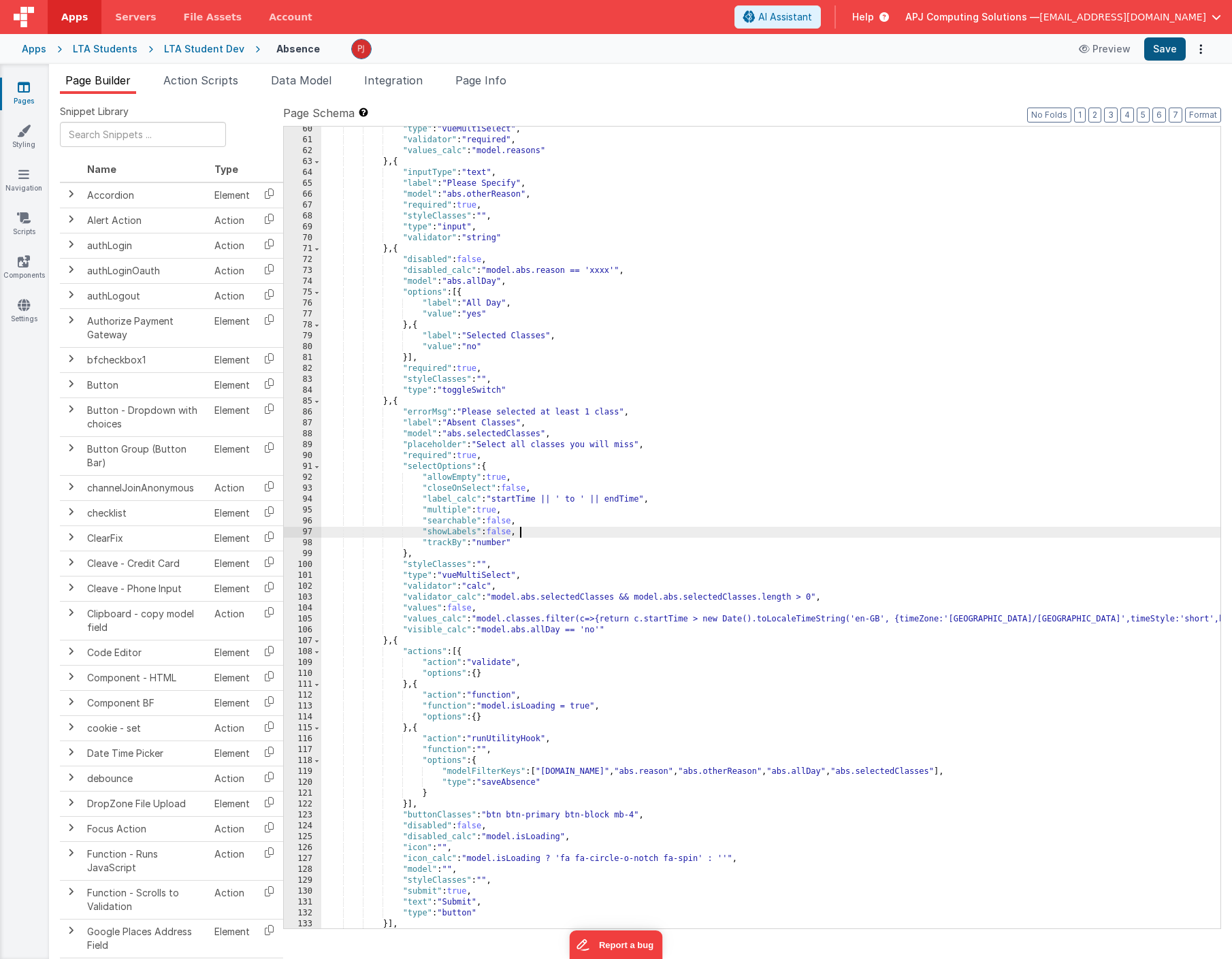
click at [1167, 57] on button "Save" at bounding box center [1164, 49] width 41 height 23
click at [502, 528] on div ""type" : "vueMultiSelect" , "validator" : "required" , "values_calc" : "model.r…" at bounding box center [771, 536] width 899 height 824
click at [1164, 51] on button "Save" at bounding box center [1164, 49] width 41 height 23
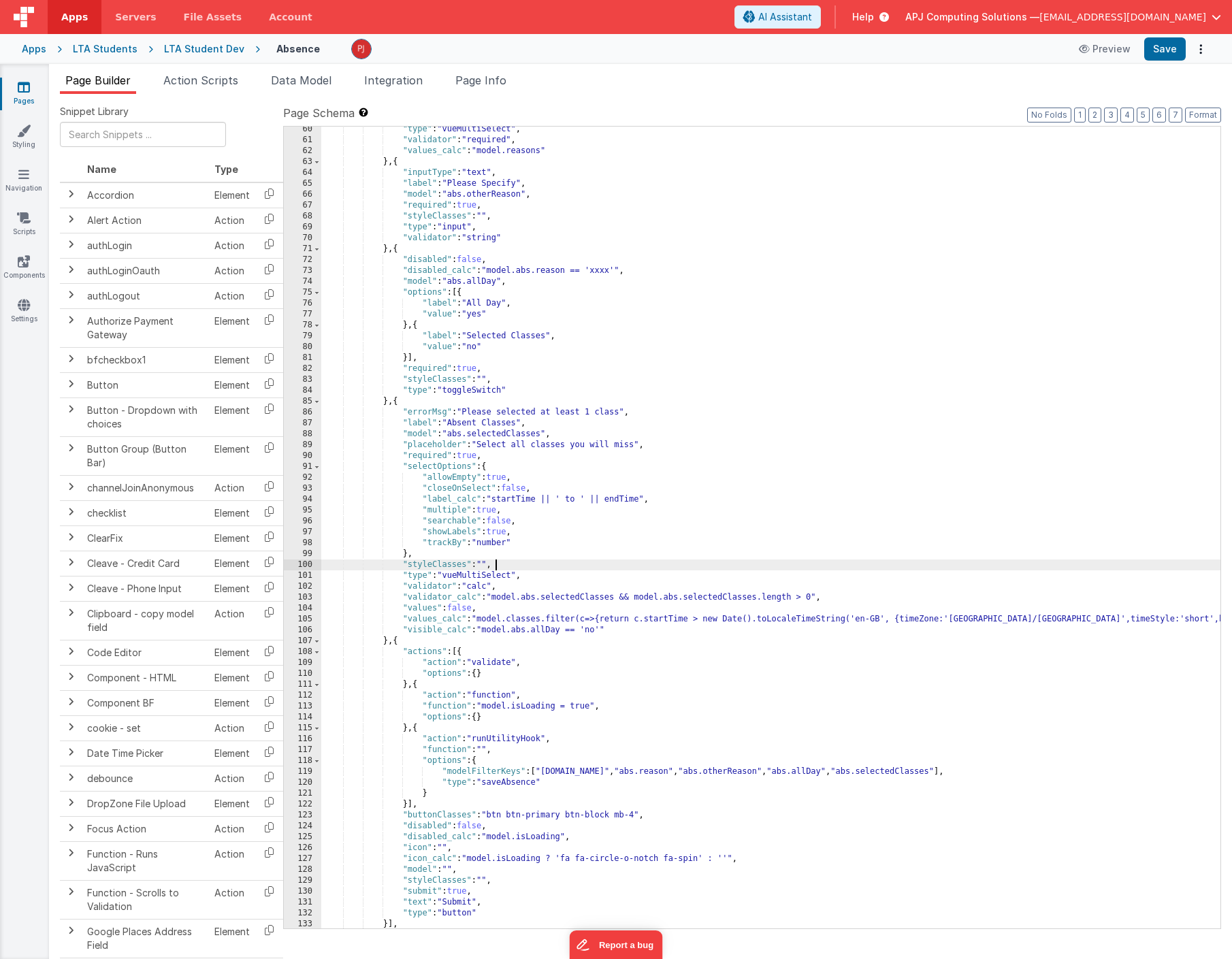
click at [611, 561] on div ""type" : "vueMultiSelect" , "validator" : "required" , "values_calc" : "model.r…" at bounding box center [771, 536] width 899 height 824
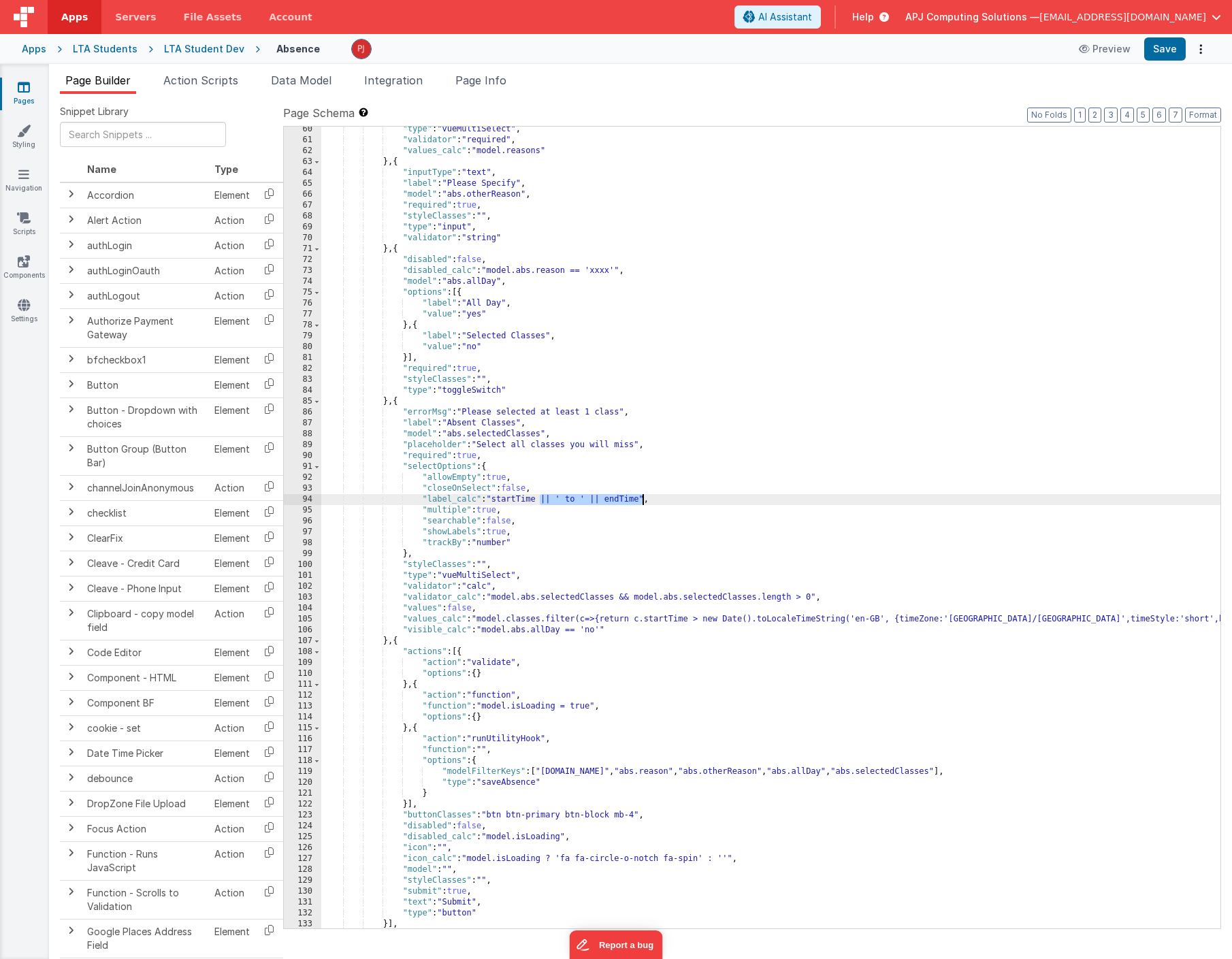
drag, startPoint x: 542, startPoint y: 501, endPoint x: 642, endPoint y: 500, distance: 100.0
click at [642, 500] on div ""type" : "vueMultiSelect" , "validator" : "required" , "values_calc" : "model.r…" at bounding box center [771, 536] width 899 height 824
click at [313, 79] on span "Data Model" at bounding box center [301, 80] width 61 height 14
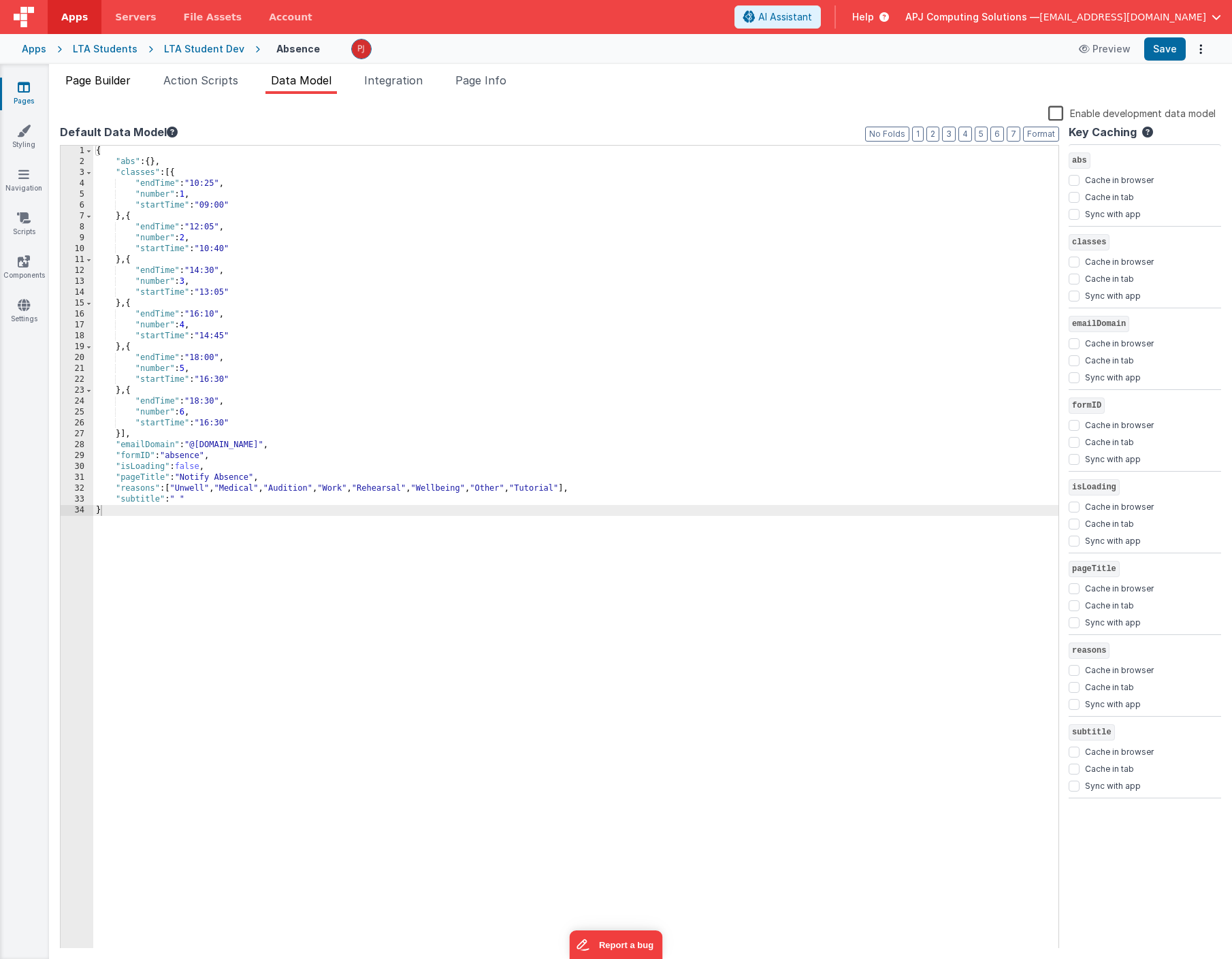
click at [116, 80] on span "Page Builder" at bounding box center [98, 80] width 65 height 14
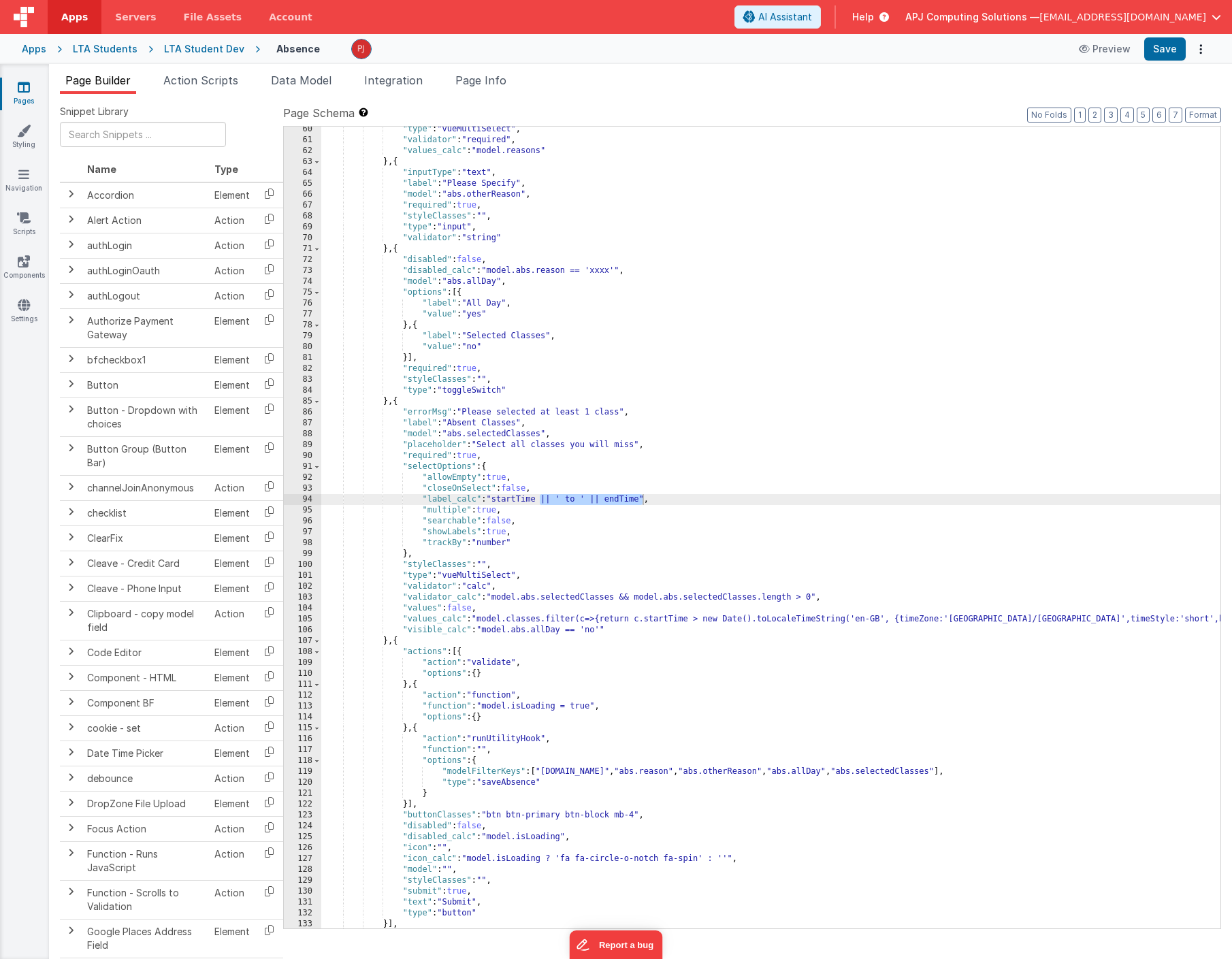
click at [496, 502] on div ""type" : "vueMultiSelect" , "validator" : "required" , "values_calc" : "model.r…" at bounding box center [771, 536] width 899 height 824
click at [496, 501] on div ""type" : "vueMultiSelect" , "validator" : "required" , "values_calc" : "model.r…" at bounding box center [771, 536] width 899 height 824
click at [678, 501] on div ""type" : "vueMultiSelect" , "validator" : "required" , "values_calc" : "model.r…" at bounding box center [771, 536] width 899 height 824
click at [1167, 44] on button "Save" at bounding box center [1164, 49] width 41 height 23
click at [568, 514] on div ""type" : "vueMultiSelect" , "validator" : "required" , "values_calc" : "model.r…" at bounding box center [771, 536] width 899 height 824
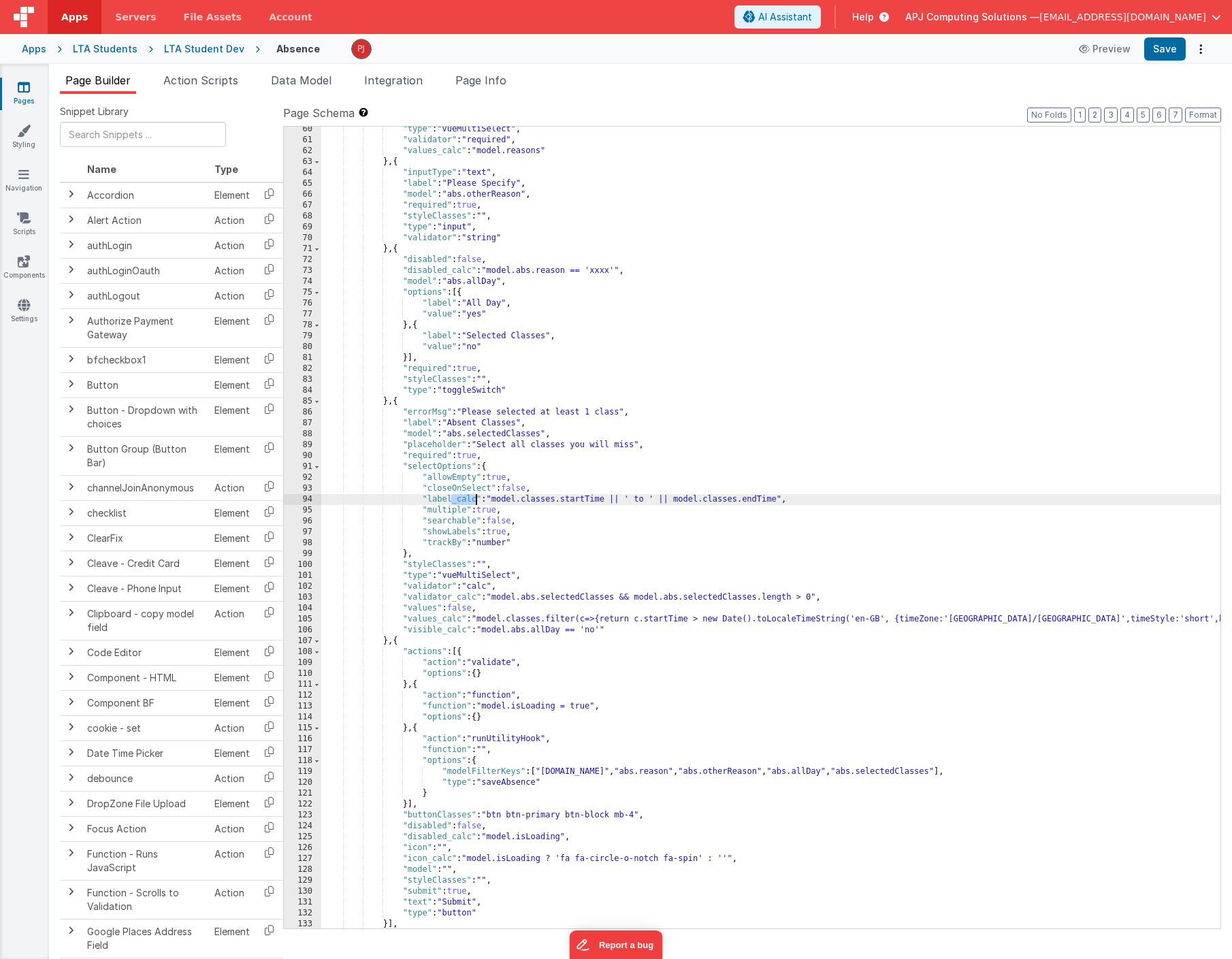
drag, startPoint x: 451, startPoint y: 501, endPoint x: 474, endPoint y: 498, distance: 23.2
click at [474, 498] on div ""type" : "vueMultiSelect" , "validator" : "required" , "values_calc" : "model.r…" at bounding box center [771, 536] width 899 height 824
drag, startPoint x: 472, startPoint y: 499, endPoint x: 585, endPoint y: 498, distance: 113.0
click at [585, 498] on div ""type" : "vueMultiSelect" , "validator" : "required" , "values_calc" : "model.r…" at bounding box center [771, 536] width 899 height 824
click at [812, 18] on span "AI Assistant" at bounding box center [785, 17] width 54 height 14
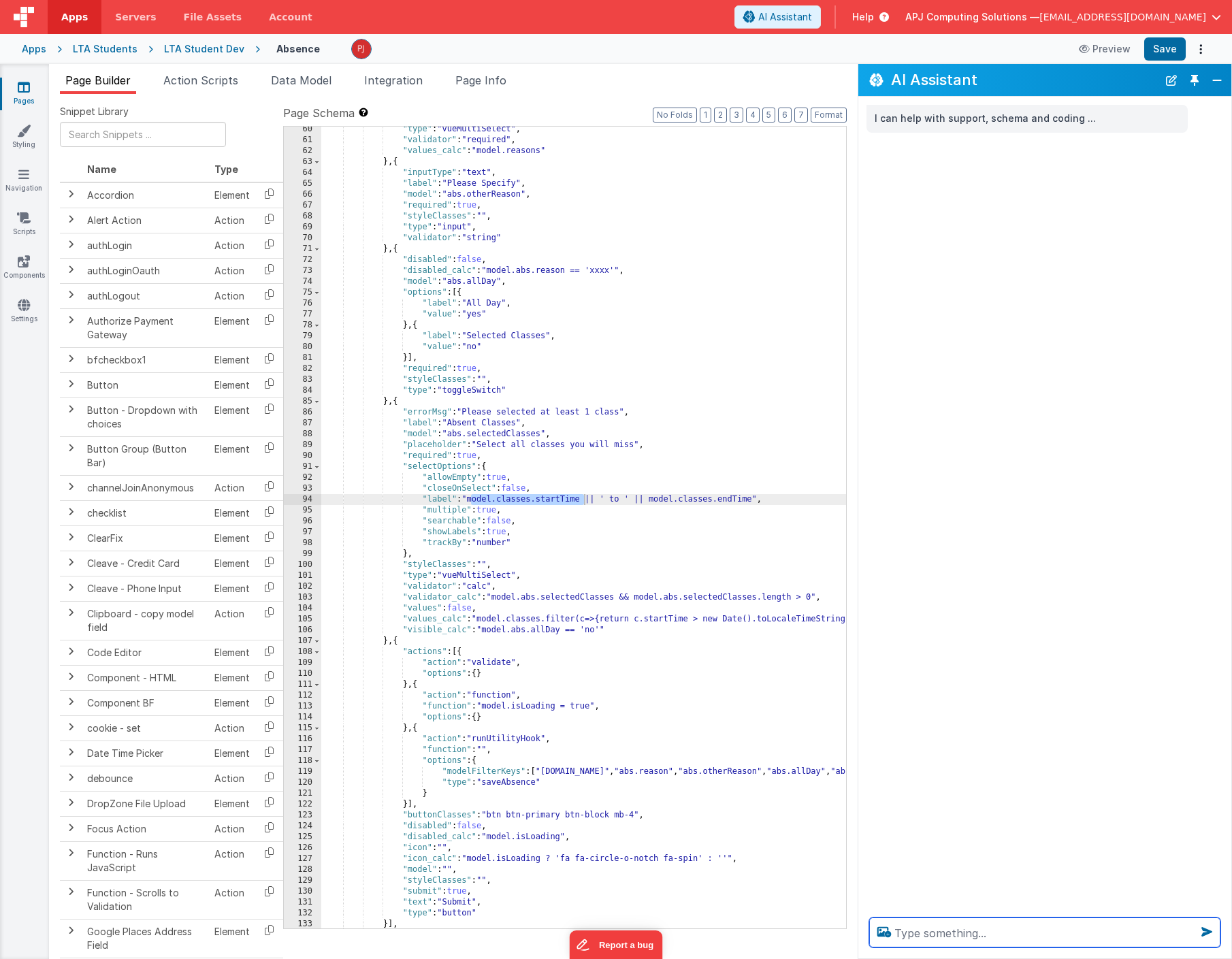
scroll to position [864, 0]
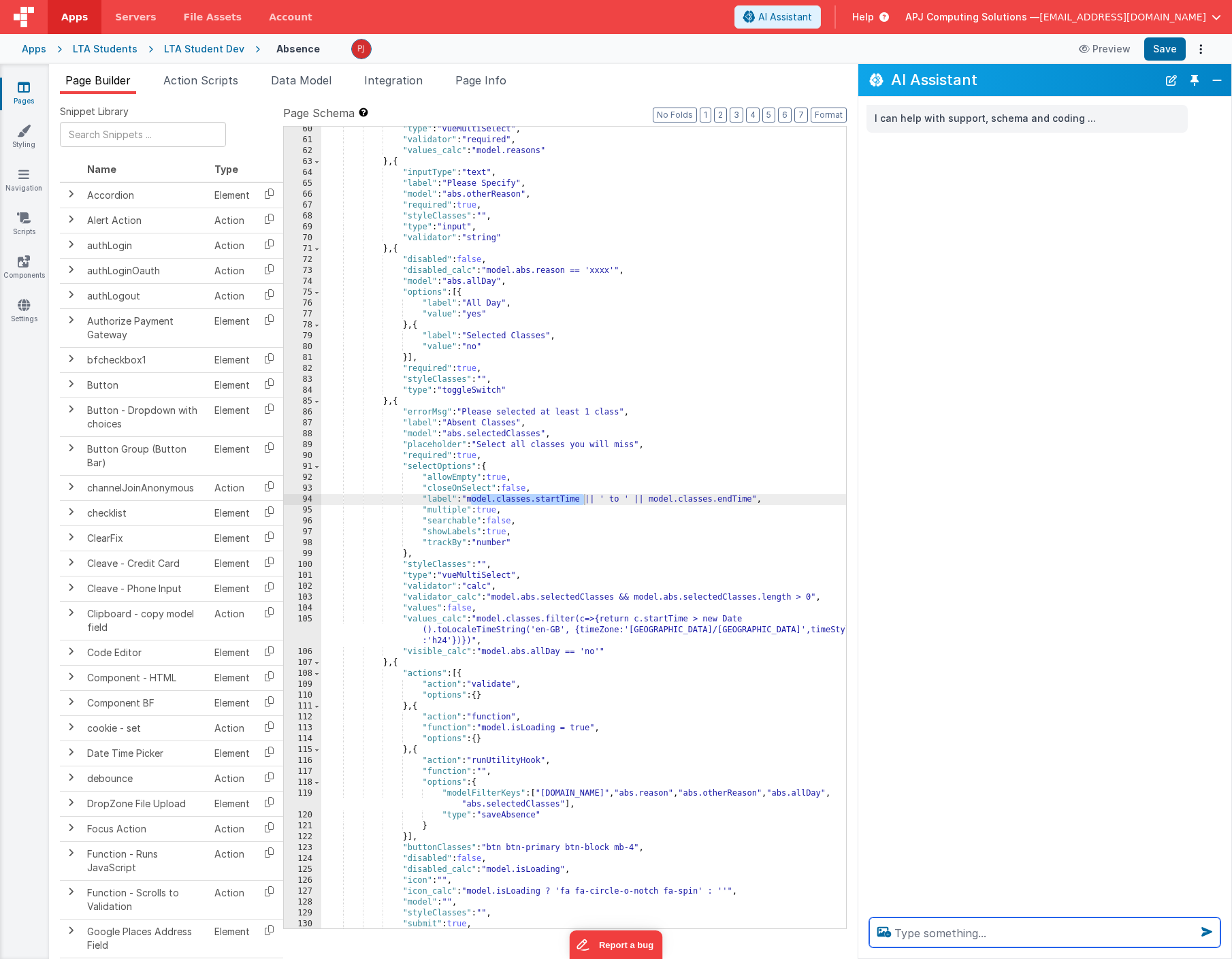
click at [929, 937] on textarea at bounding box center [1044, 933] width 351 height 30
paste textarea "model.classes.startTime"
drag, startPoint x: 1022, startPoint y: 931, endPoint x: 998, endPoint y: 933, distance: 24.1
click at [998, 933] on textarea "I need a label calculation to show model.classes.startTime " to" model.classes.…" at bounding box center [1044, 924] width 351 height 47
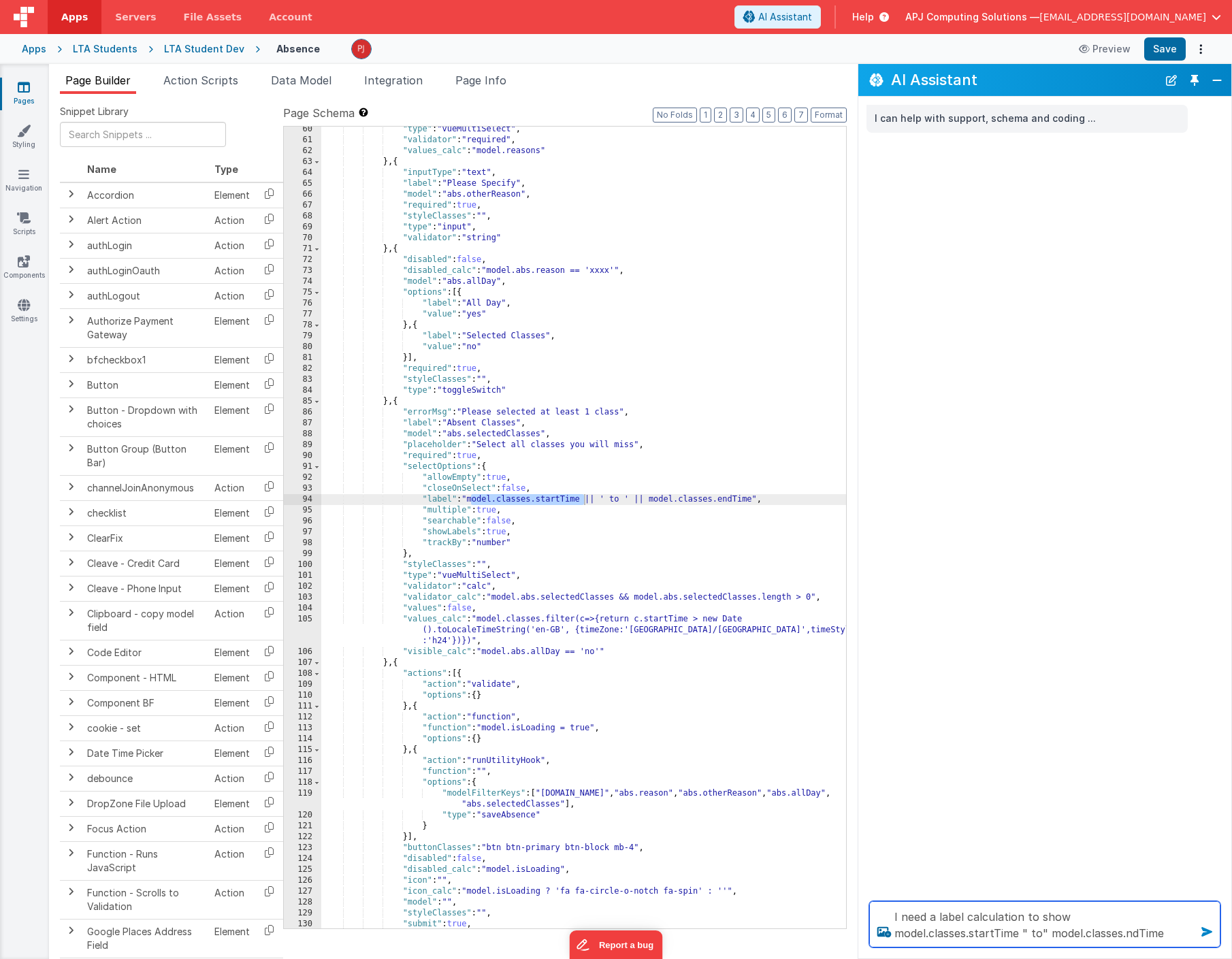
type textarea "I need a label calculation to show model.classes.startTime " to" model.classes.…"
click at [1208, 931] on icon at bounding box center [1206, 932] width 22 height 22
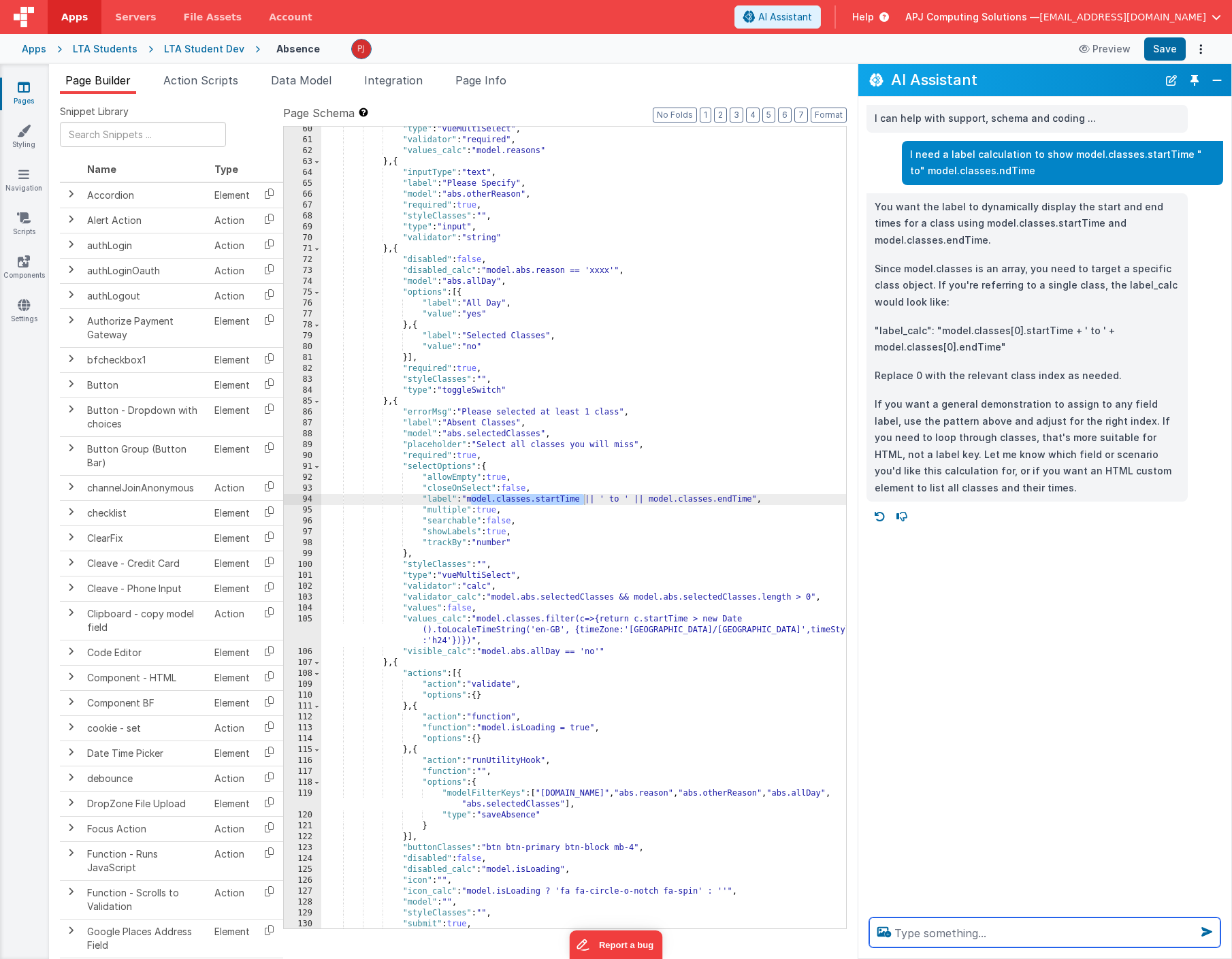
click at [910, 930] on textarea at bounding box center [1044, 933] width 351 height 30
type textarea "I need this for a vueMultiSelect"
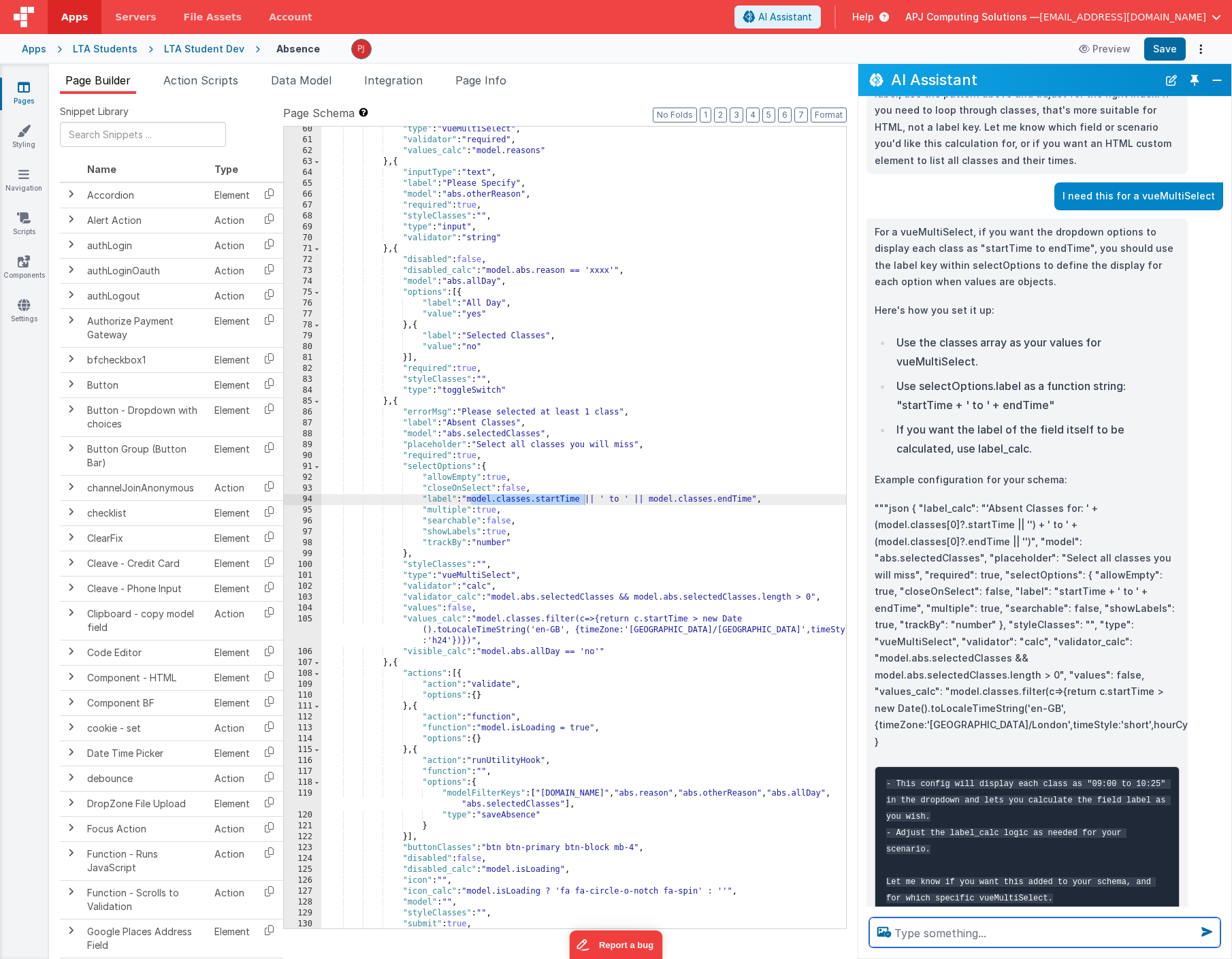
scroll to position [353, 0]
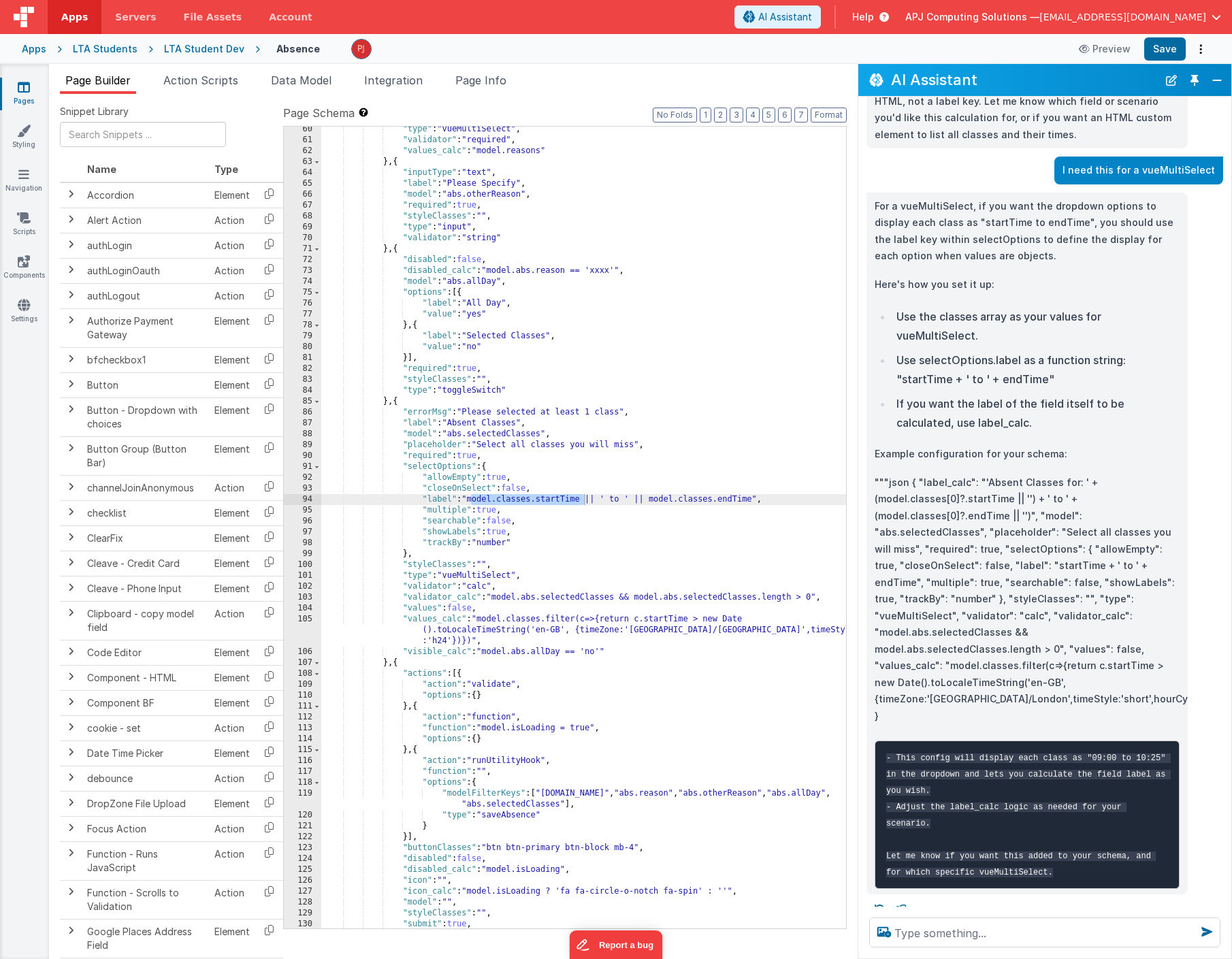
click at [1135, 446] on p "Example configuration for your schema:" at bounding box center [1027, 454] width 305 height 17
drag, startPoint x: 895, startPoint y: 370, endPoint x: 1052, endPoint y: 373, distance: 157.0
click at [1052, 373] on li "Use selectOptions.label as a function string: "startTime + ' to ' + endTime"" at bounding box center [1036, 370] width 287 height 38
copy li ""startTime + ' to ' + endTime""
click at [569, 541] on div ""type" : "vueMultiSelect" , "validator" : "required" , "values_calc" : "model.r…" at bounding box center [584, 536] width 524 height 824
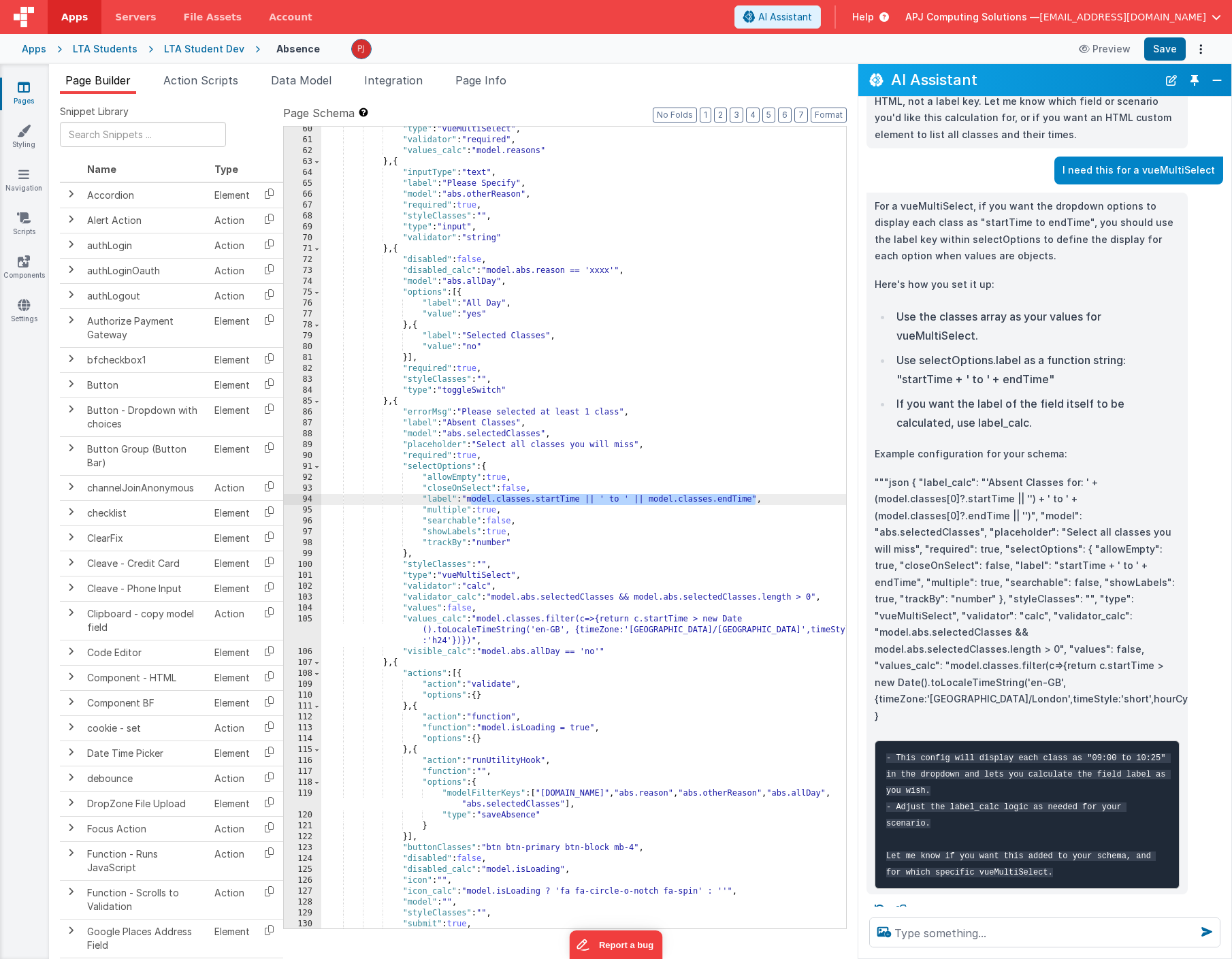
drag, startPoint x: 470, startPoint y: 501, endPoint x: 754, endPoint y: 501, distance: 284.0
click at [754, 501] on div ""type" : "vueMultiSelect" , "validator" : "required" , "values_calc" : "model.r…" at bounding box center [584, 536] width 524 height 824
click at [474, 496] on div ""type" : "vueMultiSelect" , "validator" : "required" , "values_calc" : "model.r…" at bounding box center [584, 536] width 524 height 824
click at [705, 409] on div ""type" : "vueMultiSelect" , "validator" : "required" , "values_calc" : "model.r…" at bounding box center [584, 536] width 524 height 824
click at [1151, 47] on button "Save" at bounding box center [1164, 49] width 41 height 23
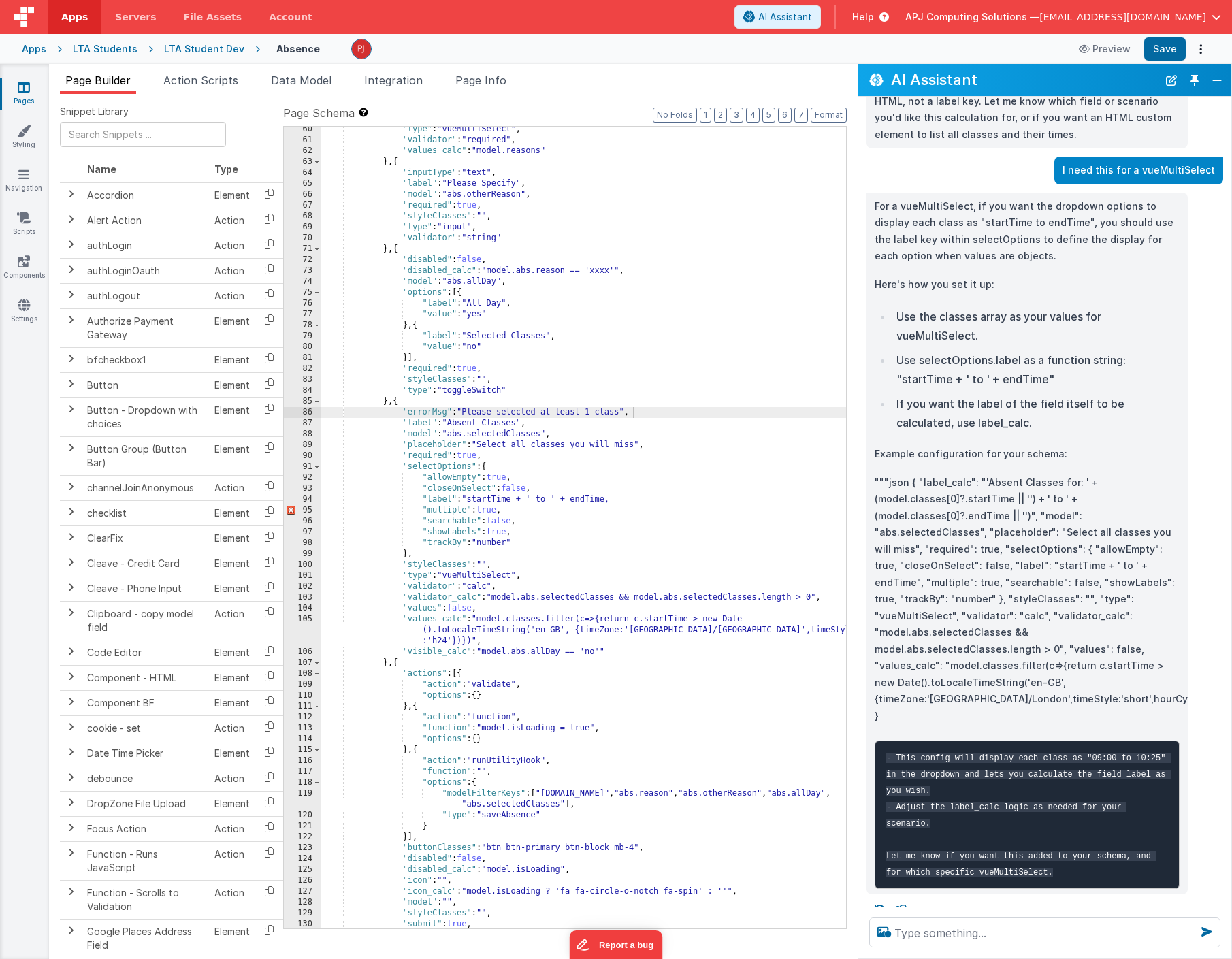
click at [681, 510] on div ""type" : "vueMultiSelect" , "validator" : "required" , "values_calc" : "model.r…" at bounding box center [584, 536] width 524 height 824
click at [496, 537] on div ""type" : "vueMultiSelect" , "validator" : "required" , "values_calc" : "model.r…" at bounding box center [584, 536] width 524 height 824
click at [560, 509] on div ""type" : "vueMultiSelect" , "validator" : "required" , "values_calc" : "model.r…" at bounding box center [584, 536] width 524 height 824
click at [633, 499] on div ""type" : "vueMultiSelect" , "validator" : "required" , "values_calc" : "model.r…" at bounding box center [584, 536] width 524 height 824
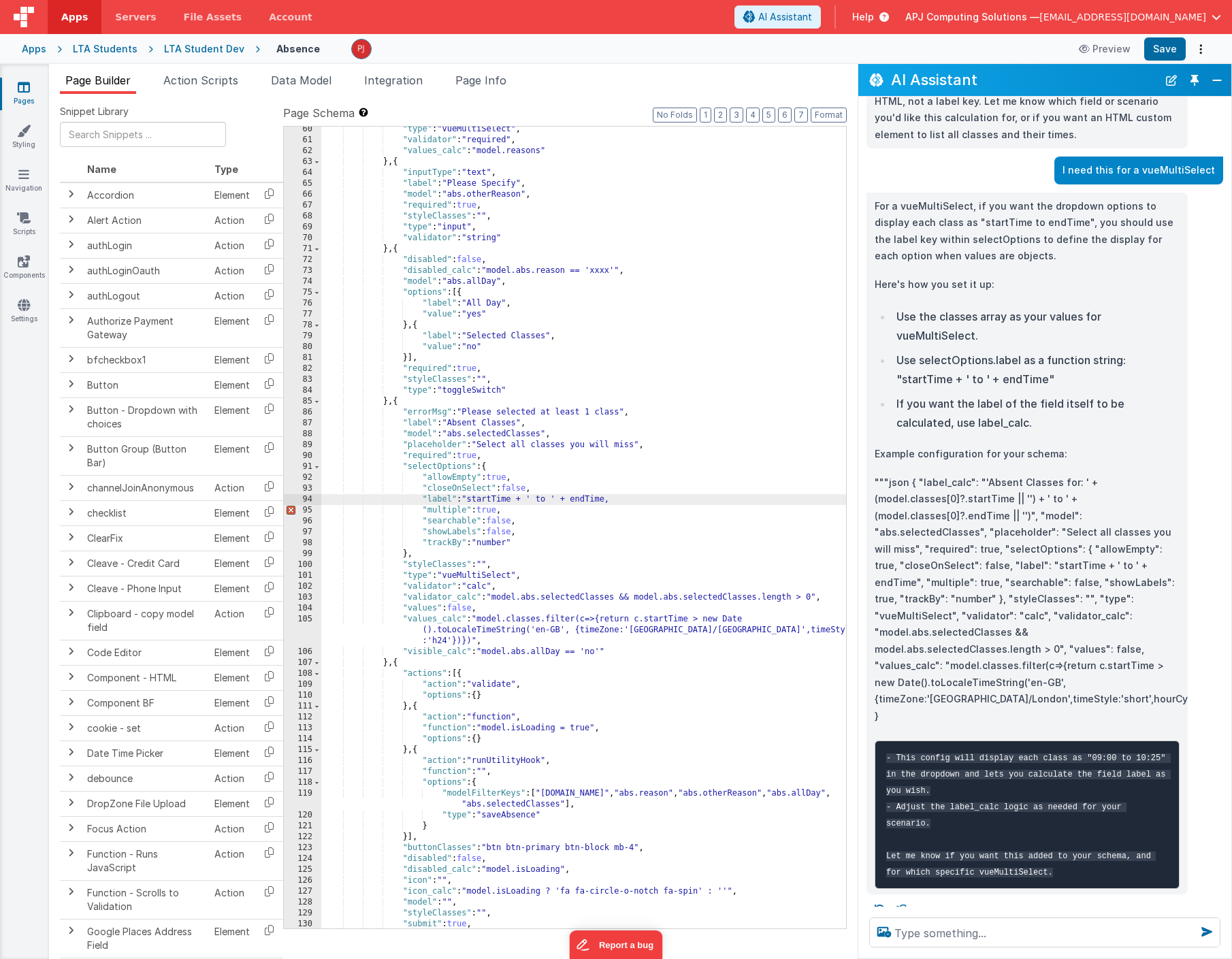
click at [607, 501] on div ""type" : "vueMultiSelect" , "validator" : "required" , "values_calc" : "model.r…" at bounding box center [584, 536] width 524 height 824
click at [500, 534] on div ""type" : "vueMultiSelect" , "validator" : "required" , "values_calc" : "model.r…" at bounding box center [584, 536] width 524 height 824
click at [557, 558] on div ""type" : "vueMultiSelect" , "validator" : "required" , "values_calc" : "model.r…" at bounding box center [584, 536] width 524 height 824
click at [1175, 41] on button "Save" at bounding box center [1164, 49] width 41 height 23
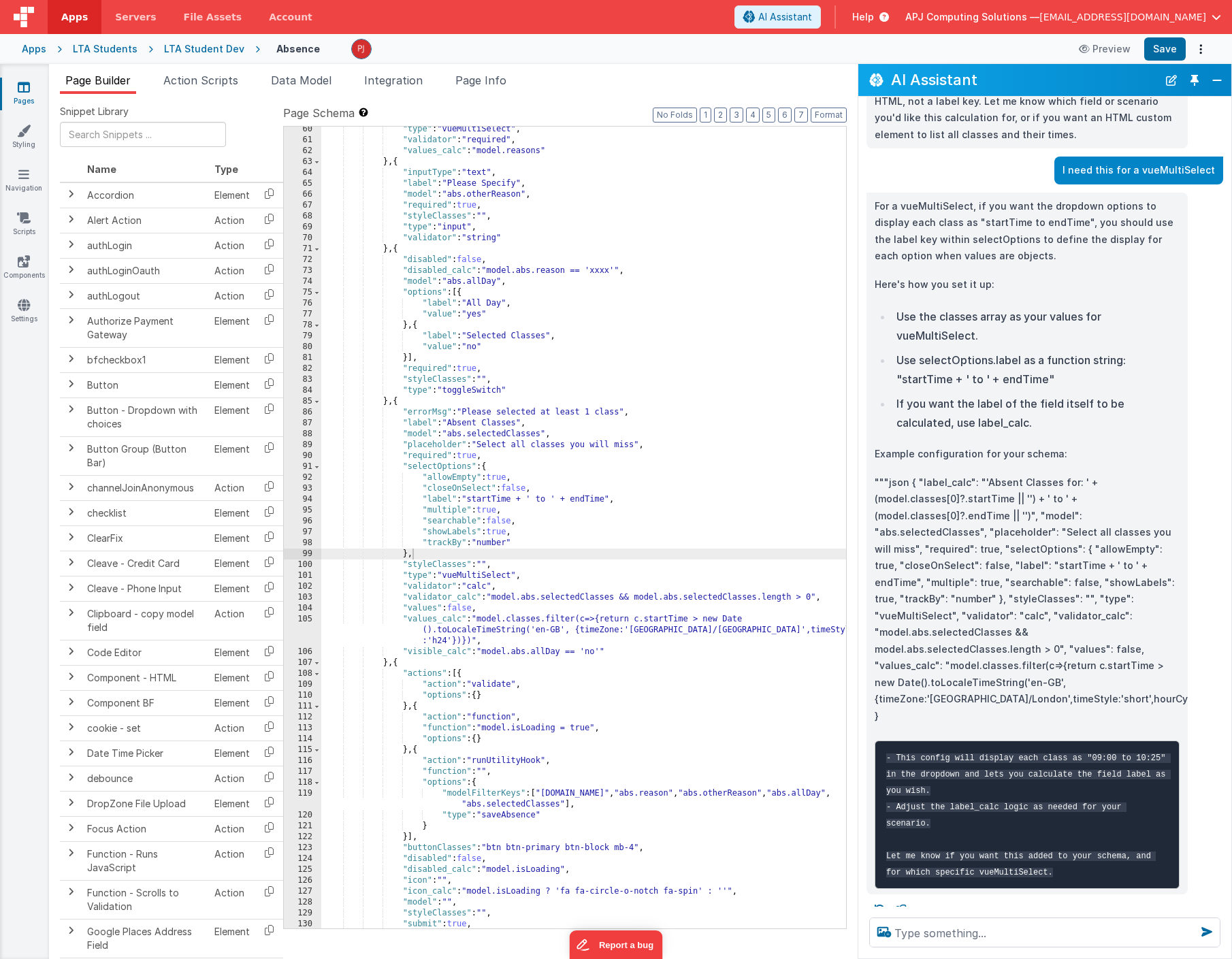
click at [524, 606] on div ""type" : "vueMultiSelect" , "validator" : "required" , "values_calc" : "model.r…" at bounding box center [584, 536] width 524 height 824
click at [560, 507] on div ""type" : "vueMultiSelect" , "validator" : "required" , "values_calc" : "model.r…" at bounding box center [584, 536] width 524 height 824
click at [451, 500] on div ""type" : "vueMultiSelect" , "validator" : "required" , "values_calc" : "model.r…" at bounding box center [584, 536] width 524 height 824
click at [1166, 48] on button "Save" at bounding box center [1164, 49] width 41 height 23
click at [501, 519] on div ""type" : "vueMultiSelect" , "validator" : "required" , "values_calc" : "model.r…" at bounding box center [584, 536] width 524 height 824
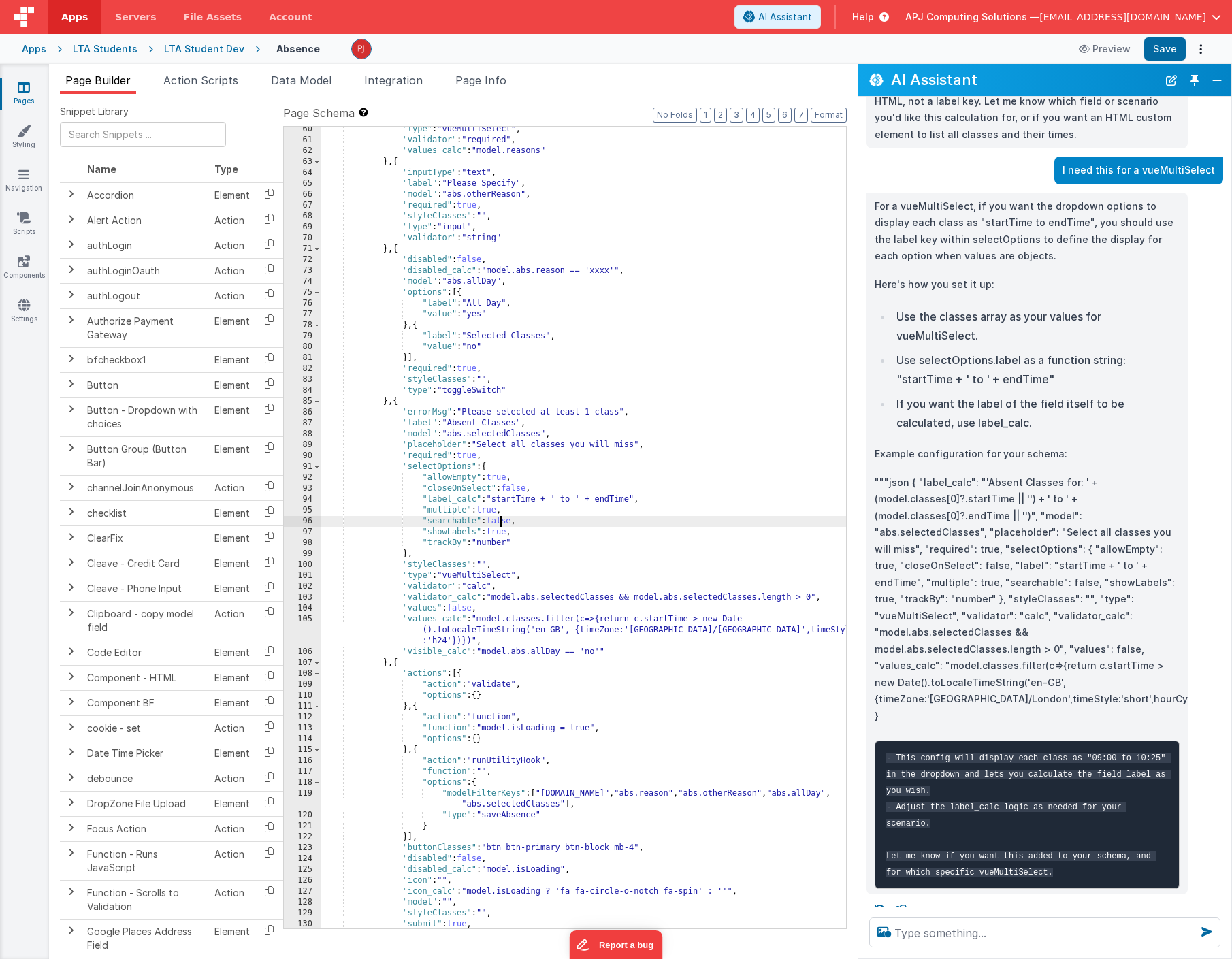
click at [500, 534] on div ""type" : "vueMultiSelect" , "validator" : "required" , "values_calc" : "model.r…" at bounding box center [584, 536] width 524 height 824
click at [599, 537] on div ""type" : "vueMultiSelect" , "validator" : "required" , "values_calc" : "model.r…" at bounding box center [584, 536] width 524 height 824
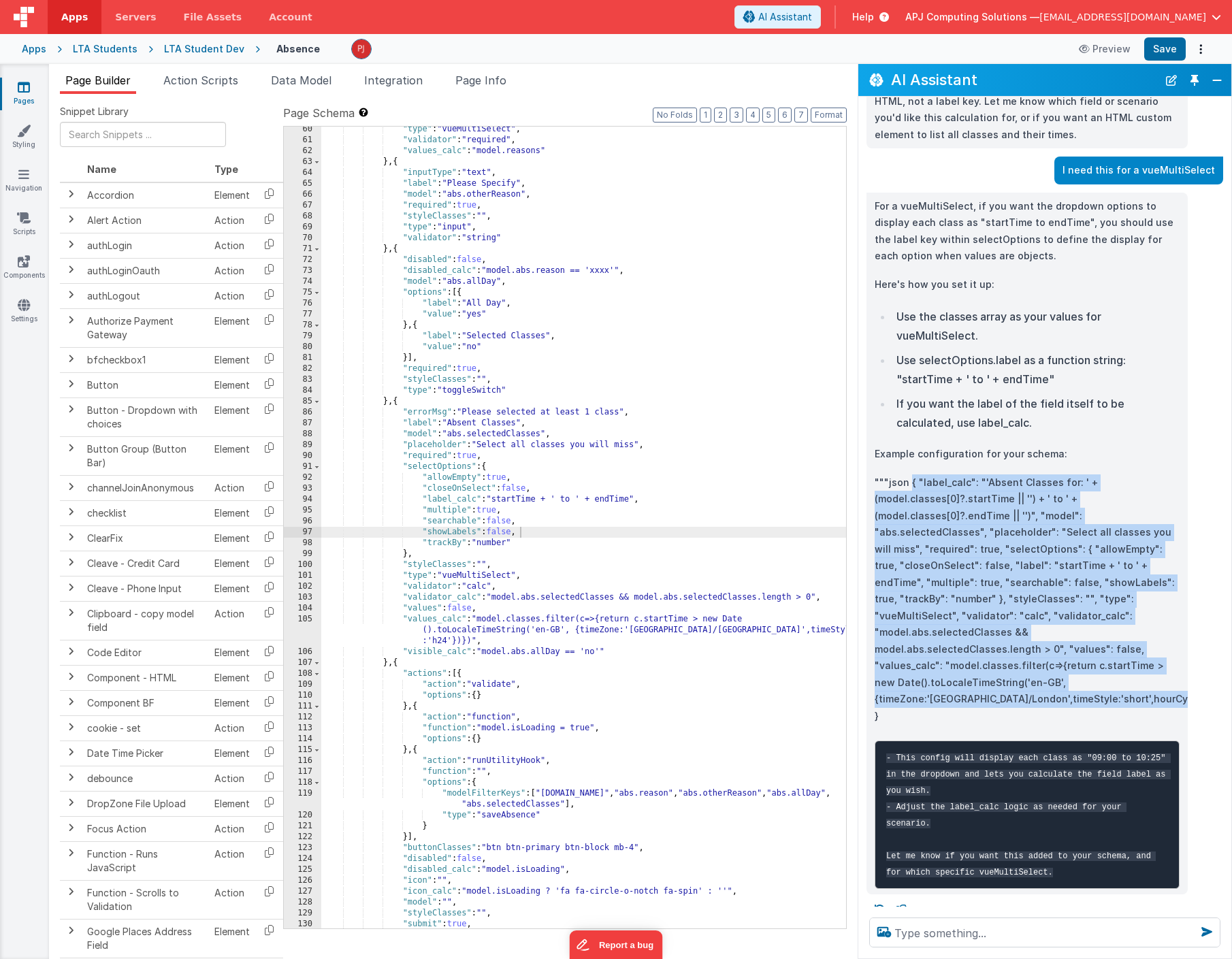
drag, startPoint x: 909, startPoint y: 474, endPoint x: 886, endPoint y: 689, distance: 216.2
click at [886, 689] on p """"json { "label_calc": "'Absent Classes for: ' + (model.classes[0]?.startTime …" at bounding box center [1027, 599] width 305 height 250
copy p "{ "label_calc": "'Absent Classes for: ' + (model.classes[0]?.startTime || '') +…"
click at [476, 499] on div ""type" : "vueMultiSelect" , "validator" : "required" , "values_calc" : "model.r…" at bounding box center [584, 536] width 524 height 824
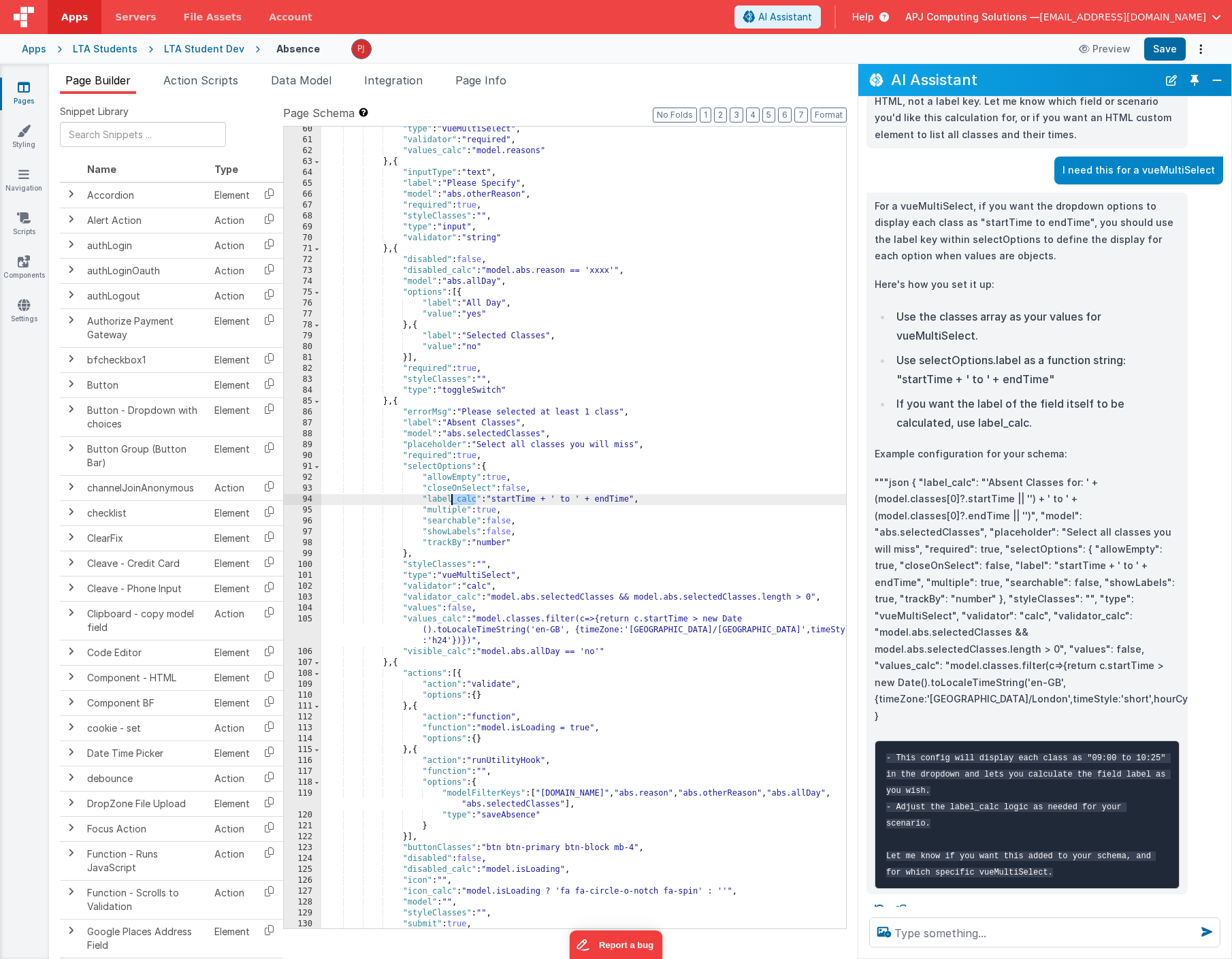
drag, startPoint x: 476, startPoint y: 499, endPoint x: 453, endPoint y: 501, distance: 23.1
click at [453, 501] on div ""type" : "vueMultiSelect" , "validator" : "required" , "values_calc" : "model.r…" at bounding box center [584, 536] width 524 height 824
click at [694, 545] on div ""type" : "vueMultiSelect" , "validator" : "required" , "values_calc" : "model.r…" at bounding box center [584, 536] width 524 height 824
click at [1159, 47] on button "Save" at bounding box center [1164, 49] width 41 height 23
click at [305, 83] on span "Data Model" at bounding box center [301, 80] width 61 height 14
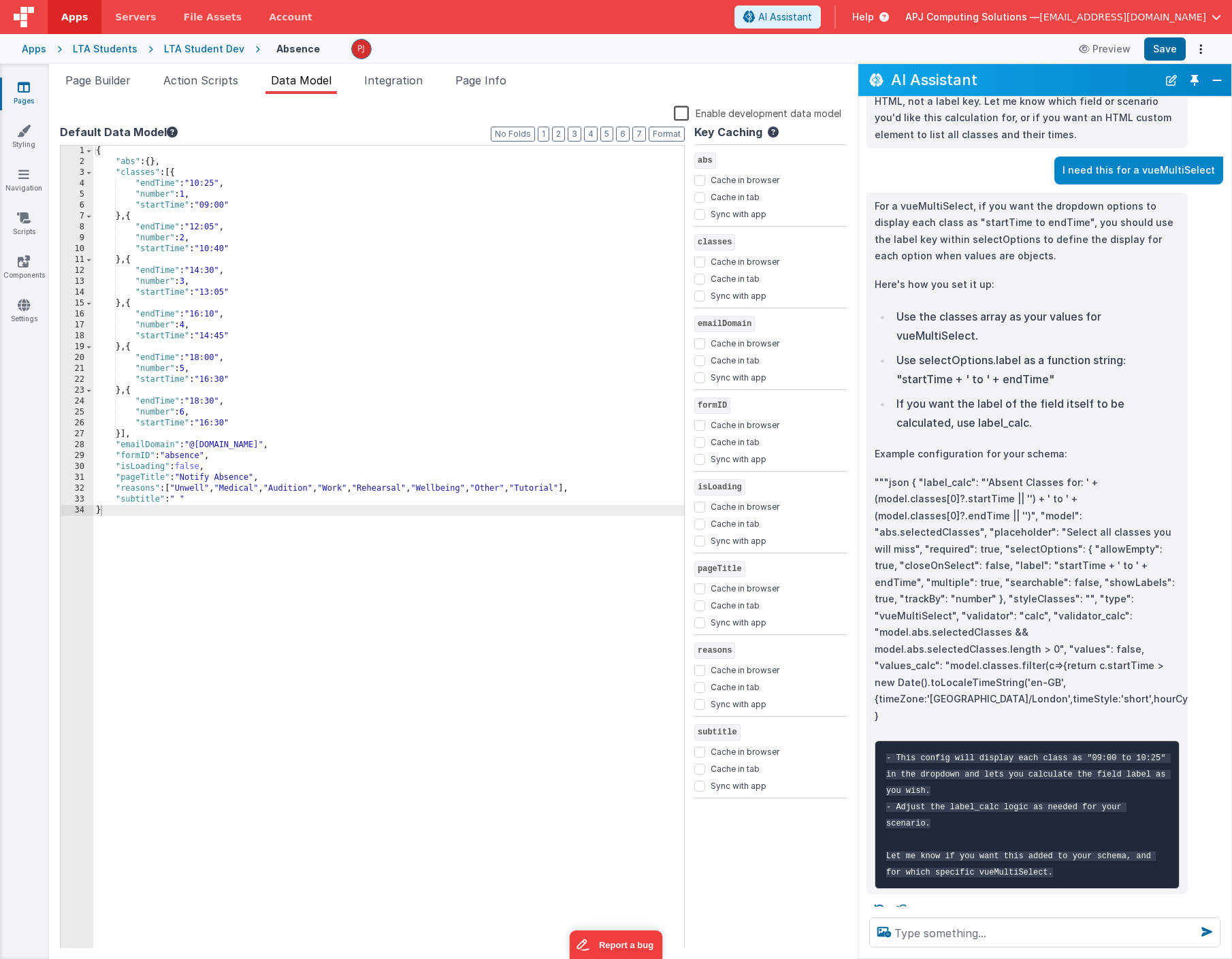
click at [264, 249] on div "{ "abs" : { } , "classes" : [{ "endTime" : "10:25" , "number" : 1 , "startTime"…" at bounding box center [388, 558] width 590 height 824
click at [107, 76] on span "Page Builder" at bounding box center [98, 80] width 65 height 14
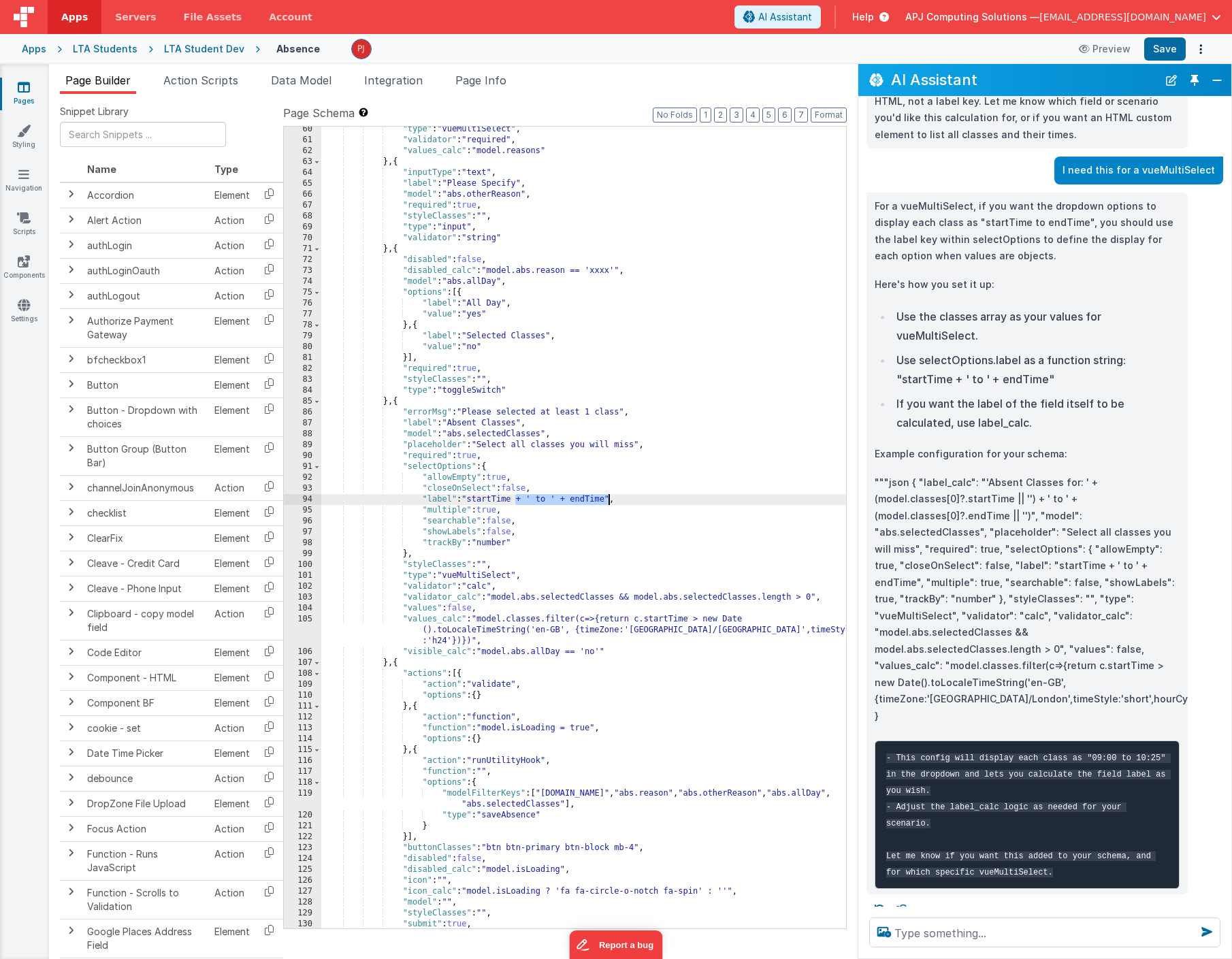
drag, startPoint x: 516, startPoint y: 502, endPoint x: 608, endPoint y: 501, distance: 92.0
click at [608, 501] on div ""type" : "vueMultiSelect" , "validator" : "required" , "values_calc" : "model.r…" at bounding box center [584, 536] width 524 height 824
click at [1167, 46] on button "Save" at bounding box center [1164, 49] width 41 height 23
click at [512, 501] on div ""type" : "vueMultiSelect" , "validator" : "required" , "values_calc" : "model.r…" at bounding box center [584, 536] width 524 height 824
click at [590, 549] on div ""type" : "vueMultiSelect" , "validator" : "required" , "values_calc" : "model.r…" at bounding box center [584, 536] width 524 height 824
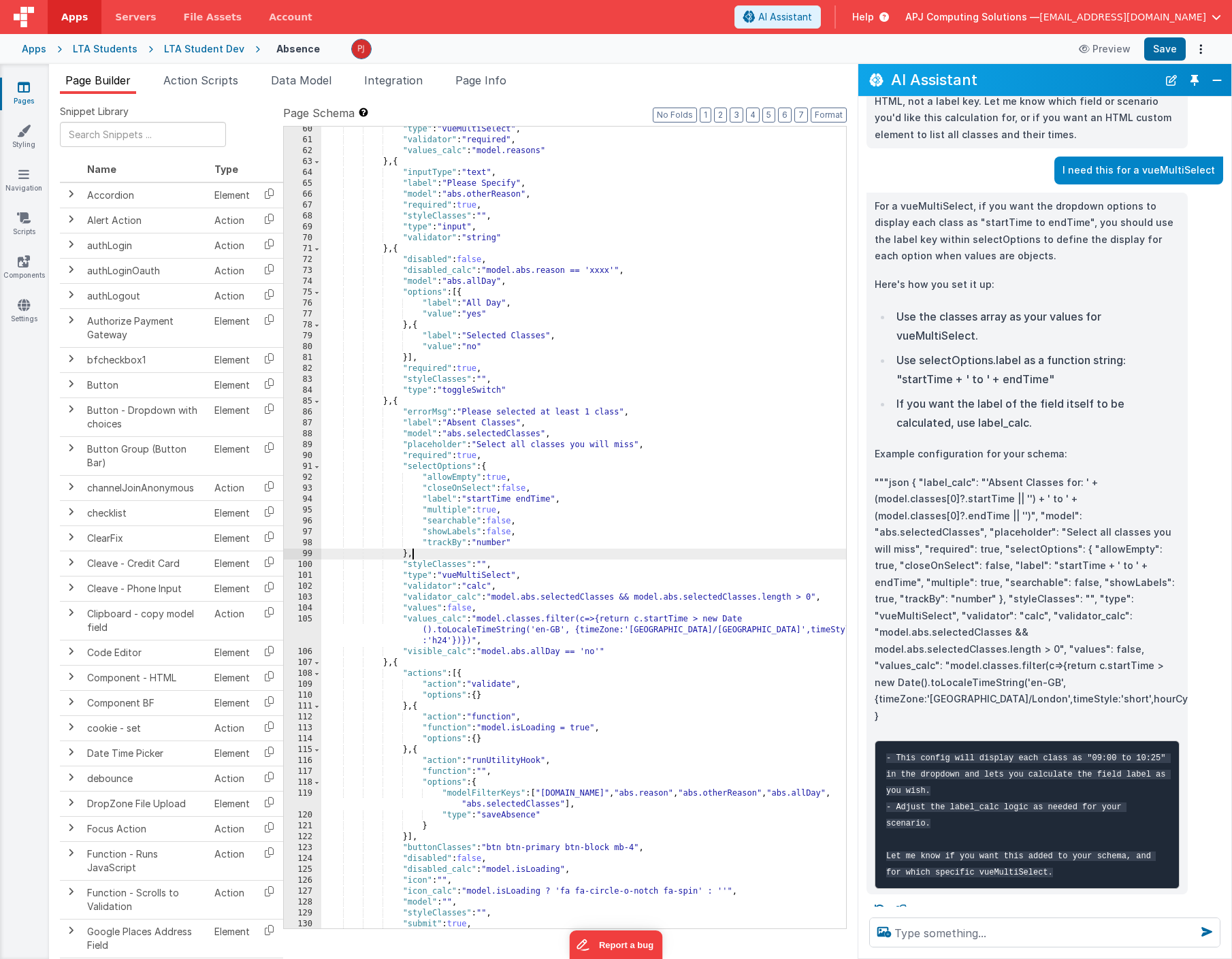
click at [519, 500] on div ""type" : "vueMultiSelect" , "validator" : "required" , "values_calc" : "model.r…" at bounding box center [584, 536] width 524 height 824
click at [1157, 48] on button "Save" at bounding box center [1164, 49] width 41 height 23
drag, startPoint x: 982, startPoint y: 554, endPoint x: 1153, endPoint y: 555, distance: 171.0
click at [1153, 555] on p """"json { "label_calc": "'Absent Classes for: ' + (model.classes[0]?.startTime …" at bounding box center [1027, 599] width 305 height 250
copy p ""label": "startTime + ' to ' + endTime""
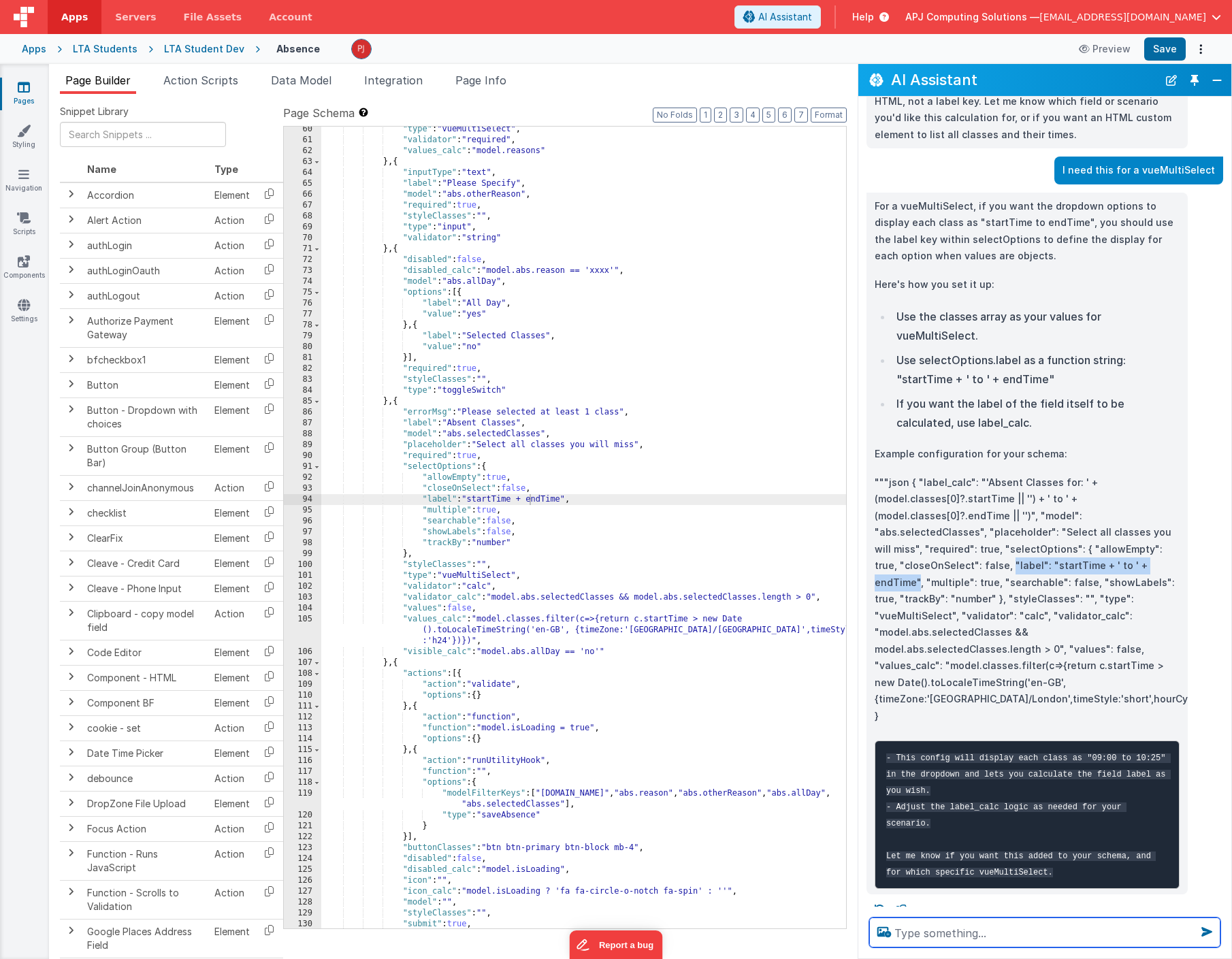
click at [944, 930] on textarea at bounding box center [1044, 933] width 351 height 30
paste textarea ""label": "startTime + ' to ' + endTime""
type textarea ""label": "startTime + ' to ' + endTime" shows empty labels"
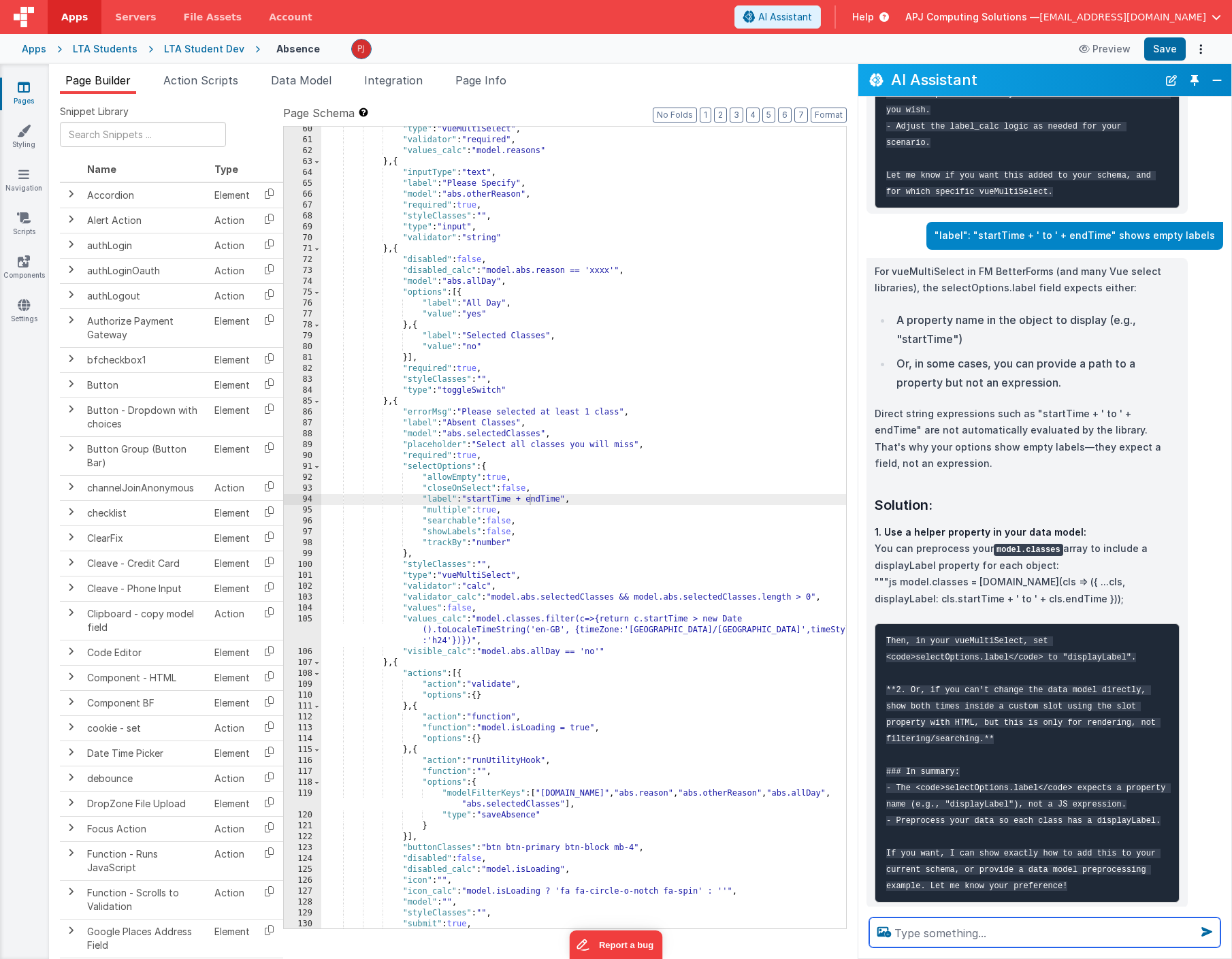
scroll to position [1060, 0]
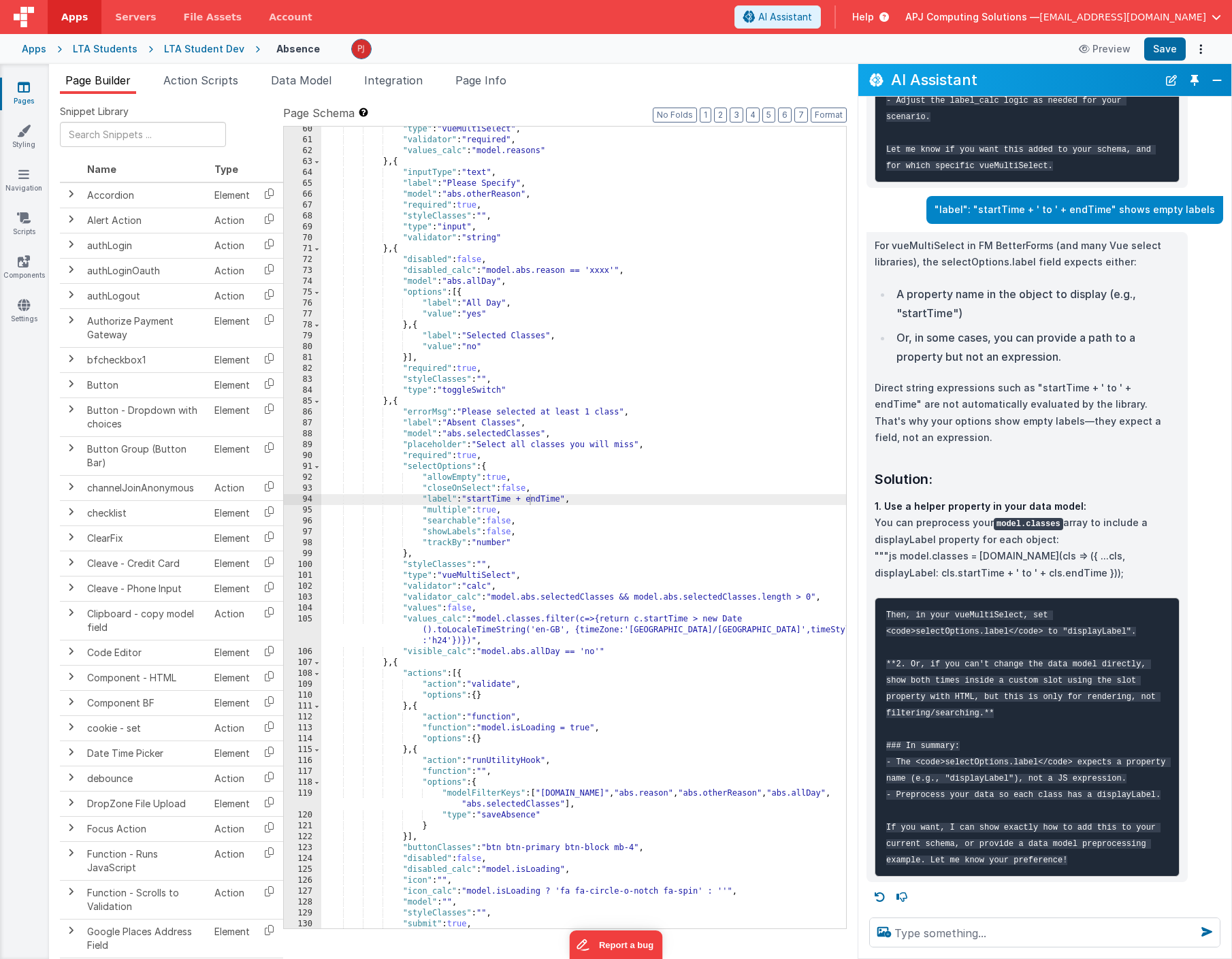
click at [520, 504] on div ""type" : "vueMultiSelect" , "validator" : "required" , "values_calc" : "model.r…" at bounding box center [584, 536] width 524 height 824
drag, startPoint x: 473, startPoint y: 500, endPoint x: 563, endPoint y: 501, distance: 90.0
click at [563, 501] on div ""type" : "vueMultiSelect" , "validator" : "required" , "values_calc" : "model.r…" at bounding box center [584, 536] width 524 height 824
click at [306, 82] on span "Data Model" at bounding box center [301, 80] width 61 height 14
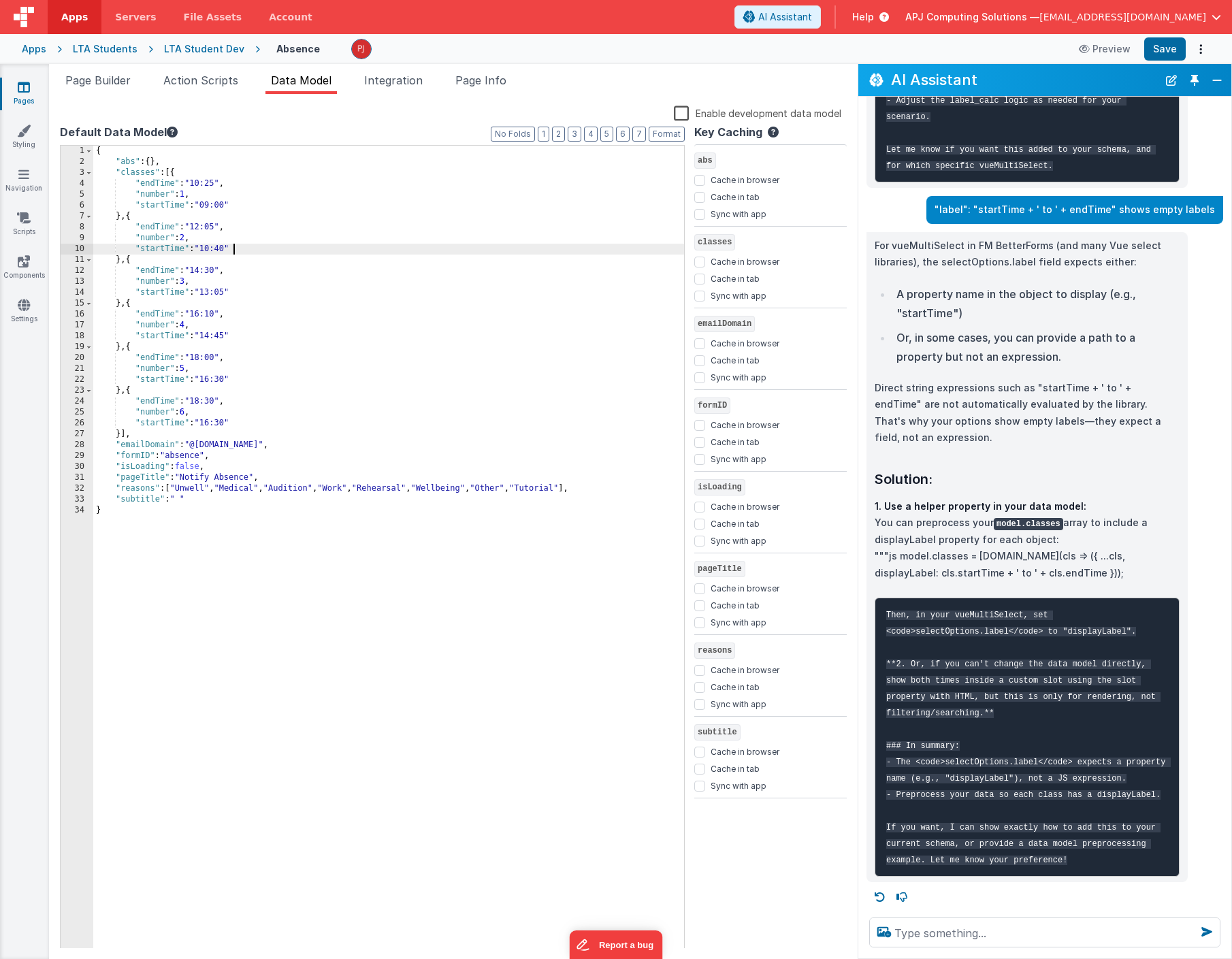
click at [250, 202] on div "{ "abs" : { } , "classes" : [{ "endTime" : "10:25" , "number" : 1 , "startTime"…" at bounding box center [388, 558] width 590 height 824
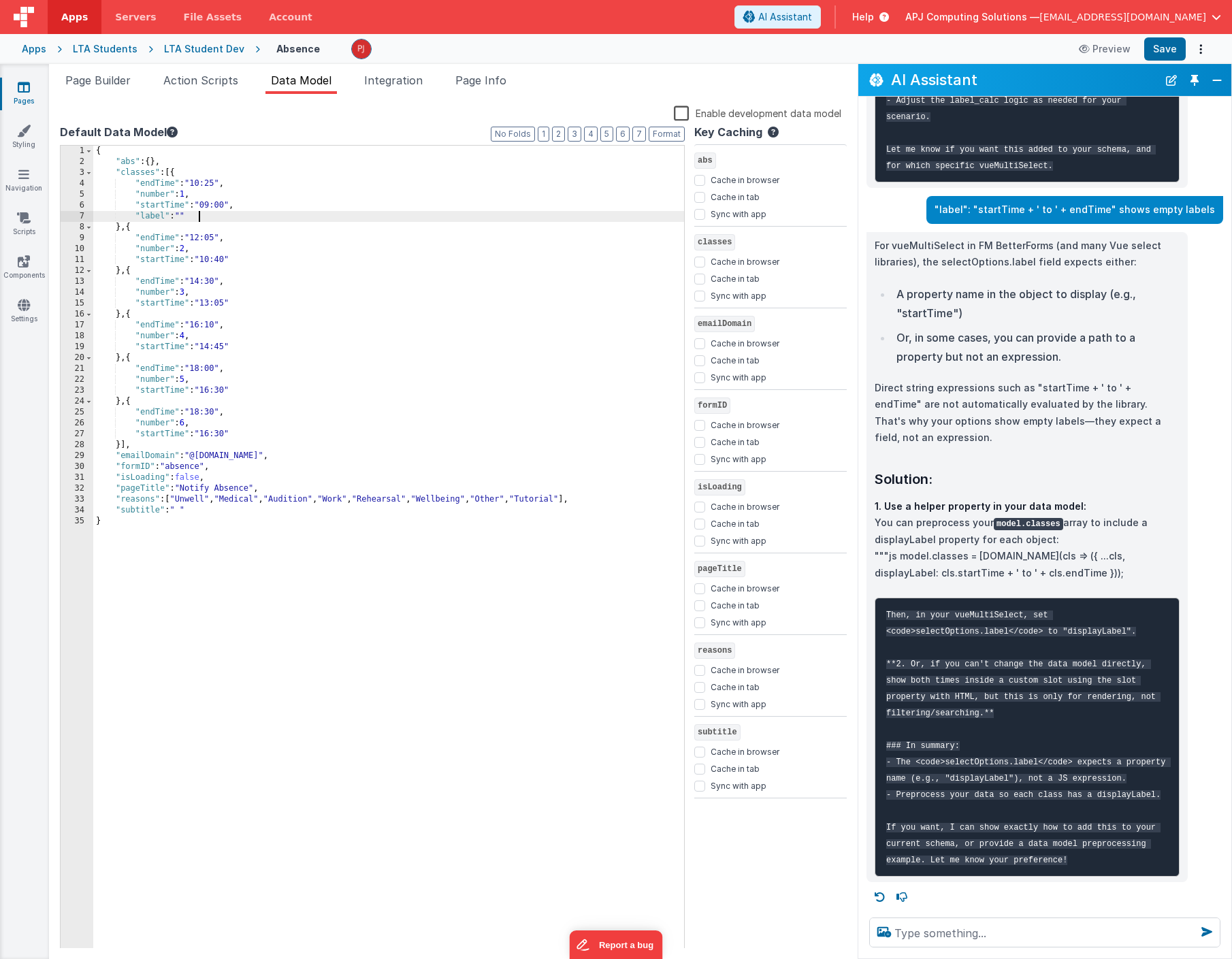
click at [189, 216] on div "{ "abs" : { } , "classes" : [{ "endTime" : "10:25" , "number" : 1 , "startTime"…" at bounding box center [388, 558] width 590 height 824
click at [249, 217] on div "{ "abs" : { } , "classes" : [{ "endTime" : "10:25" , "number" : 1 , "startTime"…" at bounding box center [388, 558] width 590 height 824
click at [268, 215] on div "{ "abs" : { } , "classes" : [{ "endTime" : "10:25" , "number" : 1 , "startTime"…" at bounding box center [388, 558] width 590 height 824
drag, startPoint x: 234, startPoint y: 206, endPoint x: 264, endPoint y: 216, distance: 31.6
click at [264, 216] on div "{ "abs" : { } , "classes" : [{ "endTime" : "10:25" , "number" : 1 , "startTime"…" at bounding box center [388, 558] width 590 height 824
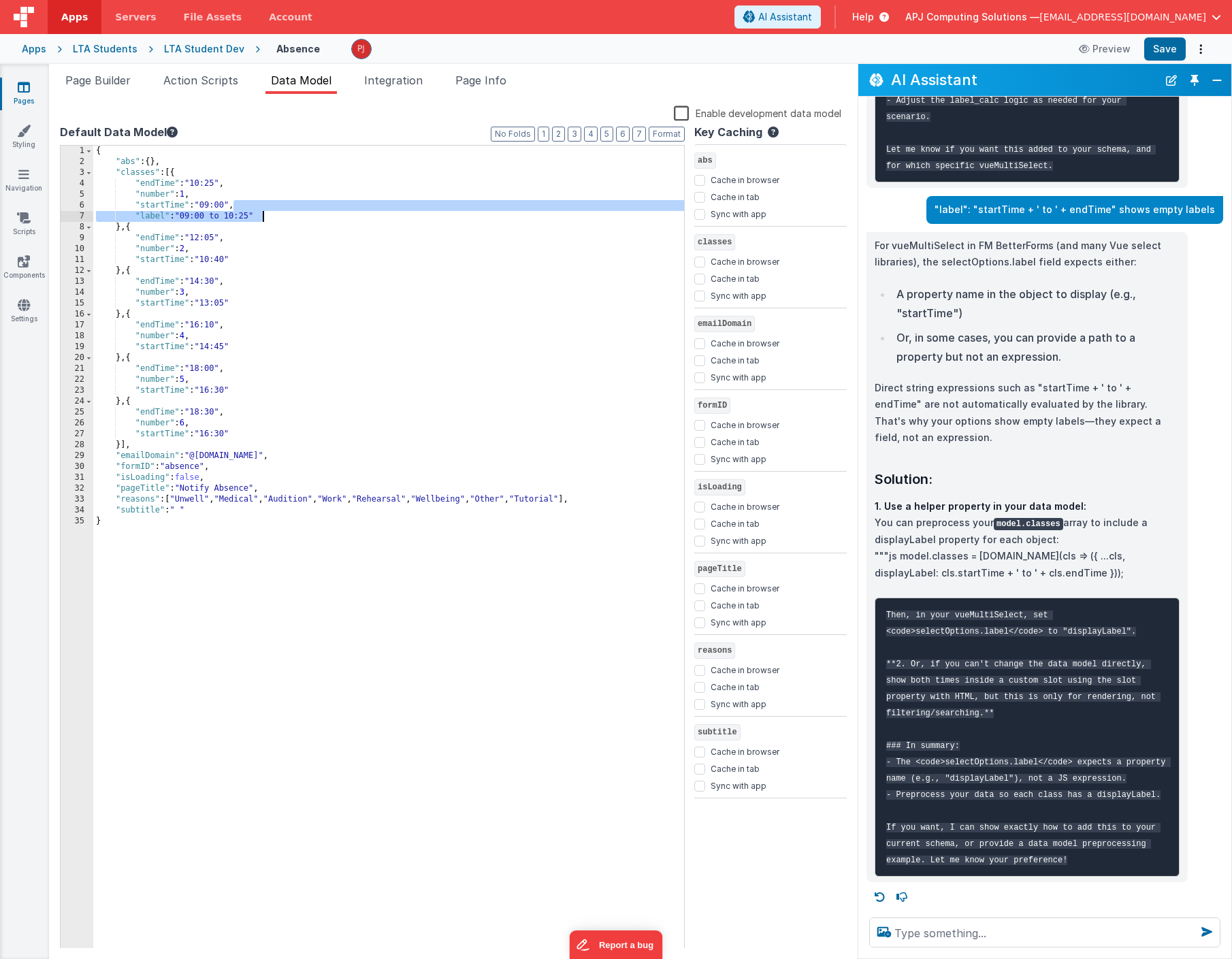
click at [245, 259] on div "{ "abs" : { } , "classes" : [{ "endTime" : "10:25" , "number" : 1 , "startTime"…" at bounding box center [388, 558] width 590 height 824
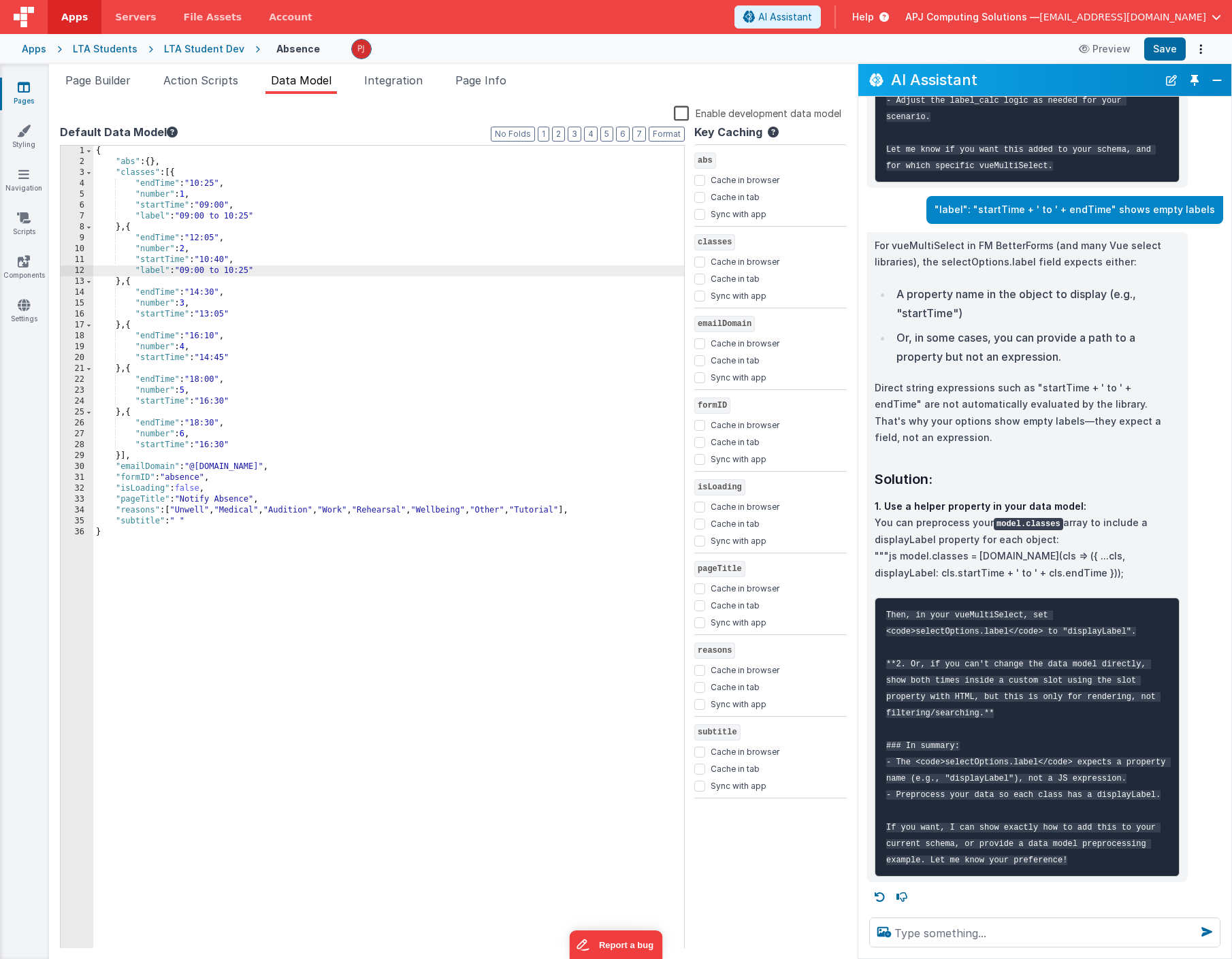
click at [189, 272] on div "{ "abs" : { } , "classes" : [{ "endTime" : "10:25" , "number" : 1 , "startTime"…" at bounding box center [388, 558] width 590 height 824
drag, startPoint x: 189, startPoint y: 272, endPoint x: 213, endPoint y: 271, distance: 24.0
click at [213, 271] on div "{ "abs" : { } , "classes" : [{ "endTime" : "10:25" , "number" : 1 , "startTime"…" at bounding box center [388, 558] width 590 height 824
click at [243, 271] on div "{ "abs" : { } , "classes" : [{ "endTime" : "10:25" , "number" : 1 , "startTime"…" at bounding box center [388, 558] width 590 height 824
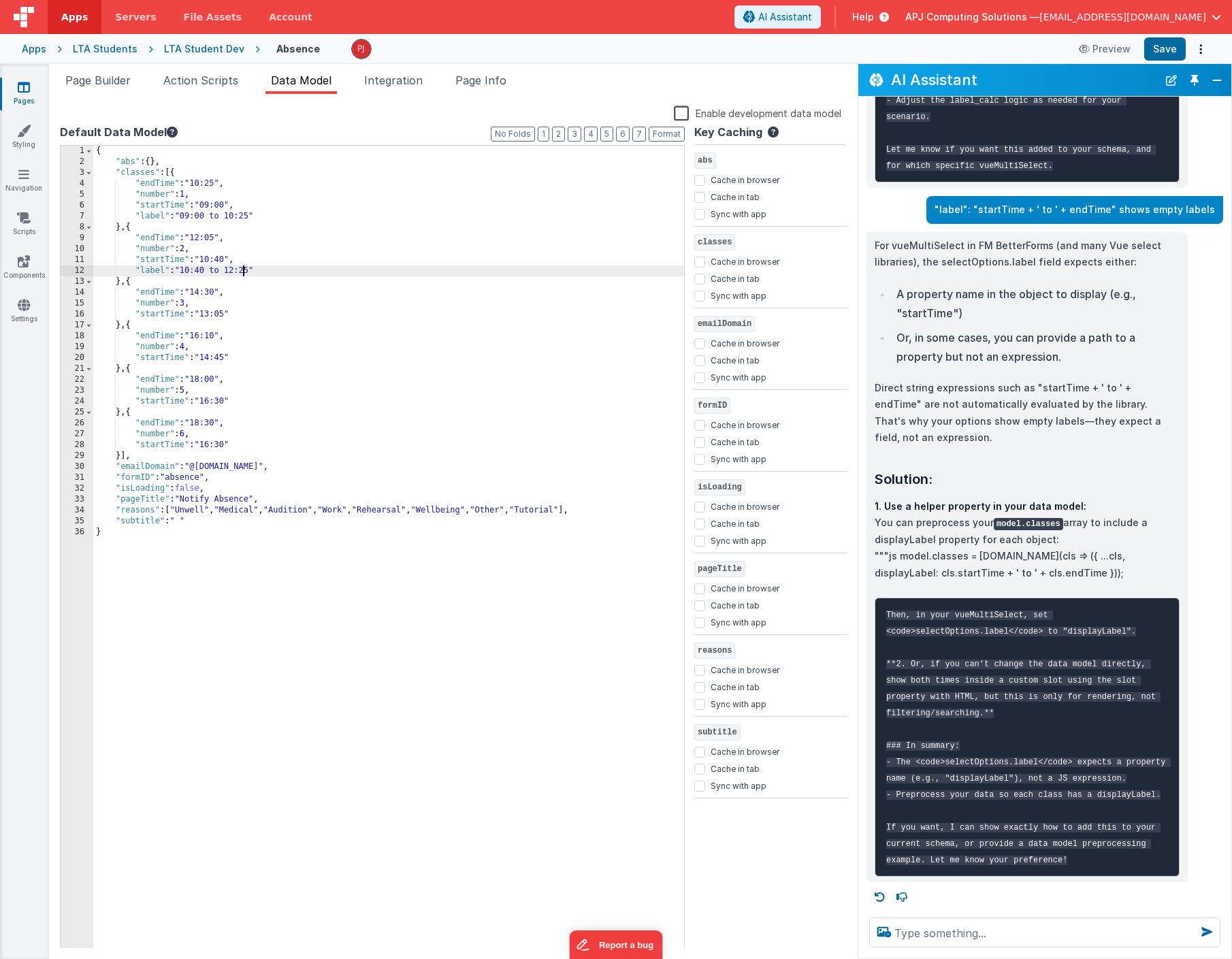
click at [252, 271] on div "{ "abs" : { } , "classes" : [{ "endTime" : "10:25" , "number" : 1 , "startTime"…" at bounding box center [388, 558] width 590 height 824
click at [241, 313] on div "{ "abs" : { } , "classes" : [{ "endTime" : "10:25" , "number" : 1 , "startTime"…" at bounding box center [388, 558] width 590 height 824
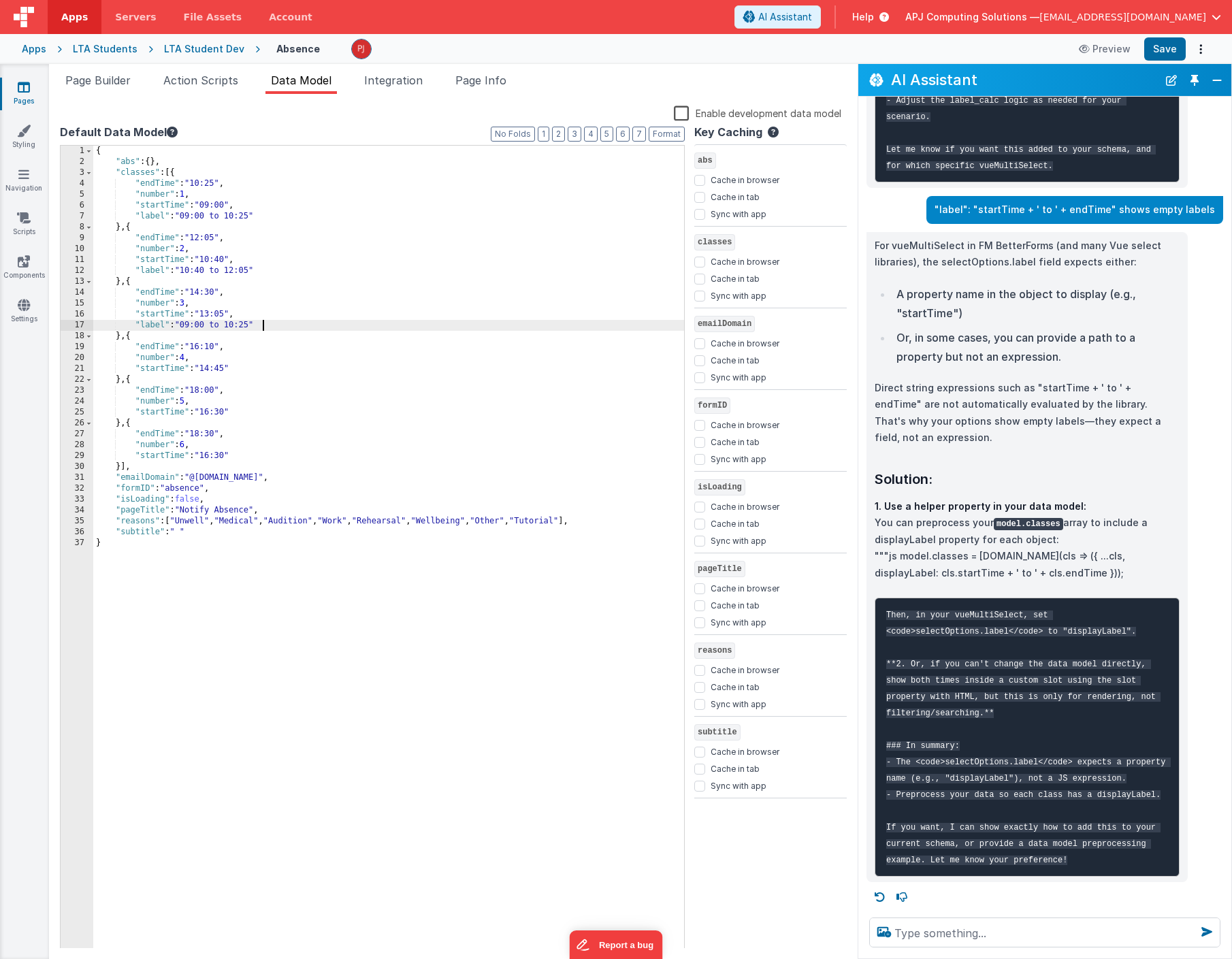
click at [194, 325] on div "{ "abs" : { } , "classes" : [{ "endTime" : "10:25" , "number" : 1 , "startTime"…" at bounding box center [388, 558] width 590 height 824
click at [209, 326] on div "{ "abs" : { } , "classes" : [{ "endTime" : "10:25" , "number" : 1 , "startTime"…" at bounding box center [388, 558] width 590 height 824
click at [240, 325] on div "{ "abs" : { } , "classes" : [{ "endTime" : "10:25" , "number" : 1 , "startTime"…" at bounding box center [388, 558] width 590 height 824
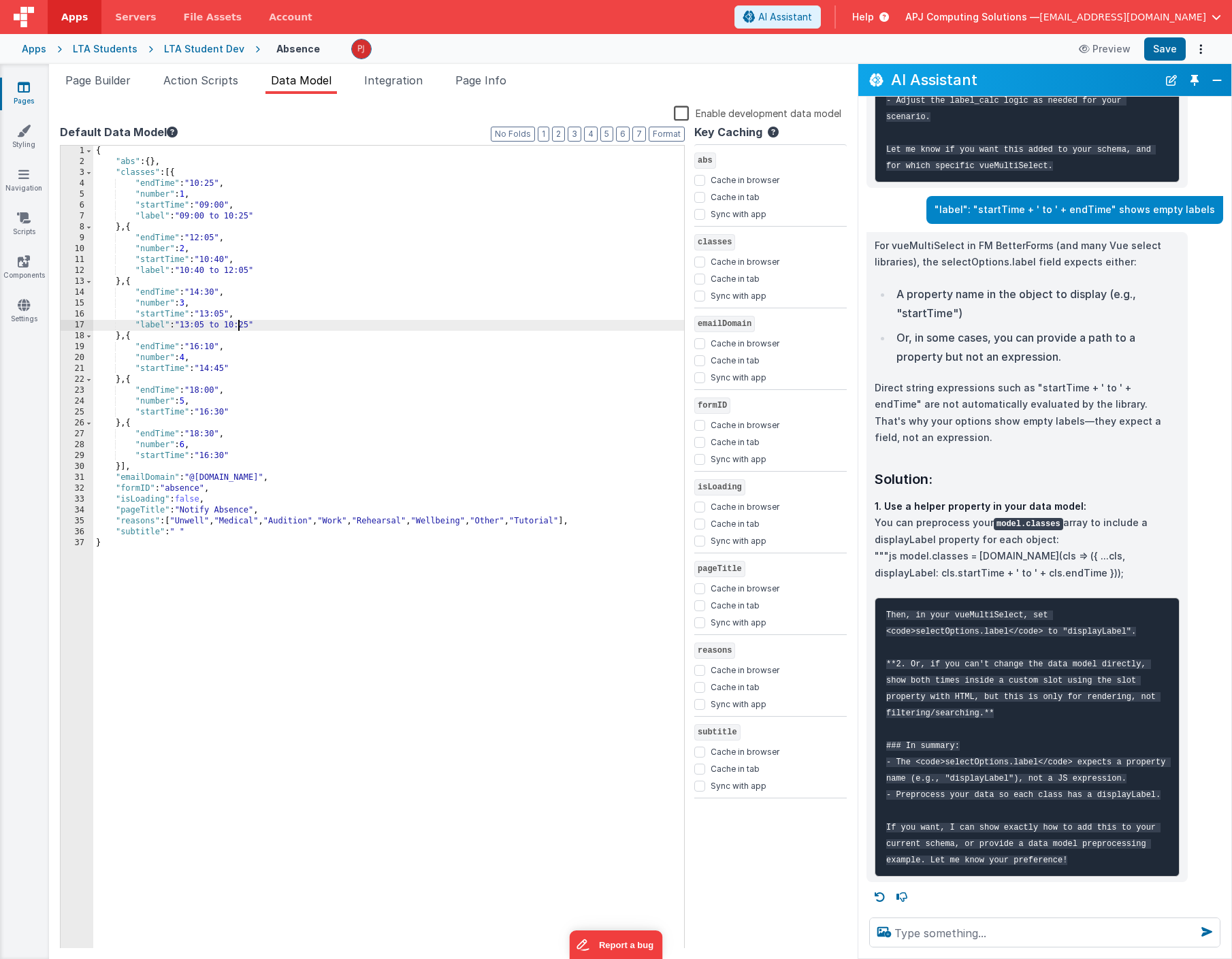
click at [240, 325] on div "{ "abs" : { } , "classes" : [{ "endTime" : "10:25" , "number" : 1 , "startTime"…" at bounding box center [388, 558] width 590 height 824
click at [256, 325] on div "{ "abs" : { } , "classes" : [{ "endTime" : "10:25" , "number" : 1 , "startTime"…" at bounding box center [388, 558] width 590 height 824
click at [240, 370] on div "{ "abs" : { } , "classes" : [{ "endTime" : "10:25" , "number" : 1 , "startTime"…" at bounding box center [388, 558] width 590 height 824
paste textarea
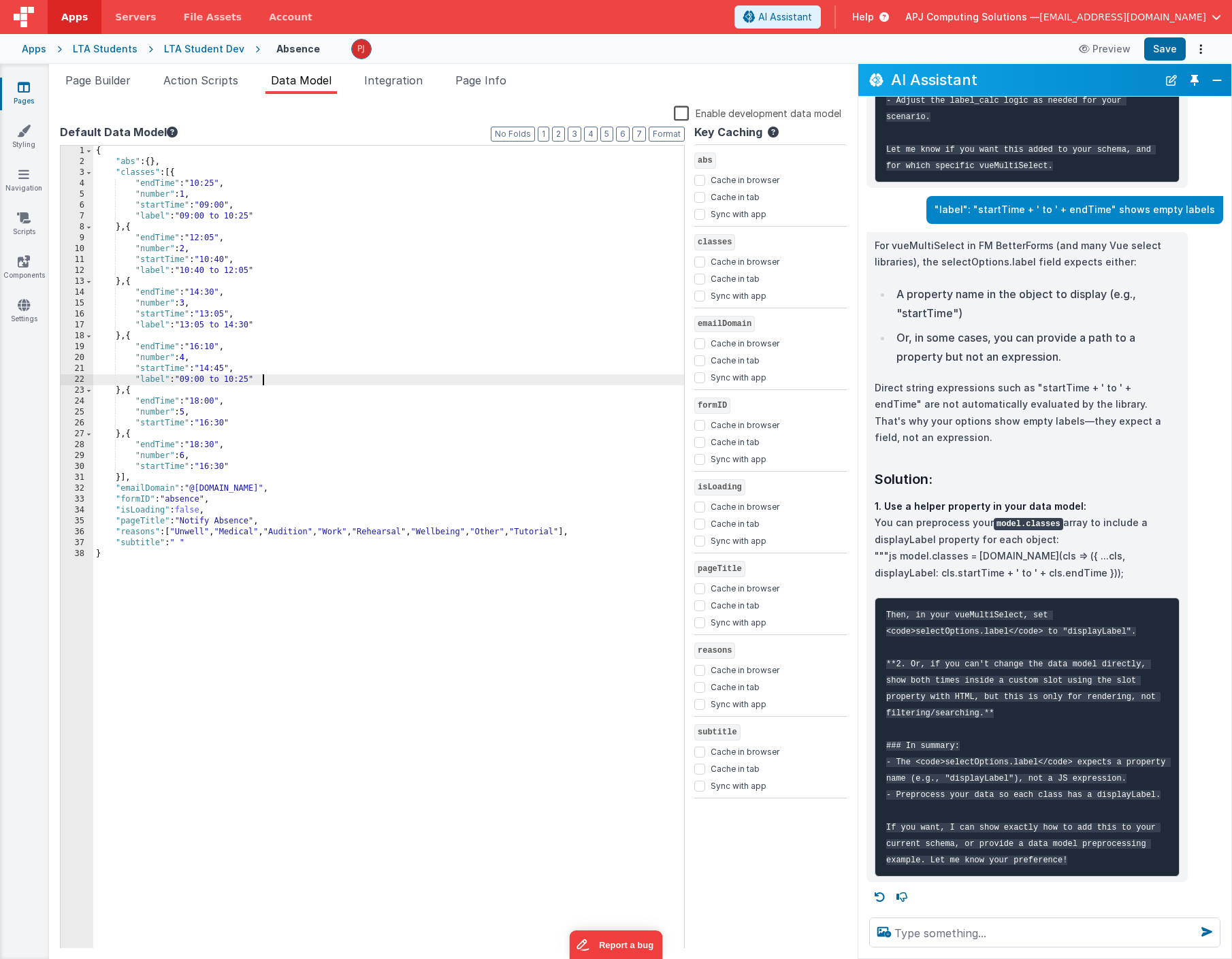
click at [192, 380] on div "{ "abs" : { } , "classes" : [{ "endTime" : "10:25" , "number" : 1 , "startTime"…" at bounding box center [388, 558] width 590 height 824
click at [212, 382] on div "{ "abs" : { } , "classes" : [{ "endTime" : "10:25" , "number" : 1 , "startTime"…" at bounding box center [388, 558] width 590 height 824
click at [237, 380] on div "{ "abs" : { } , "classes" : [{ "endTime" : "10:25" , "number" : 1 , "startTime"…" at bounding box center [388, 558] width 590 height 824
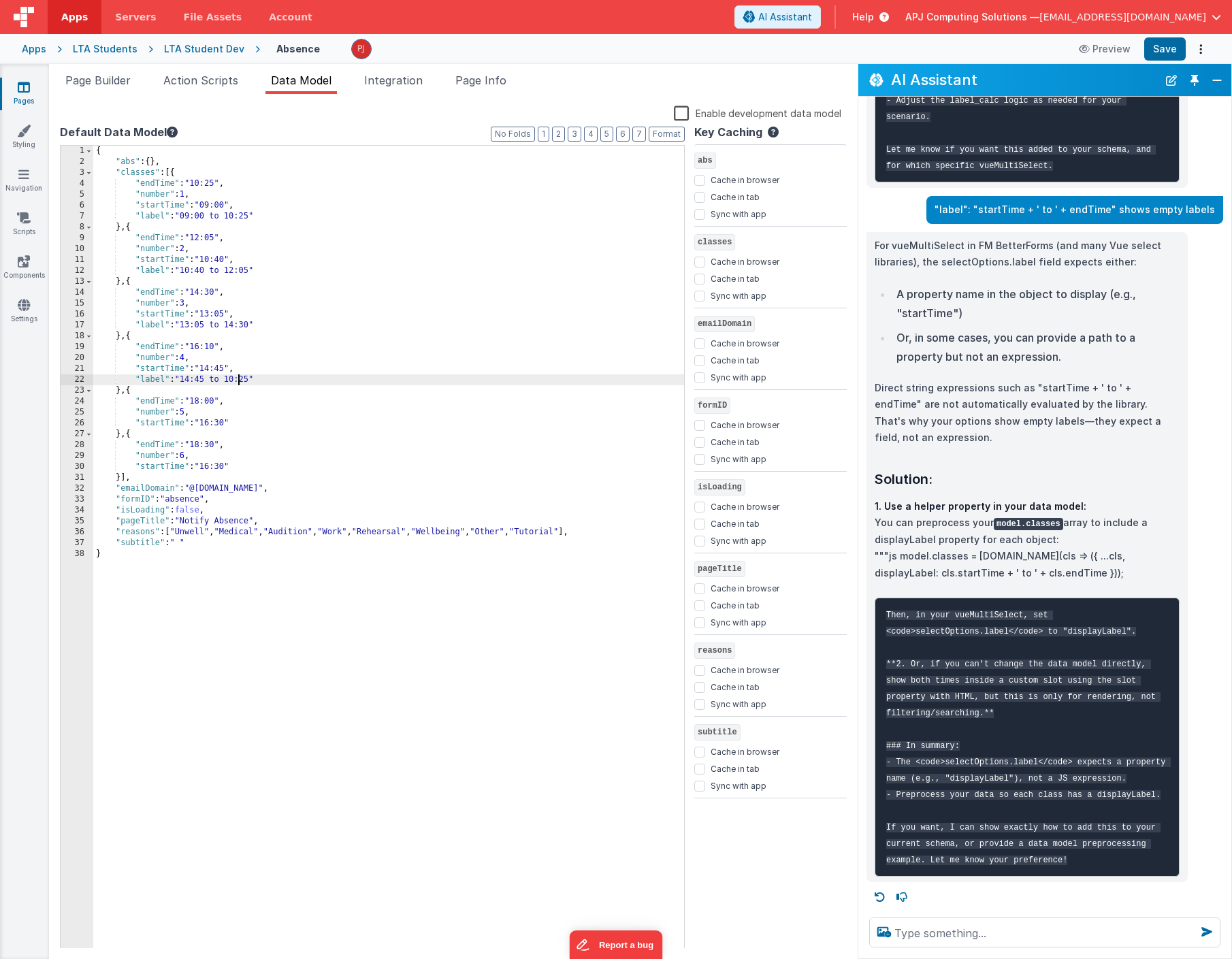
click at [237, 380] on div "{ "abs" : { } , "classes" : [{ "endTime" : "10:25" , "number" : 1 , "startTime"…" at bounding box center [388, 558] width 590 height 824
click at [251, 380] on div "{ "abs" : { } , "classes" : [{ "endTime" : "10:25" , "number" : 1 , "startTime"…" at bounding box center [388, 558] width 590 height 824
click at [244, 422] on div "{ "abs" : { } , "classes" : [{ "endTime" : "10:25" , "number" : 1 , "startTime"…" at bounding box center [388, 558] width 590 height 824
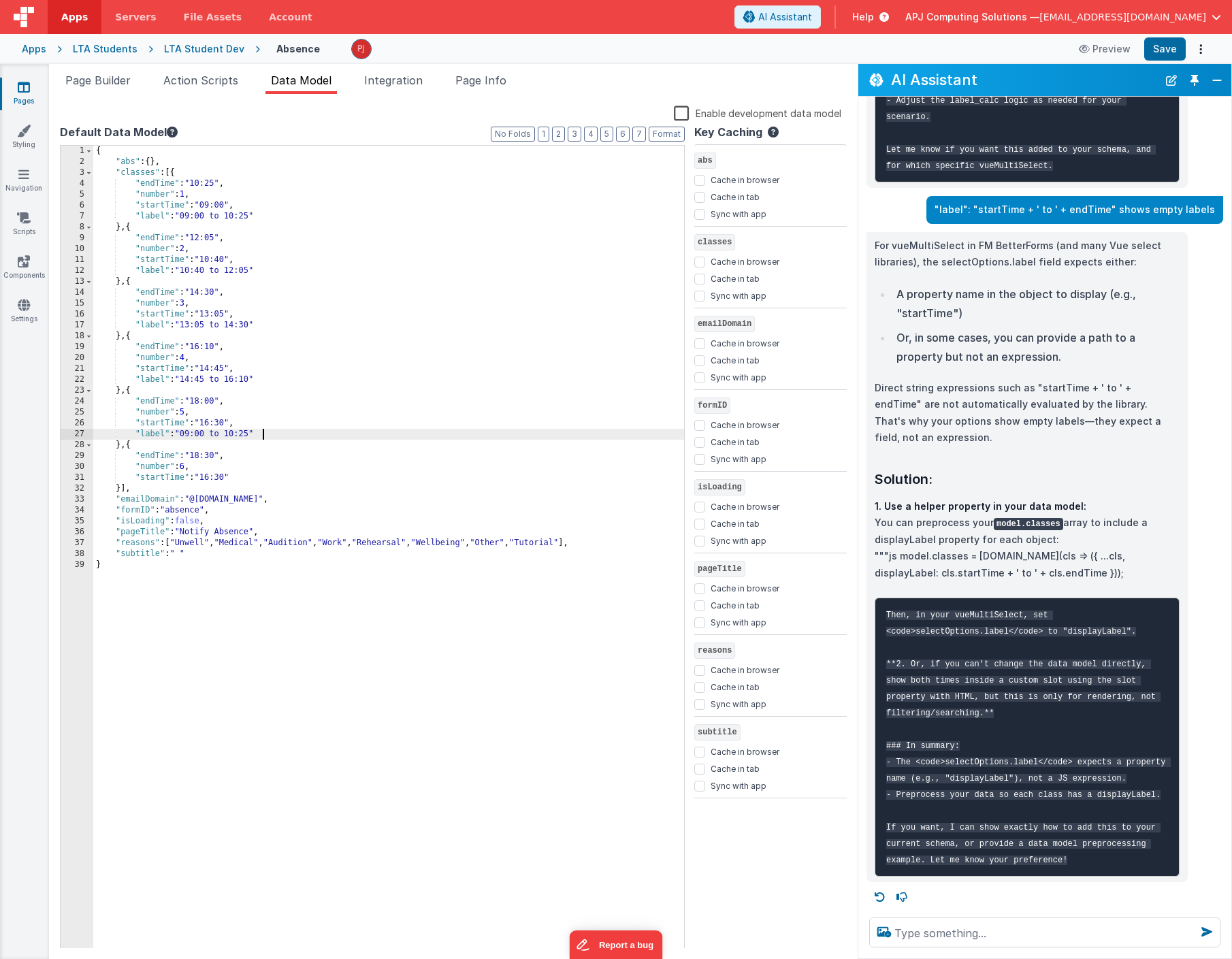
click at [189, 434] on div "{ "abs" : { } , "classes" : [{ "endTime" : "10:25" , "number" : 1 , "startTime"…" at bounding box center [388, 558] width 590 height 824
click at [208, 436] on div "{ "abs" : { } , "classes" : [{ "endTime" : "10:25" , "number" : 1 , "startTime"…" at bounding box center [388, 558] width 590 height 824
click at [239, 435] on div "{ "abs" : { } , "classes" : [{ "endTime" : "10:25" , "number" : 1 , "startTime"…" at bounding box center [388, 558] width 590 height 824
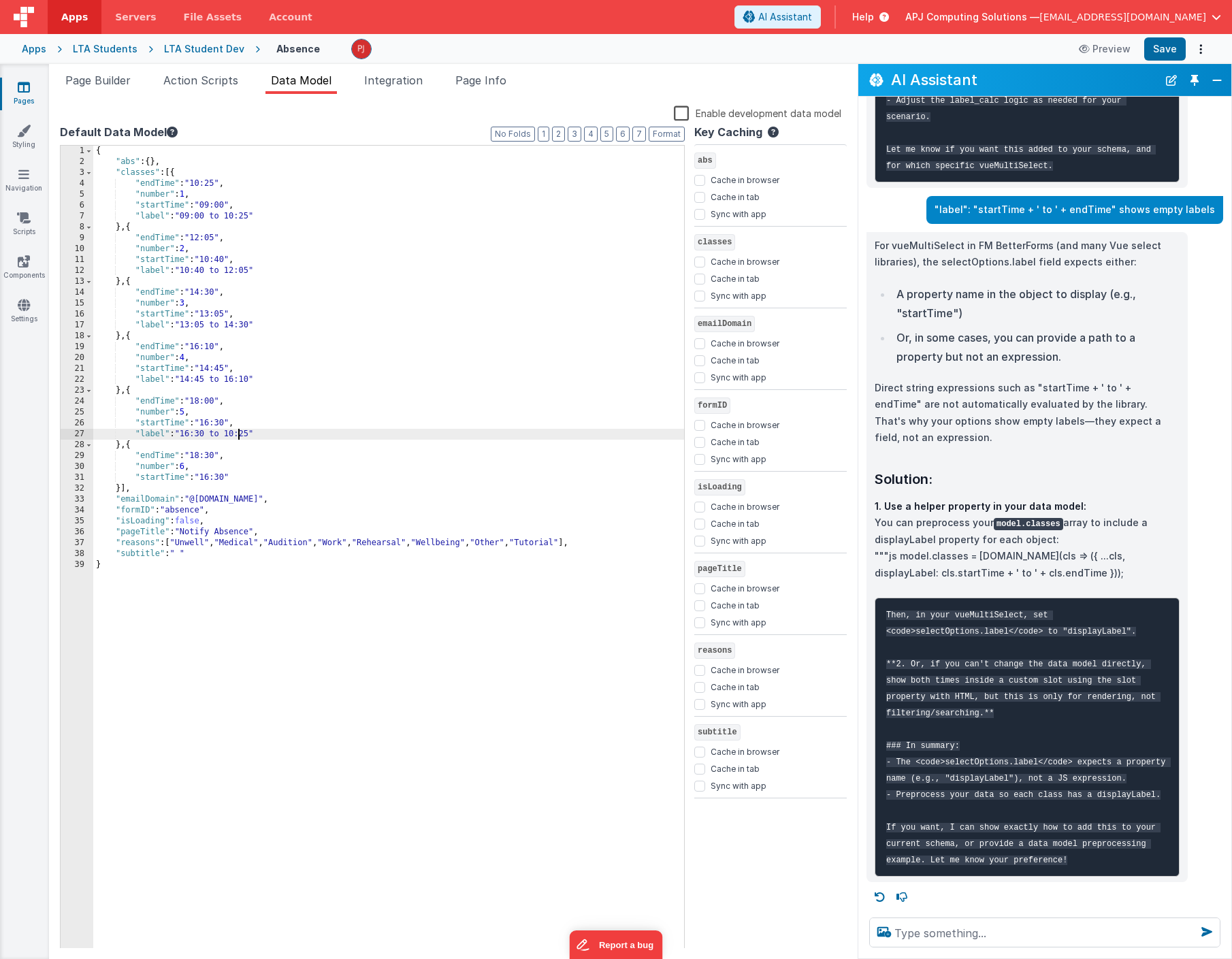
click at [239, 435] on div "{ "abs" : { } , "classes" : [{ "endTime" : "10:25" , "number" : 1 , "startTime"…" at bounding box center [388, 558] width 590 height 824
click at [252, 436] on div "{ "abs" : { } , "classes" : [{ "endTime" : "10:25" , "number" : 1 , "startTime"…" at bounding box center [388, 558] width 590 height 824
click at [198, 455] on div "{ "abs" : { } , "classes" : [{ "endTime" : "10:25" , "number" : 1 , "startTime"…" at bounding box center [388, 558] width 590 height 824
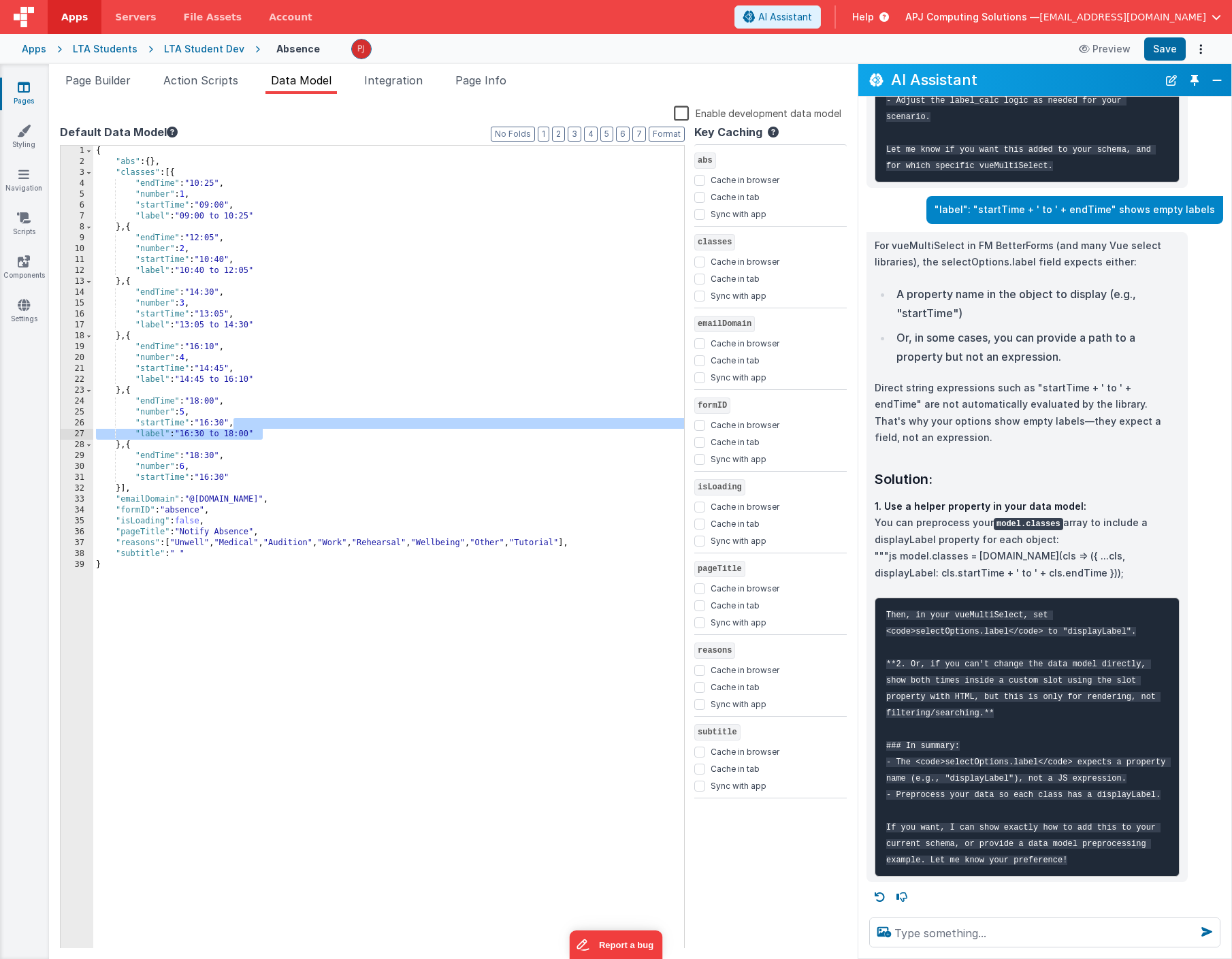
drag, startPoint x: 231, startPoint y: 425, endPoint x: 264, endPoint y: 437, distance: 35.1
click at [264, 437] on div "{ "abs" : { } , "classes" : [{ "endTime" : "10:25" , "number" : 1 , "startTime"…" at bounding box center [388, 558] width 590 height 824
click at [238, 478] on div "{ "abs" : { } , "classes" : [{ "endTime" : "10:25" , "number" : 1 , "startTime"…" at bounding box center [388, 558] width 590 height 824
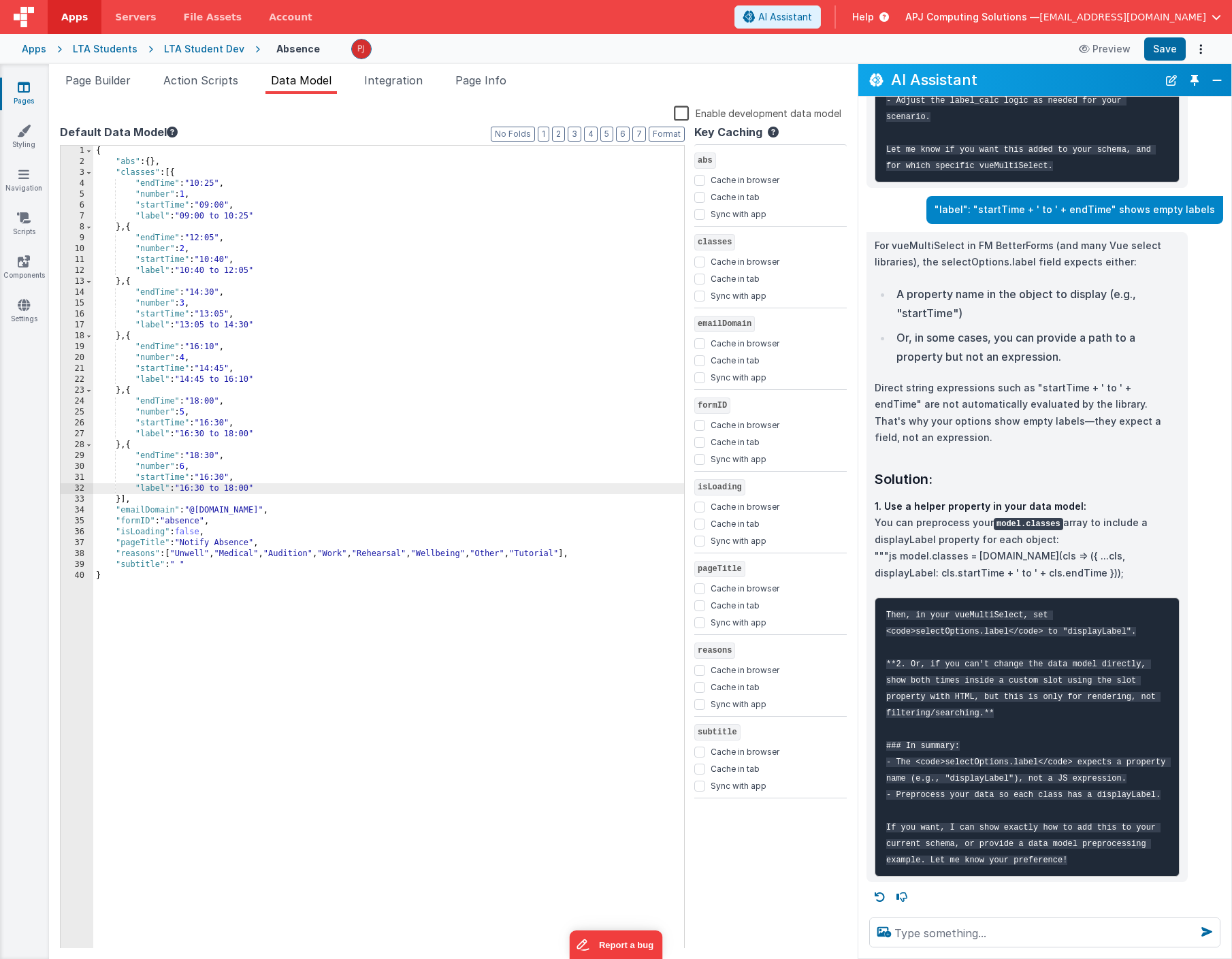
click at [252, 490] on div "{ "abs" : { } , "classes" : [{ "endTime" : "10:25" , "number" : 1 , "startTime"…" at bounding box center [388, 558] width 590 height 824
click at [343, 297] on div "{ "abs" : { } , "classes" : [{ "endTime" : "10:25" , "number" : 1 , "startTime"…" at bounding box center [388, 558] width 590 height 824
click at [343, 100] on div "Snippet Library Name Type Accordion Element Alert Action Action authLogin Actio…" at bounding box center [453, 526] width 808 height 865
click at [1164, 50] on button "Save" at bounding box center [1164, 49] width 41 height 23
click at [106, 47] on div "LTA Students" at bounding box center [105, 49] width 65 height 14
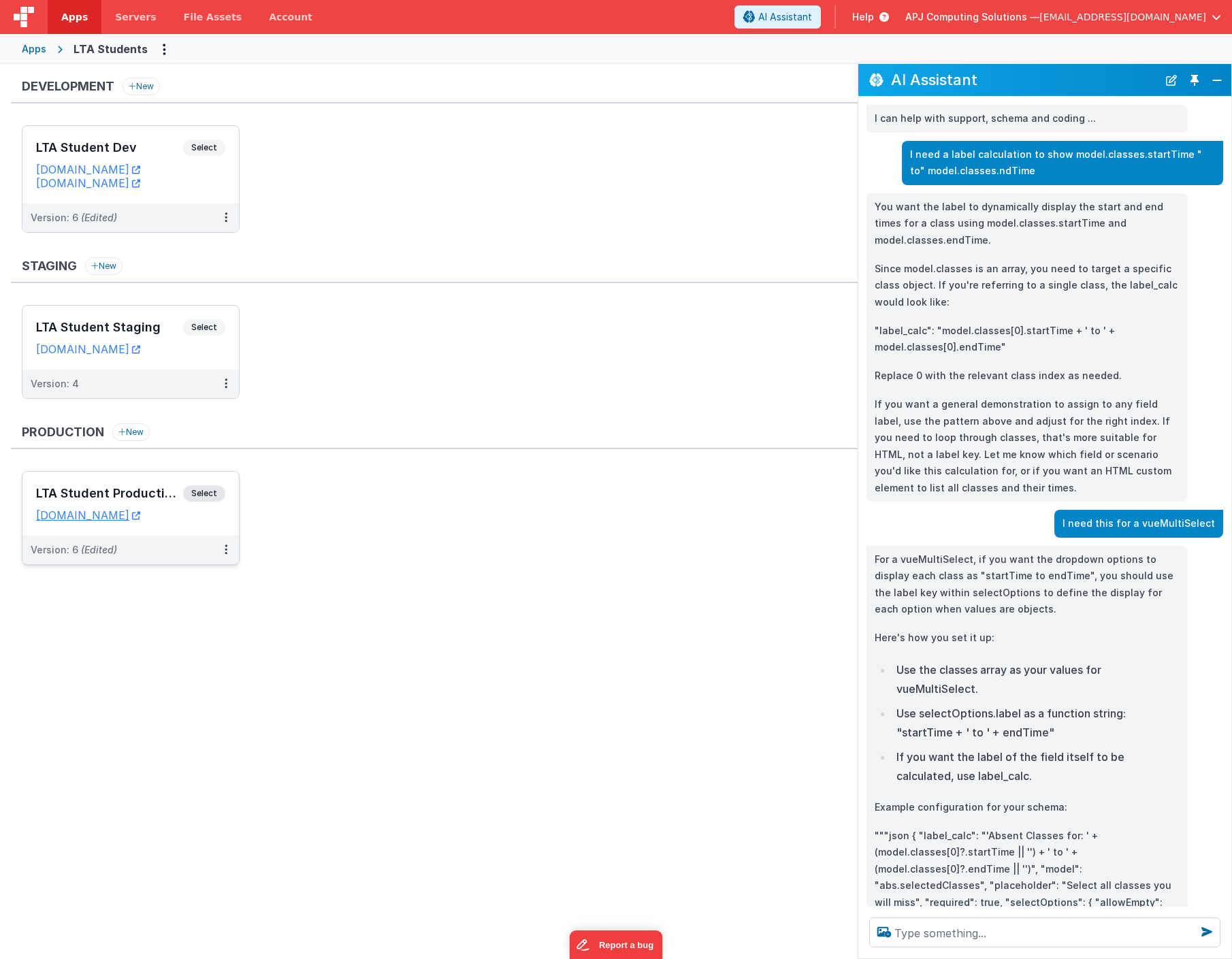
click at [204, 495] on span "Select" at bounding box center [204, 494] width 42 height 17
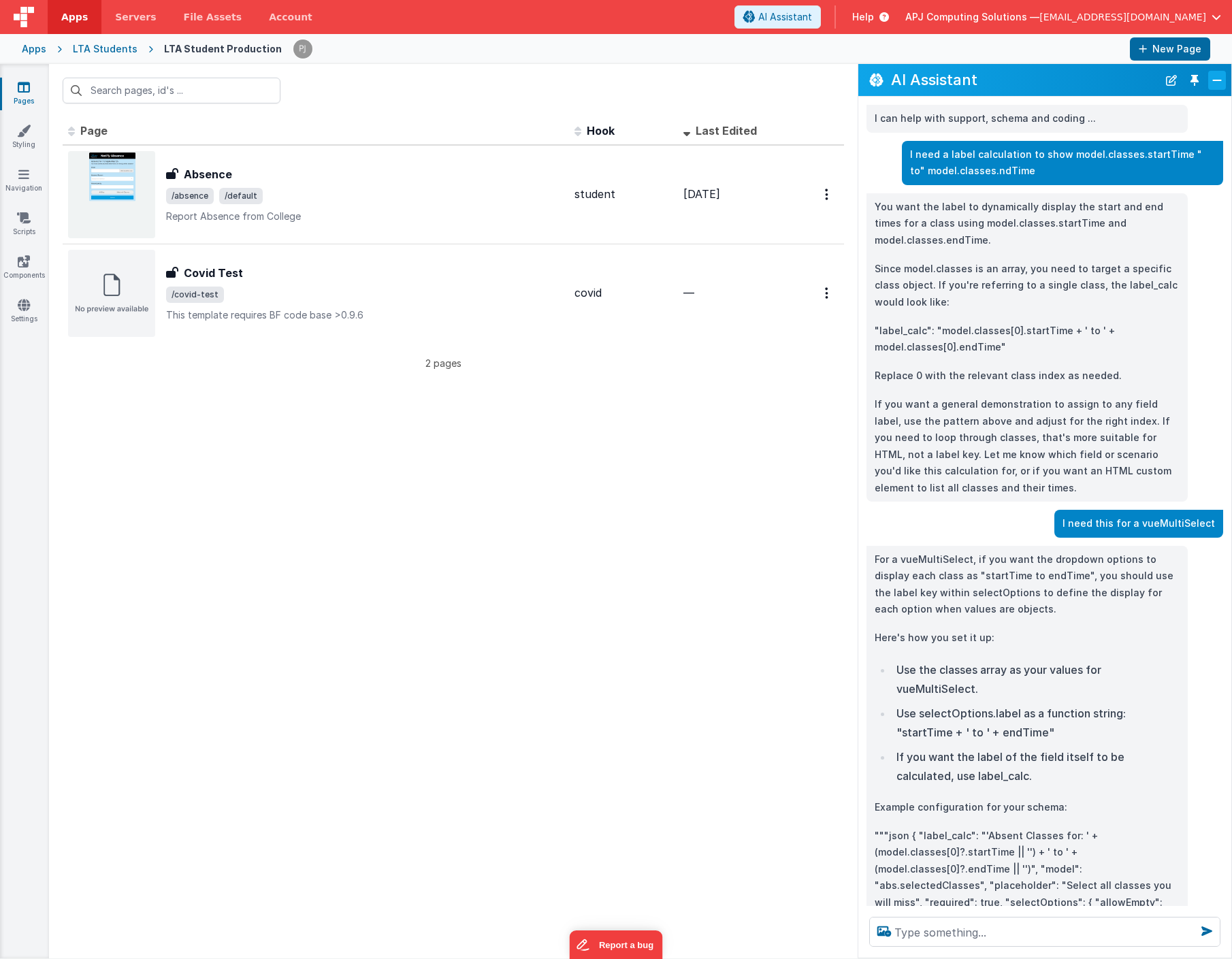
click at [1217, 77] on button "Close" at bounding box center [1217, 80] width 18 height 19
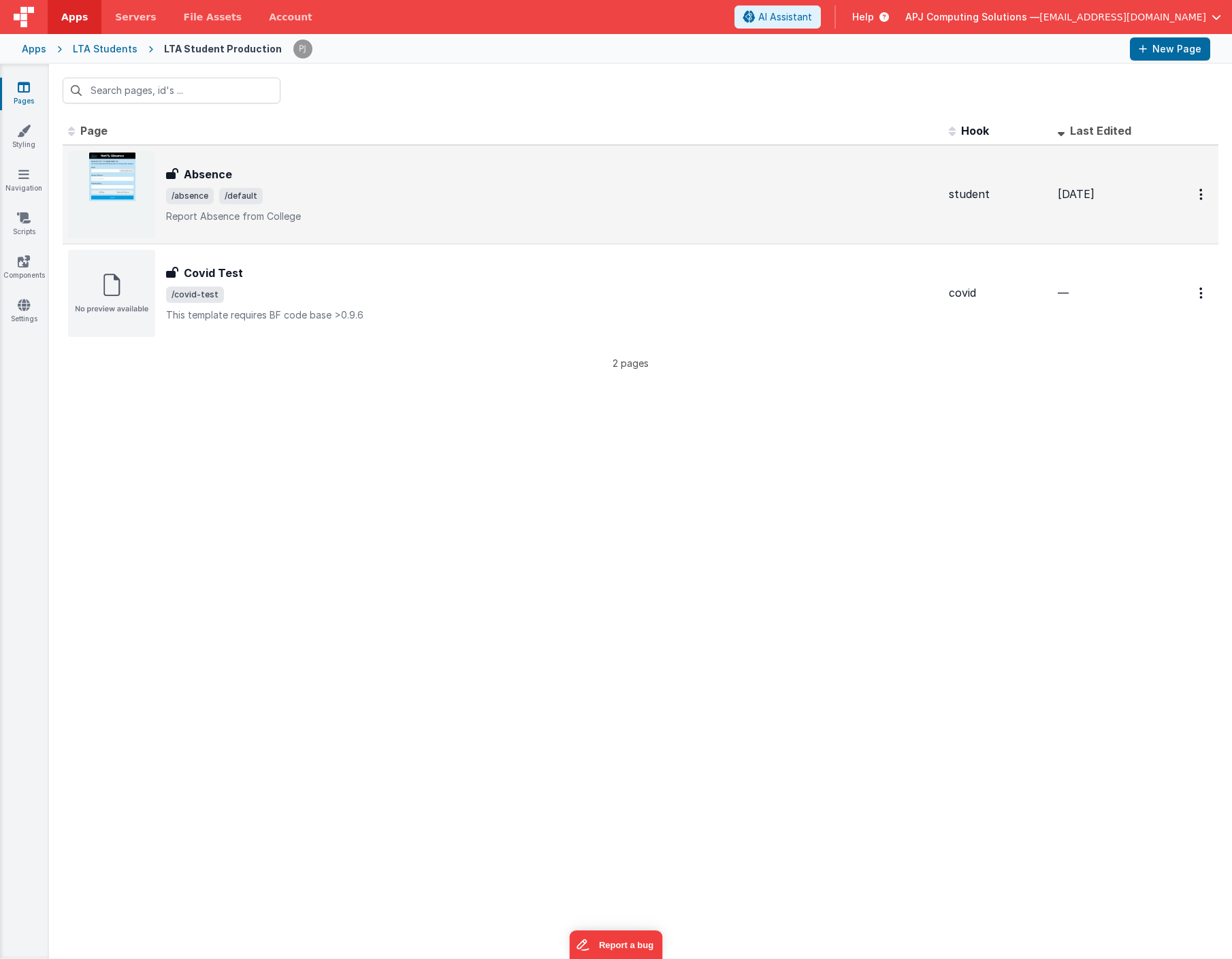
click at [122, 166] on img at bounding box center [112, 195] width 87 height 87
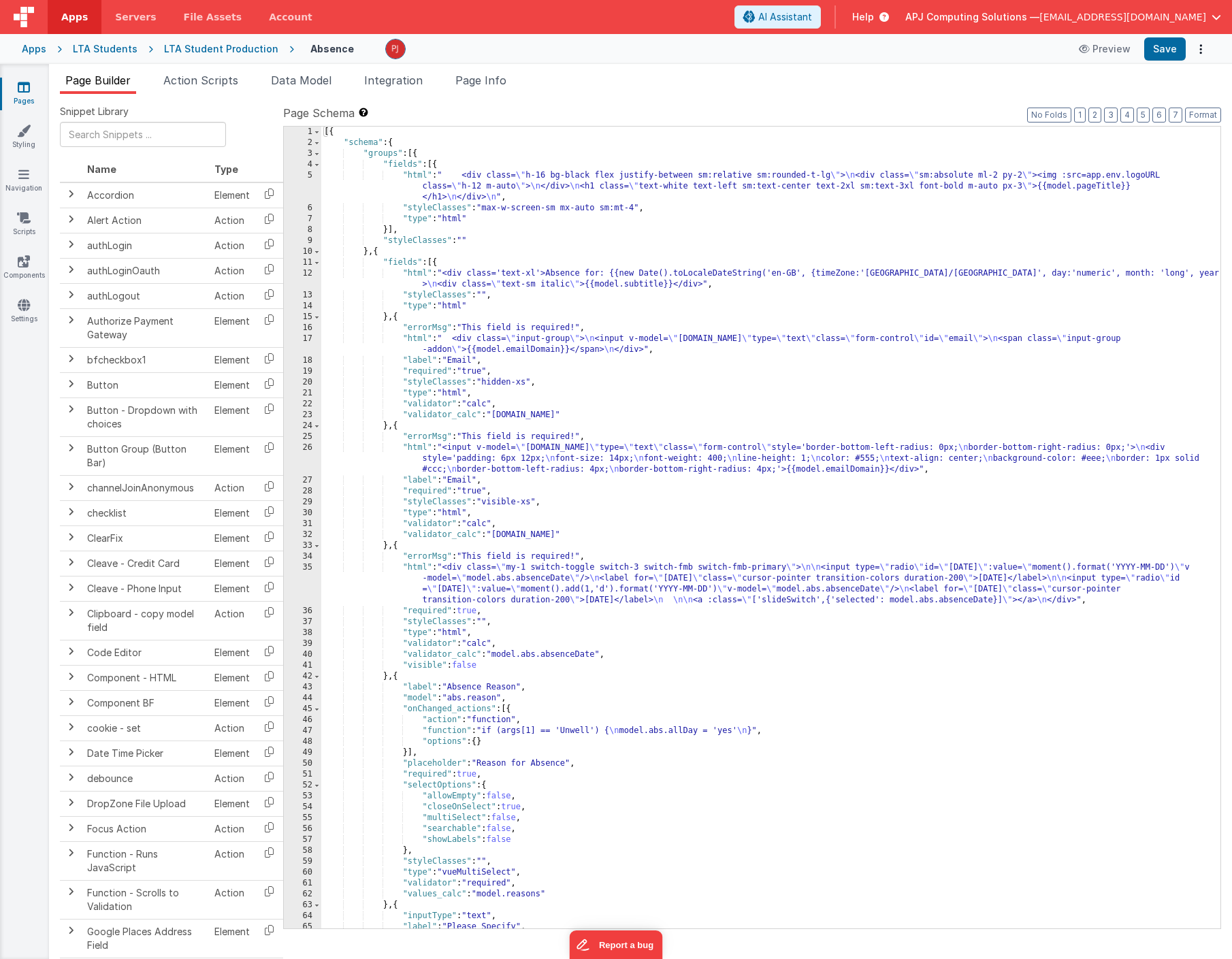
click at [108, 49] on div "LTA Students" at bounding box center [105, 49] width 65 height 14
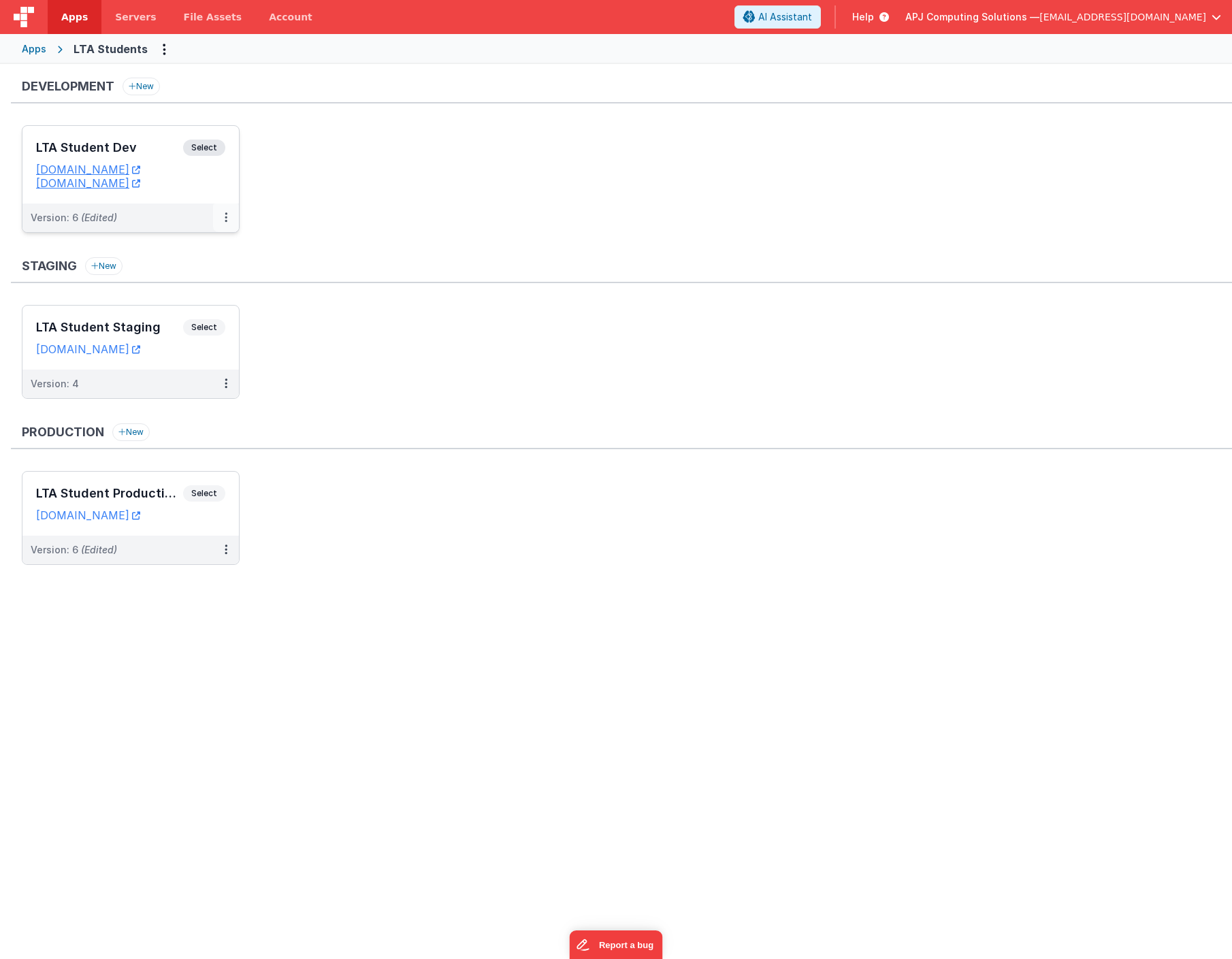
click at [222, 217] on button at bounding box center [226, 218] width 26 height 29
click at [169, 295] on link "Deploy..." at bounding box center [179, 298] width 119 height 25
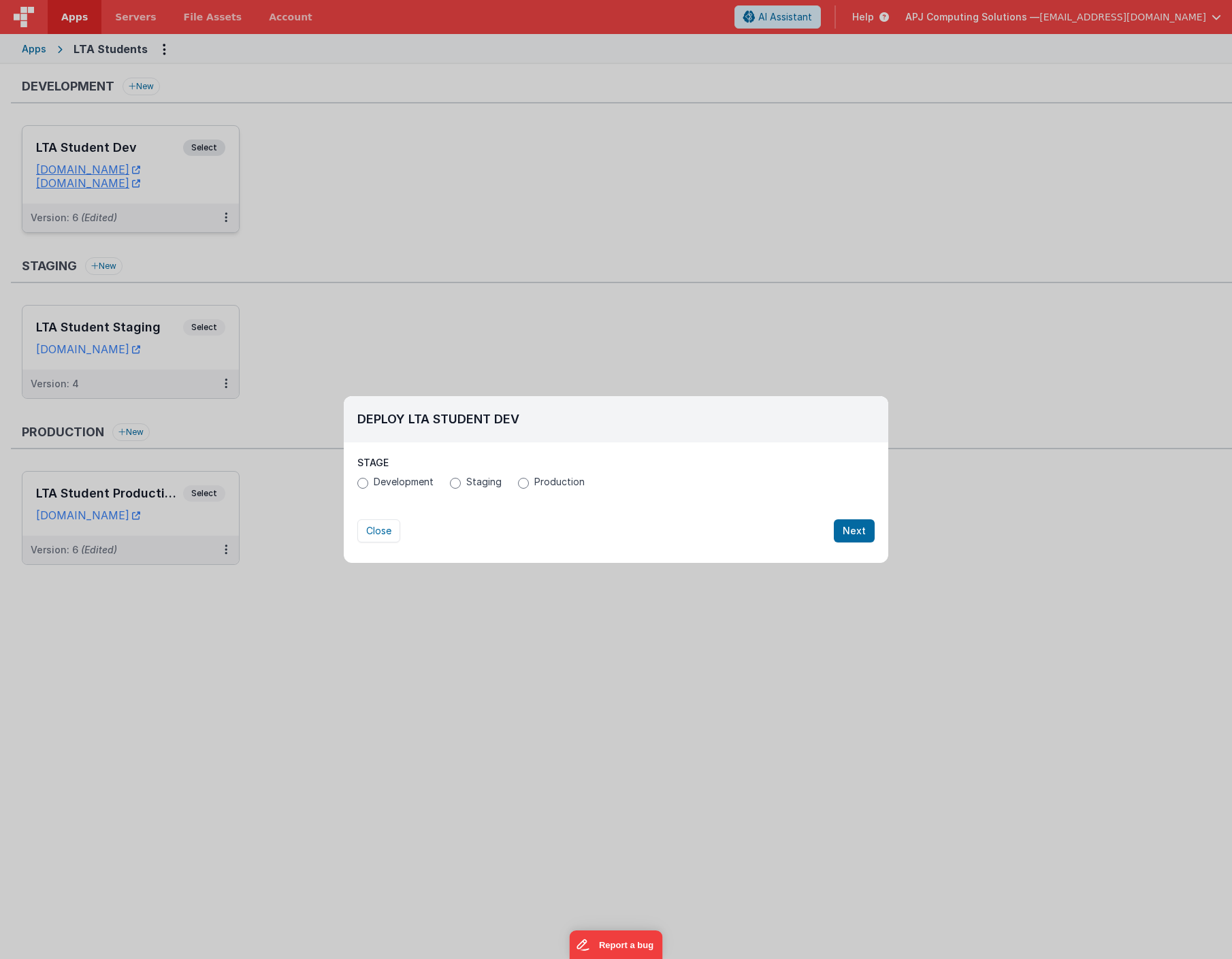
click at [522, 488] on input "Production" at bounding box center [523, 483] width 11 height 11
radio input "true"
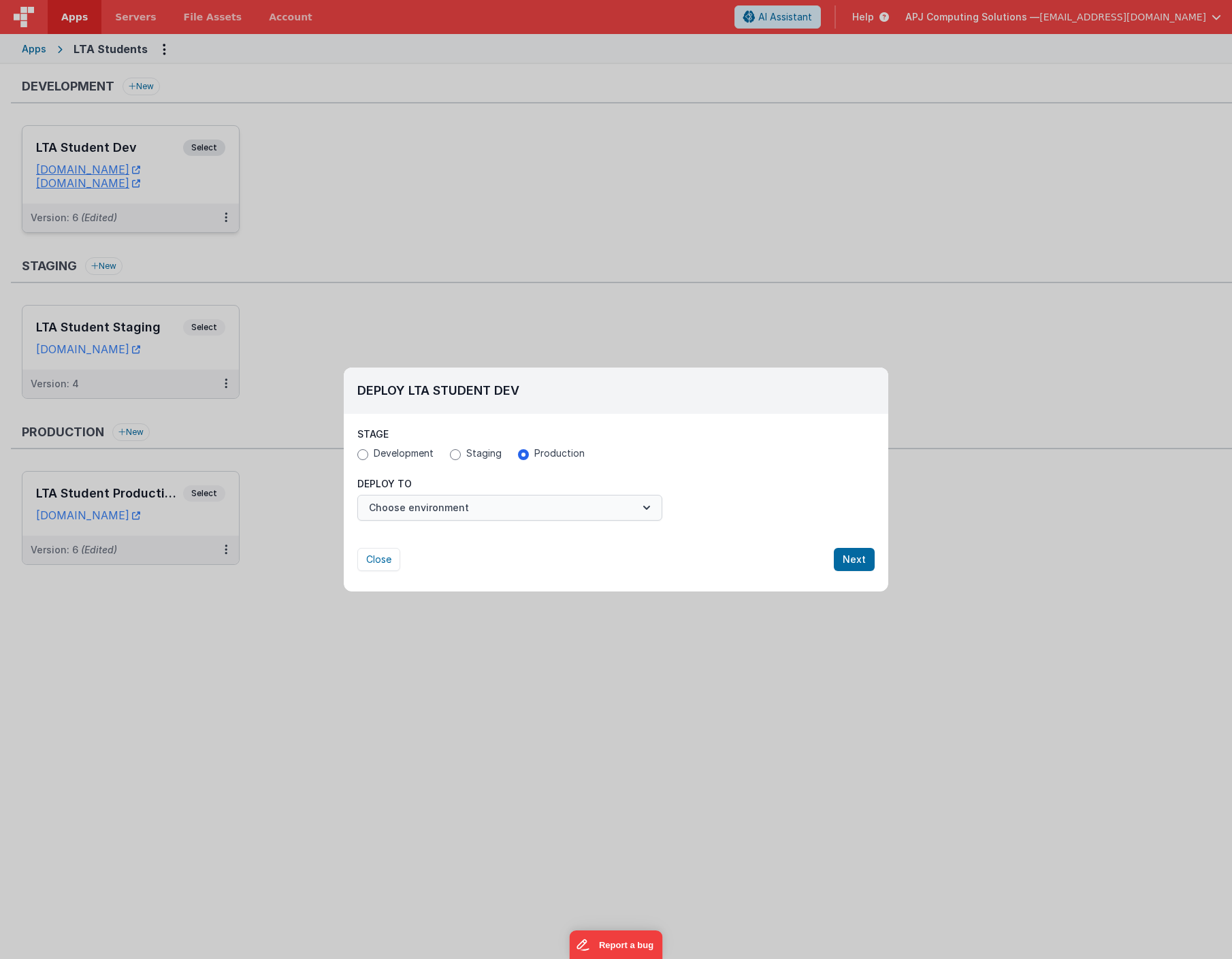
click at [509, 504] on button "Choose environment" at bounding box center [510, 508] width 305 height 26
click at [647, 509] on icon "button" at bounding box center [646, 507] width 7 height 4
click at [647, 509] on div at bounding box center [616, 479] width 1232 height 959
click at [647, 509] on icon "button" at bounding box center [646, 507] width 7 height 4
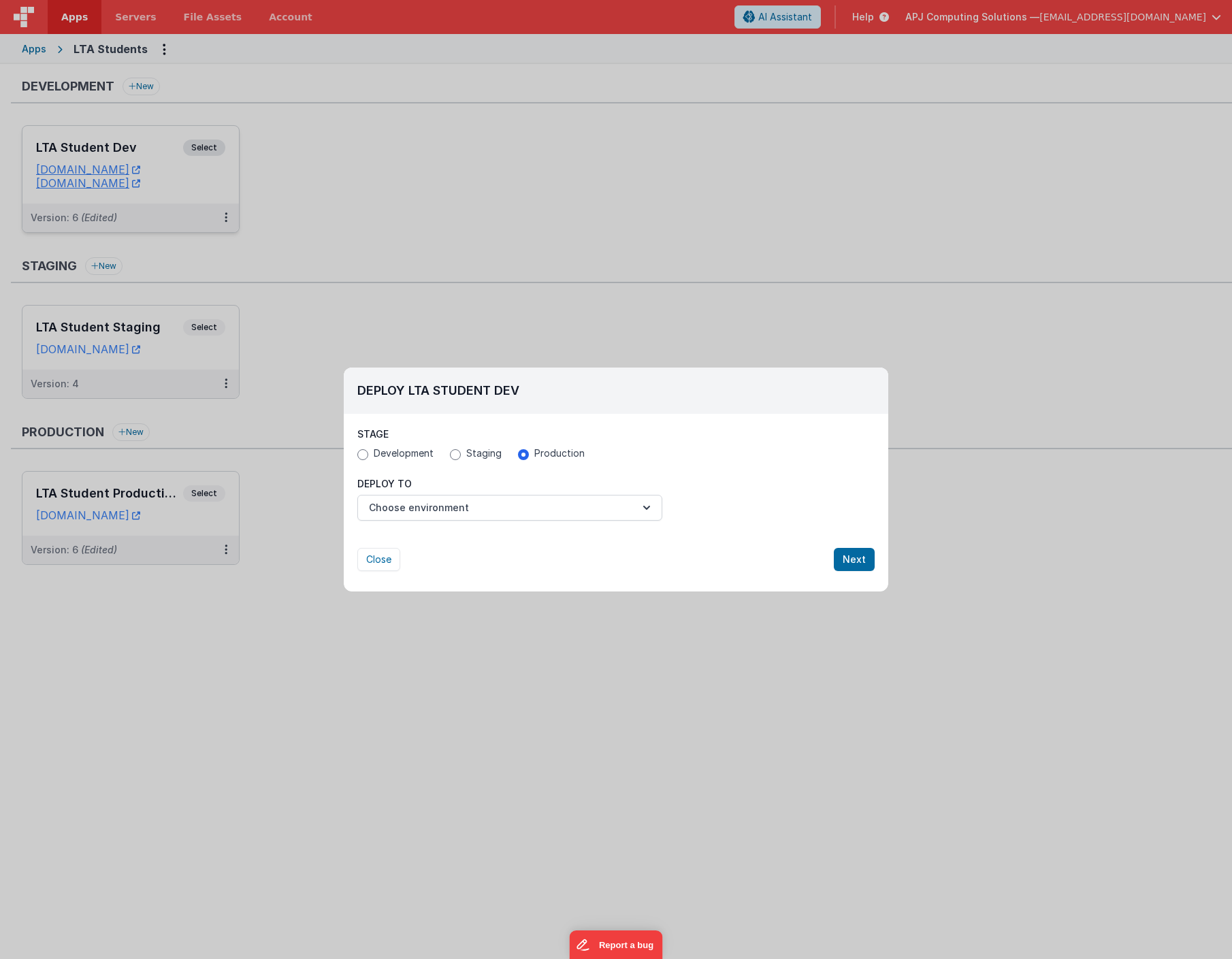
click at [647, 509] on icon "button" at bounding box center [646, 507] width 7 height 4
click at [684, 554] on div "Close Next" at bounding box center [616, 559] width 518 height 23
click at [650, 509] on icon "button" at bounding box center [647, 508] width 14 height 14
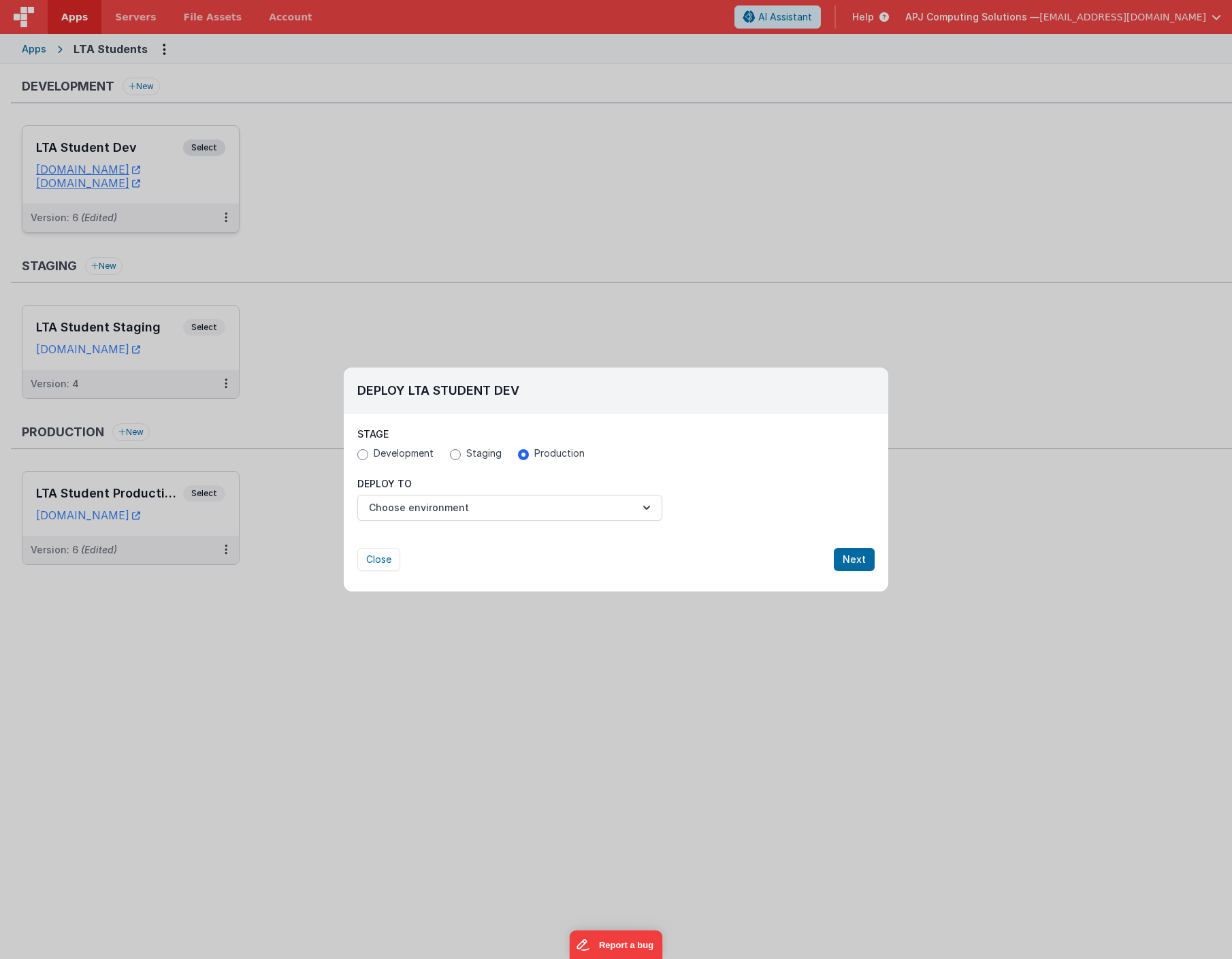
click at [650, 509] on icon "button" at bounding box center [647, 508] width 14 height 14
click at [649, 507] on icon "button" at bounding box center [646, 507] width 7 height 4
click at [406, 504] on button "Choose environment" at bounding box center [510, 508] width 305 height 26
click at [639, 509] on button "Choose environment" at bounding box center [510, 508] width 305 height 26
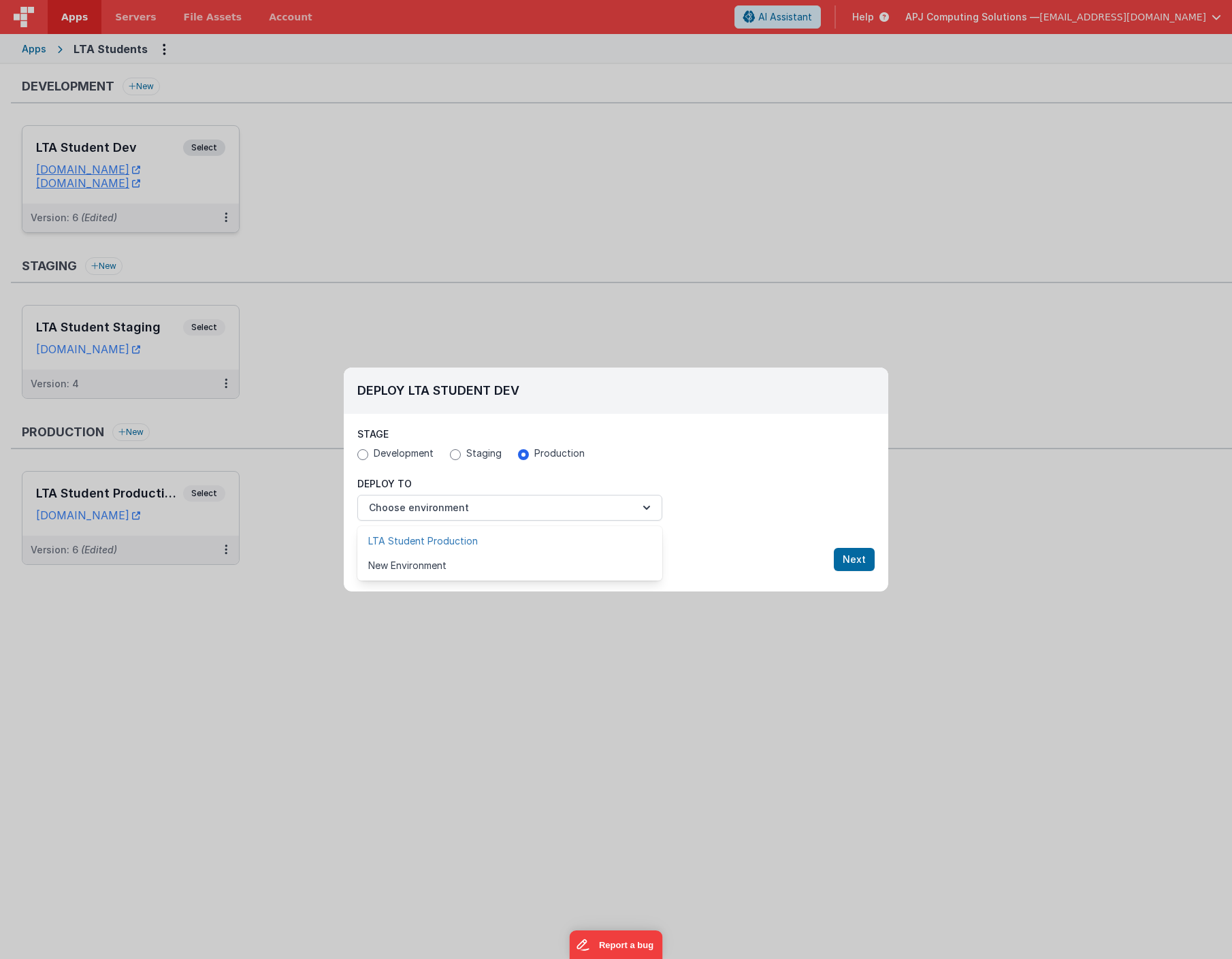
click at [444, 543] on link "LTA Student Production" at bounding box center [510, 541] width 305 height 25
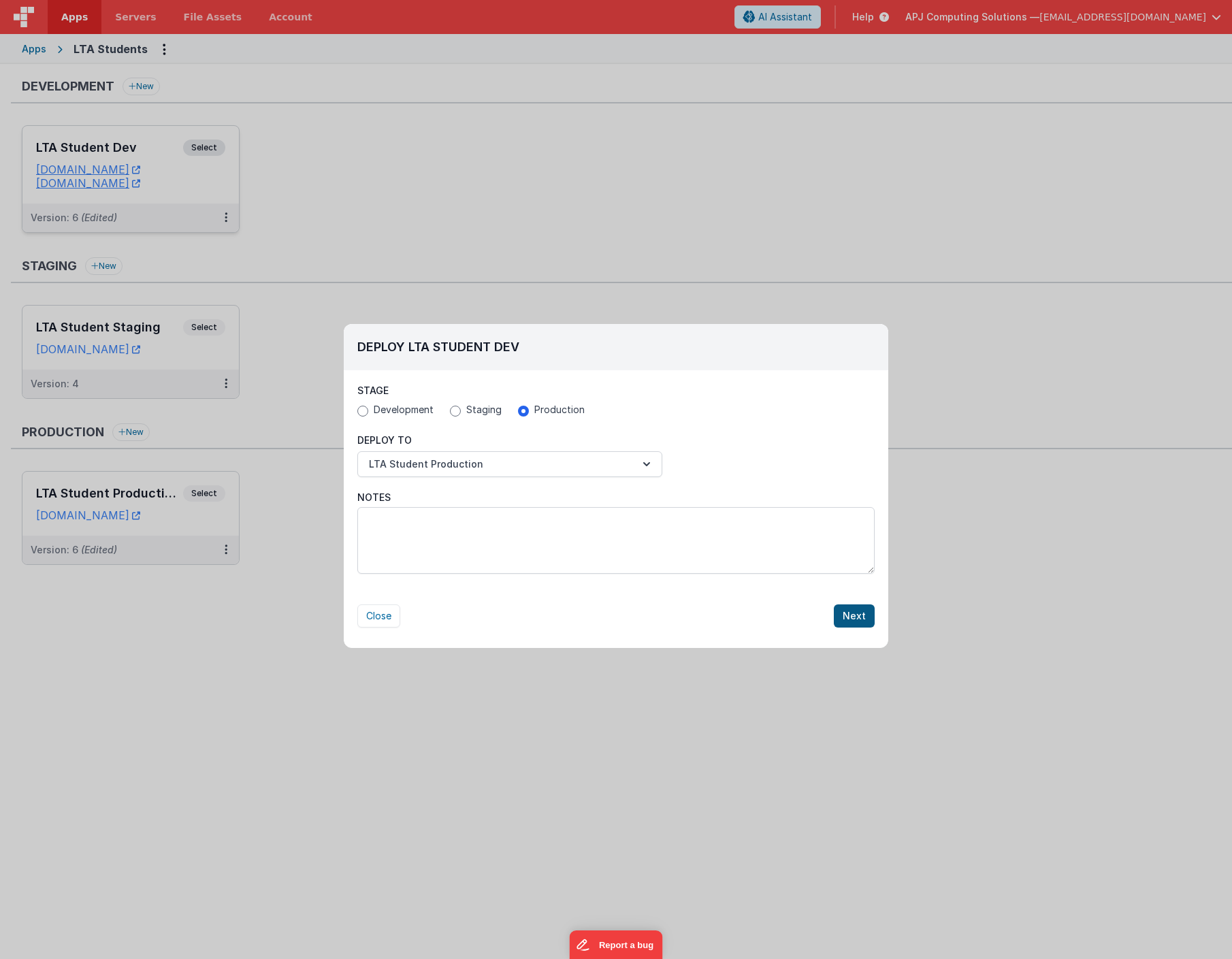
click at [852, 615] on button "Next" at bounding box center [854, 616] width 41 height 23
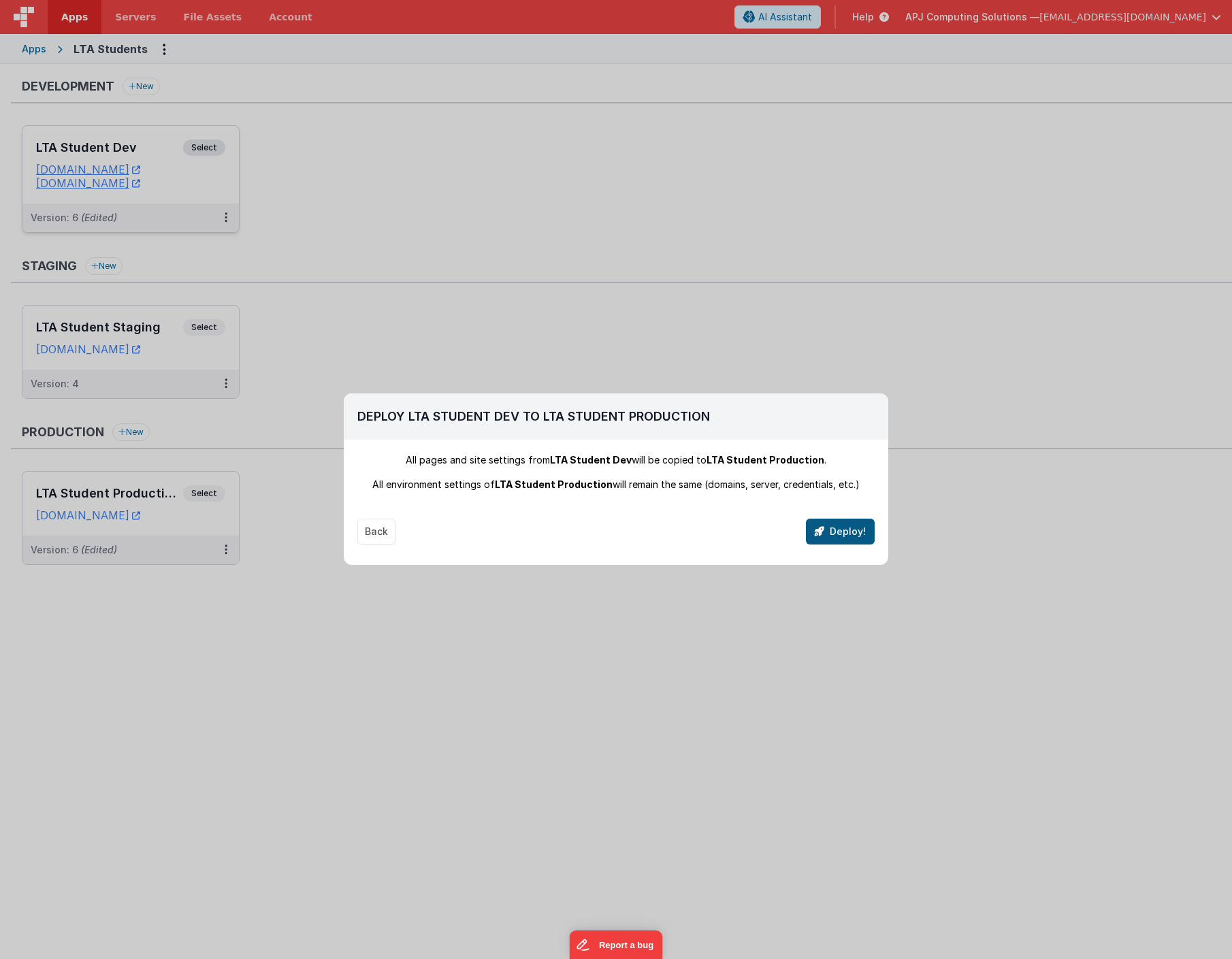
click at [843, 535] on button "Deploy!" at bounding box center [840, 531] width 68 height 26
